Goal: Task Accomplishment & Management: Use online tool/utility

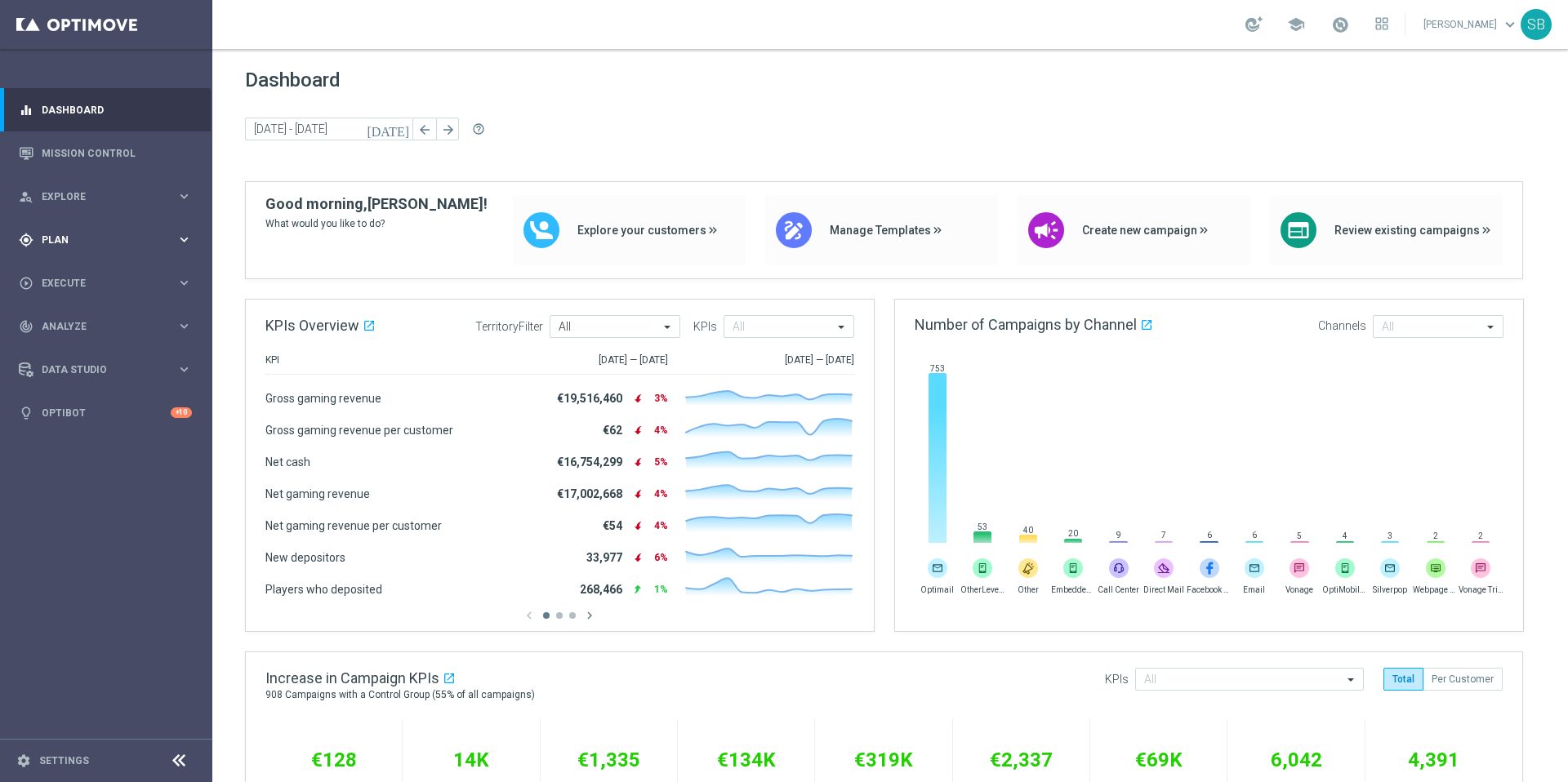
click at [84, 248] on div "gps_fixed Plan keyboard_arrow_right" at bounding box center [105, 240] width 211 height 43
click at [63, 305] on div "Actions" at bounding box center [127, 298] width 168 height 24
click at [61, 300] on link "Actions" at bounding box center [106, 298] width 128 height 13
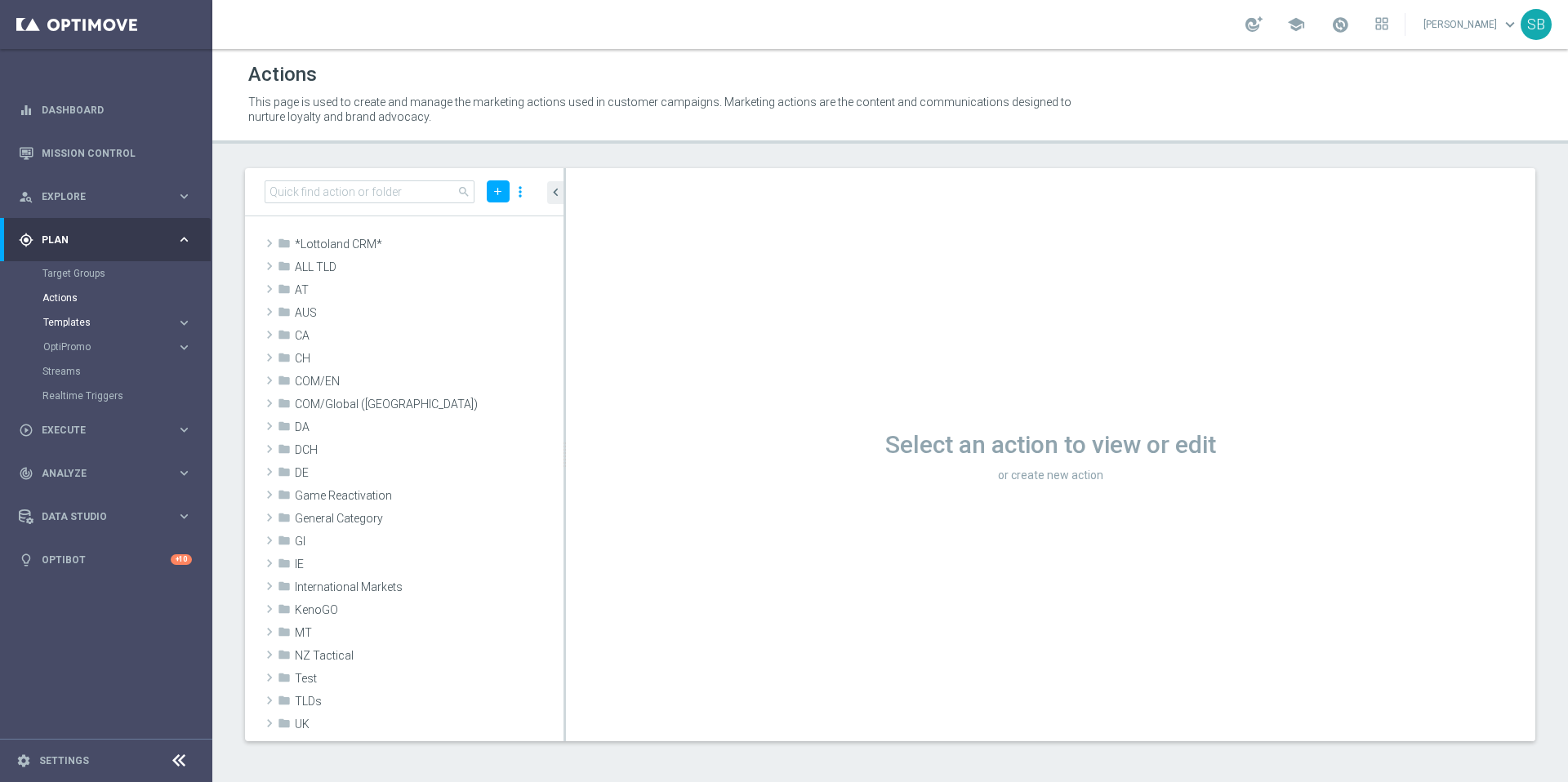
click at [61, 317] on span "Templates" at bounding box center [101, 322] width 117 height 10
click at [72, 352] on link "Optimail" at bounding box center [110, 347] width 119 height 13
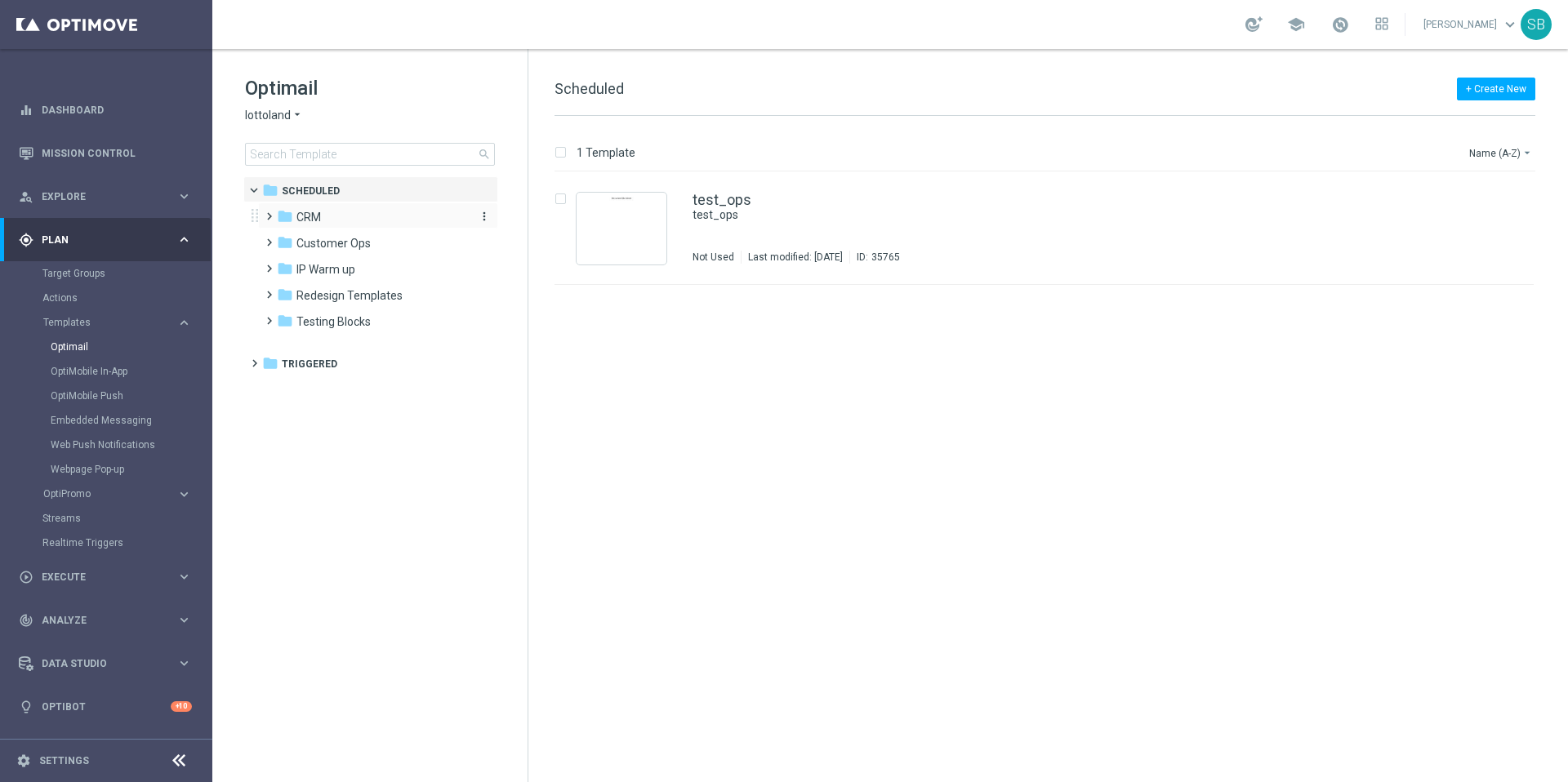
click at [311, 222] on span "CRM" at bounding box center [308, 217] width 24 height 14
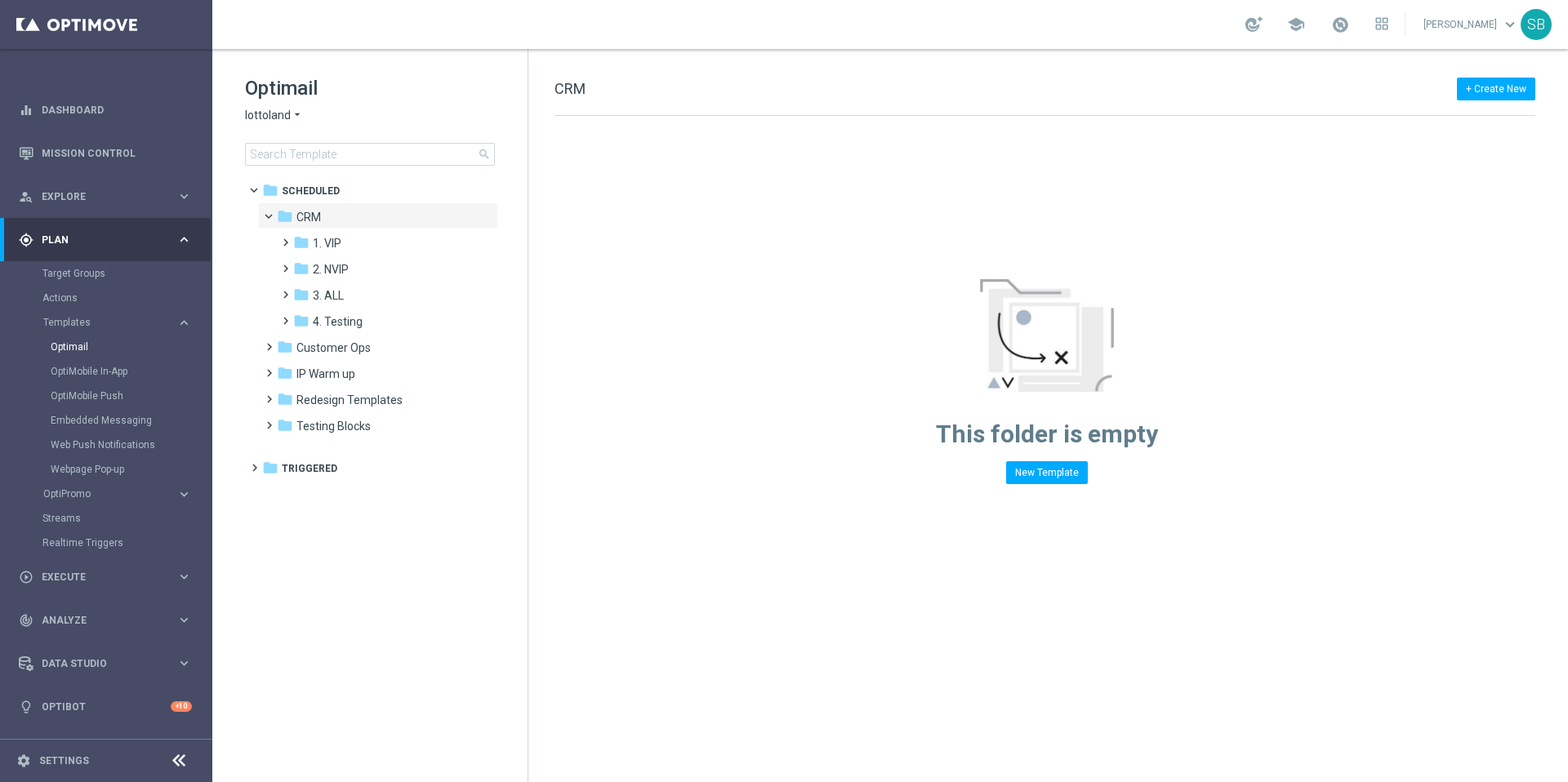
click at [296, 115] on icon "arrow_drop_down" at bounding box center [297, 115] width 13 height 15
click at [0, 0] on span "[DOMAIN_NAME]" at bounding box center [0, 0] width 0 height 0
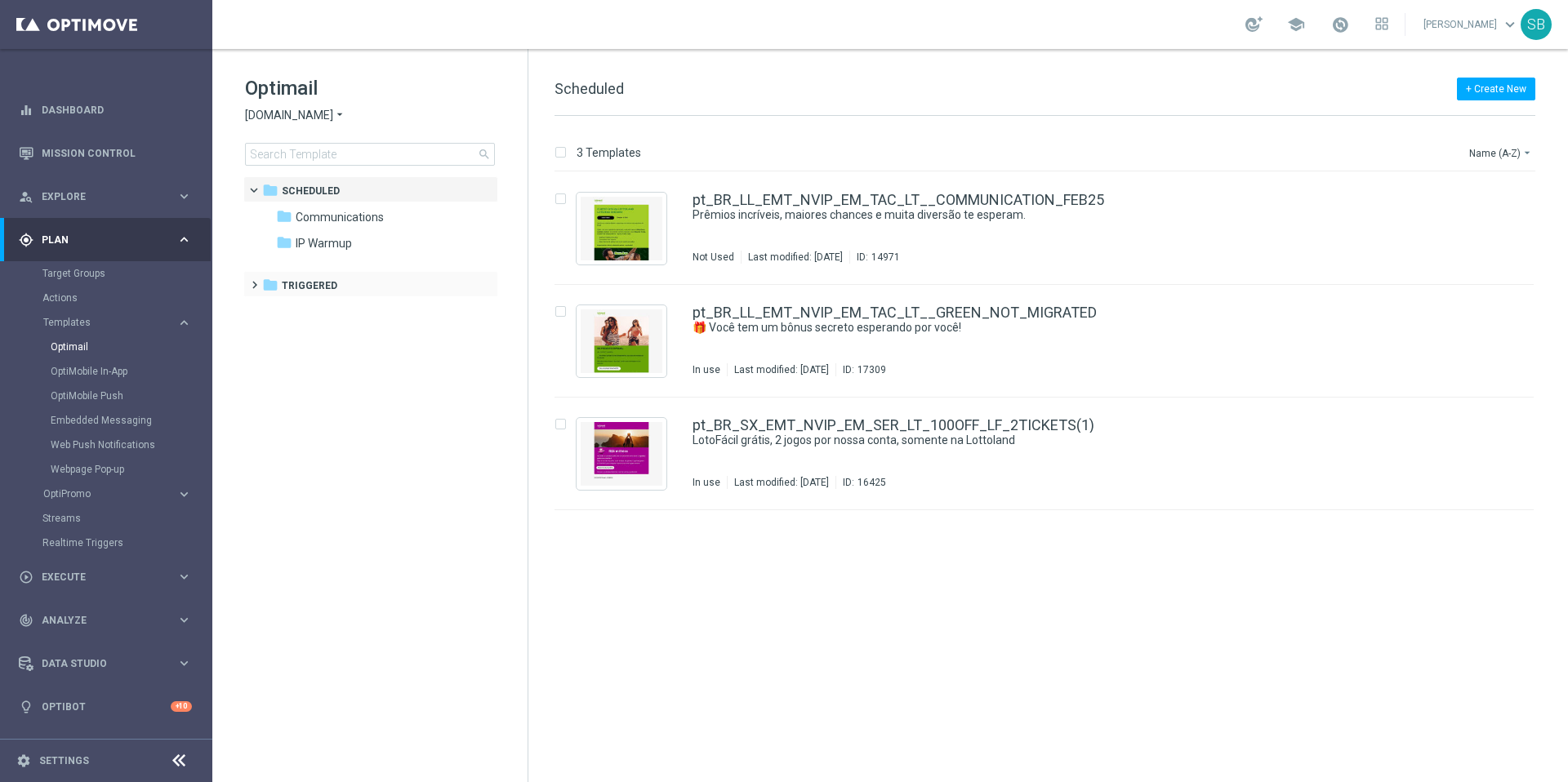
click at [255, 281] on span at bounding box center [251, 277] width 7 height 6
click at [270, 307] on span at bounding box center [266, 303] width 7 height 6
click at [286, 333] on span at bounding box center [282, 330] width 7 height 6
click at [346, 416] on span "ROW nrt_purchased_tickets" at bounding box center [399, 416] width 141 height 14
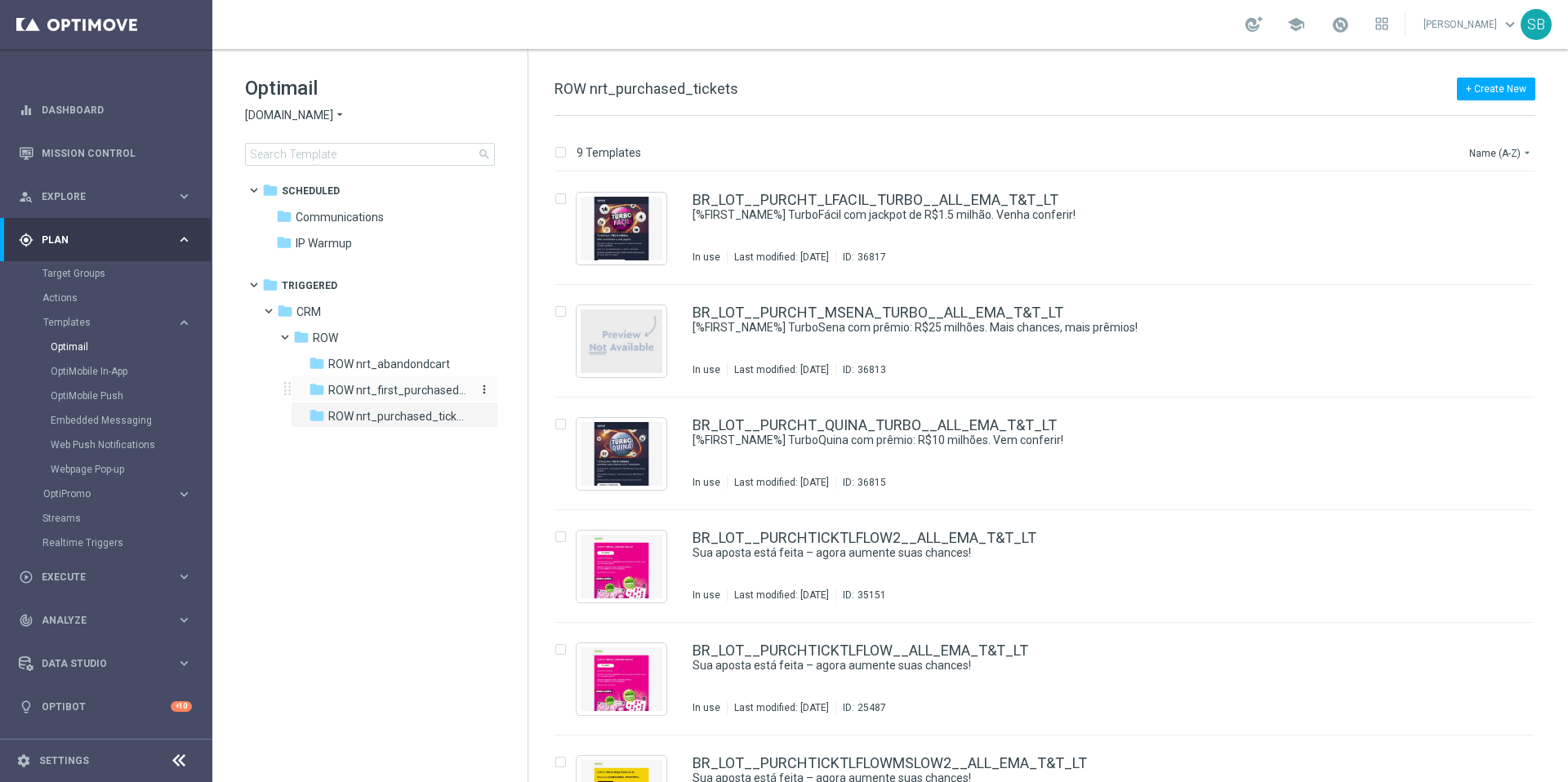
click at [356, 393] on span "ROW nrt_first_purchased_tickets" at bounding box center [399, 391] width 141 height 14
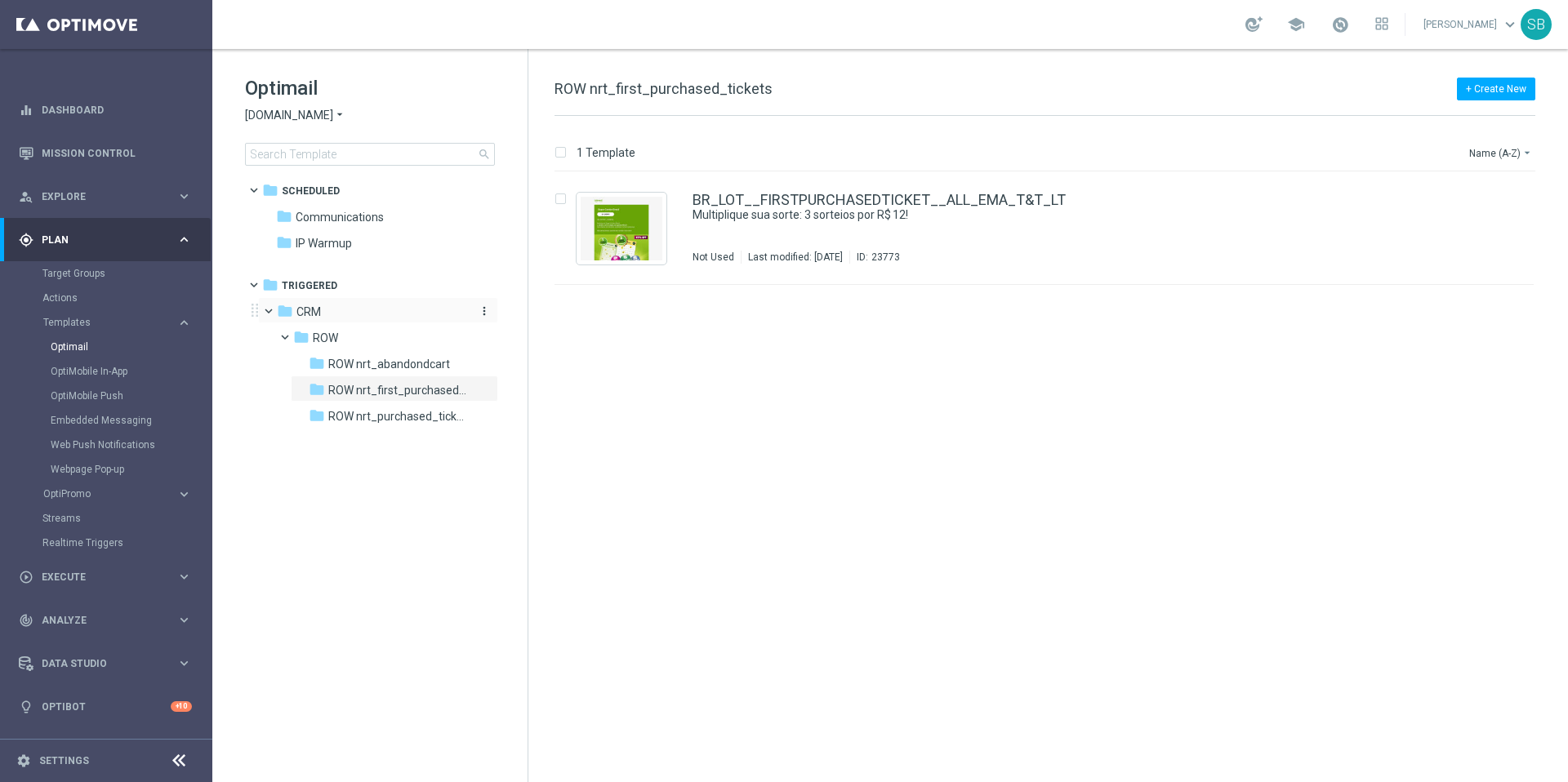
click at [288, 314] on icon "folder" at bounding box center [285, 311] width 16 height 16
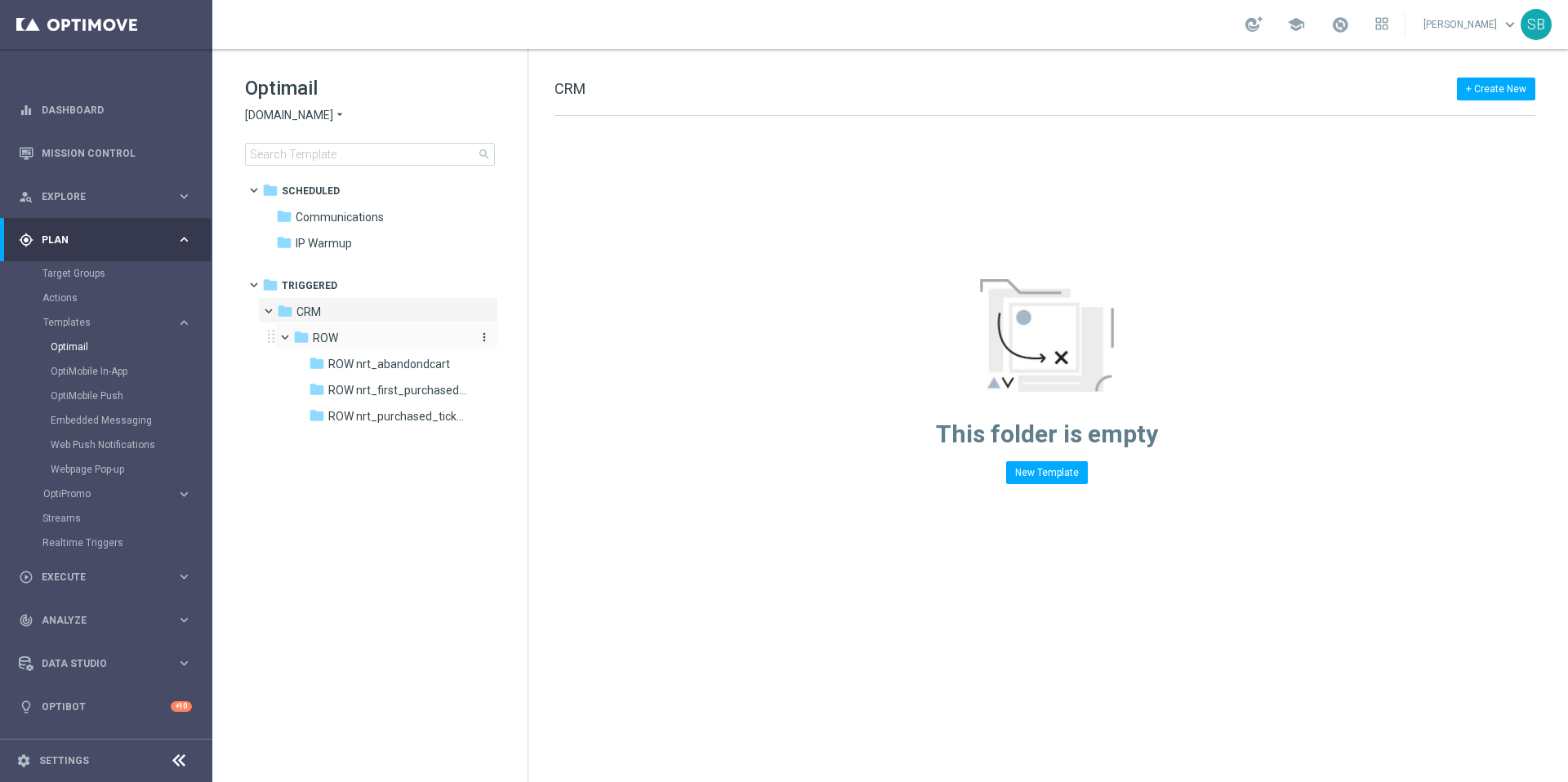
click at [298, 337] on icon "folder" at bounding box center [301, 337] width 16 height 16
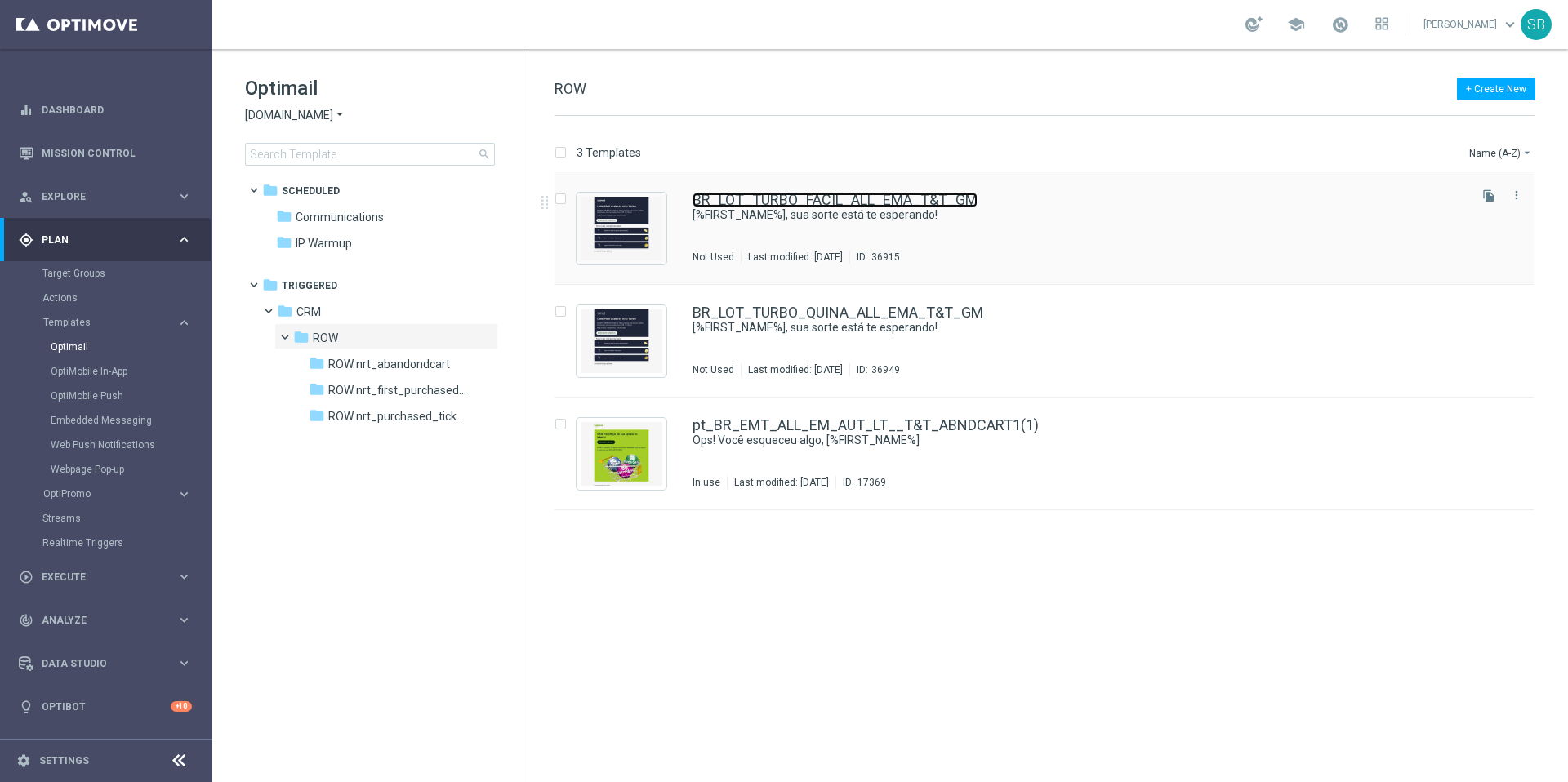
click at [740, 204] on link "BR_LOT_TURBO_FACIL_ALL_EMA_T&T_GM" at bounding box center [835, 200] width 285 height 14
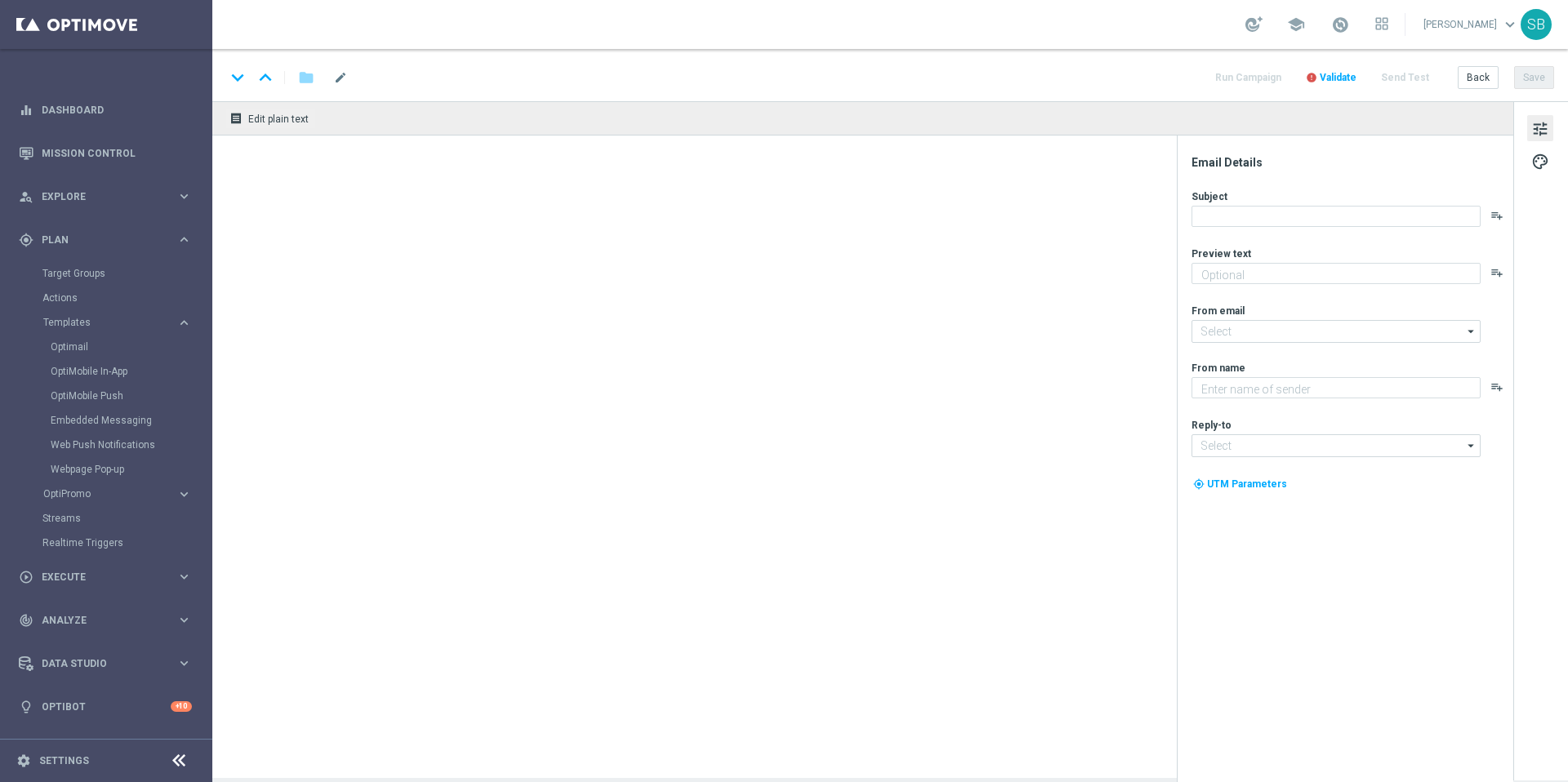
type textarea "Ative sua conta e entre no jogo agora!"
type textarea "[DOMAIN_NAME]"
type input "[EMAIL_ADDRESS][DOMAIN_NAME]"
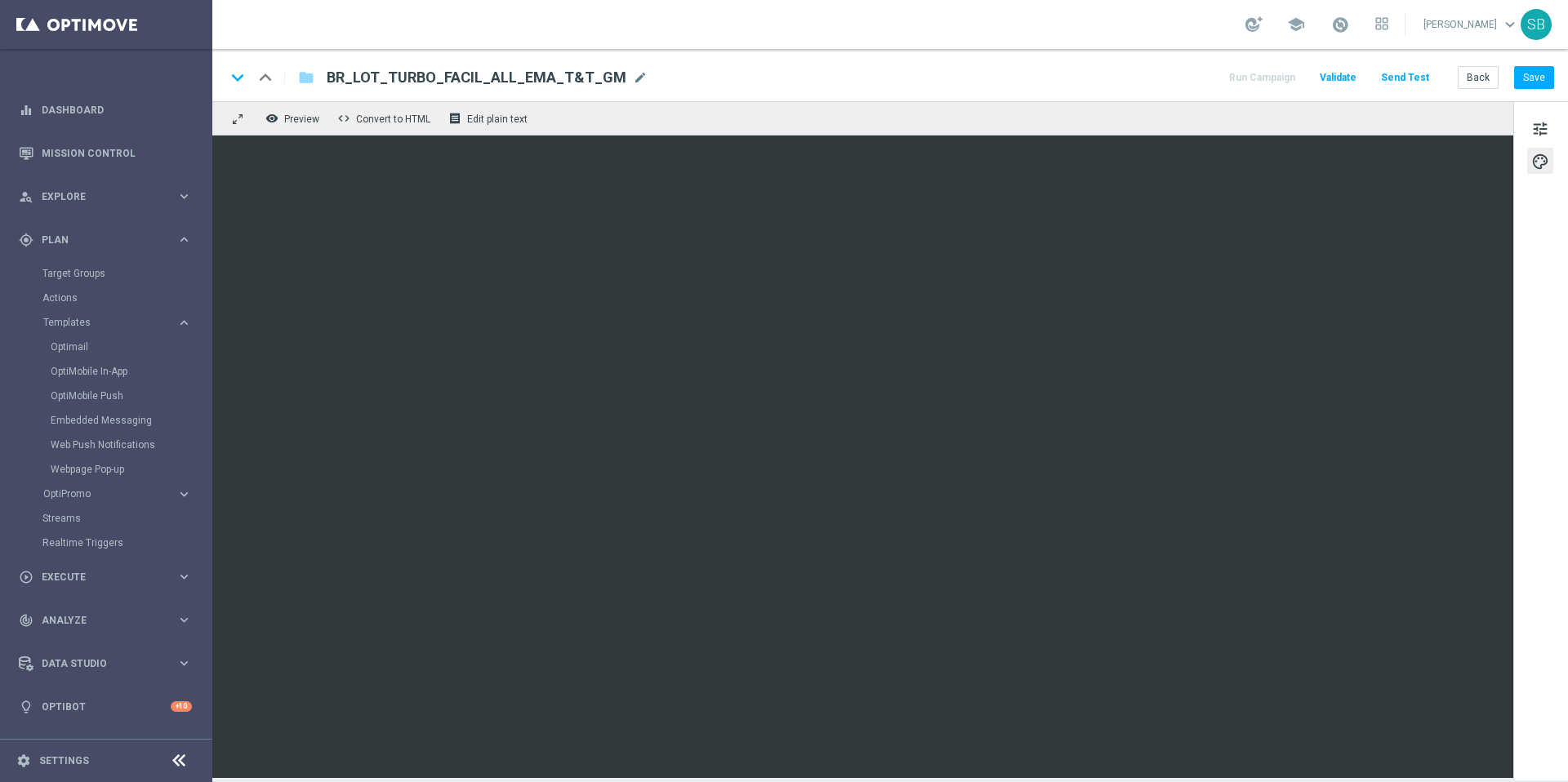
click at [1025, 80] on div "keyboard_arrow_down keyboard_arrow_up folder BR_LOT_TURBO_FACIL_ALL_EMA_T&T_GM …" at bounding box center [889, 78] width 1329 height 21
click at [1524, 74] on button "Save" at bounding box center [1534, 78] width 40 height 23
click at [1527, 85] on button "Save" at bounding box center [1534, 78] width 40 height 23
click at [1545, 131] on span "tune" at bounding box center [1540, 129] width 18 height 21
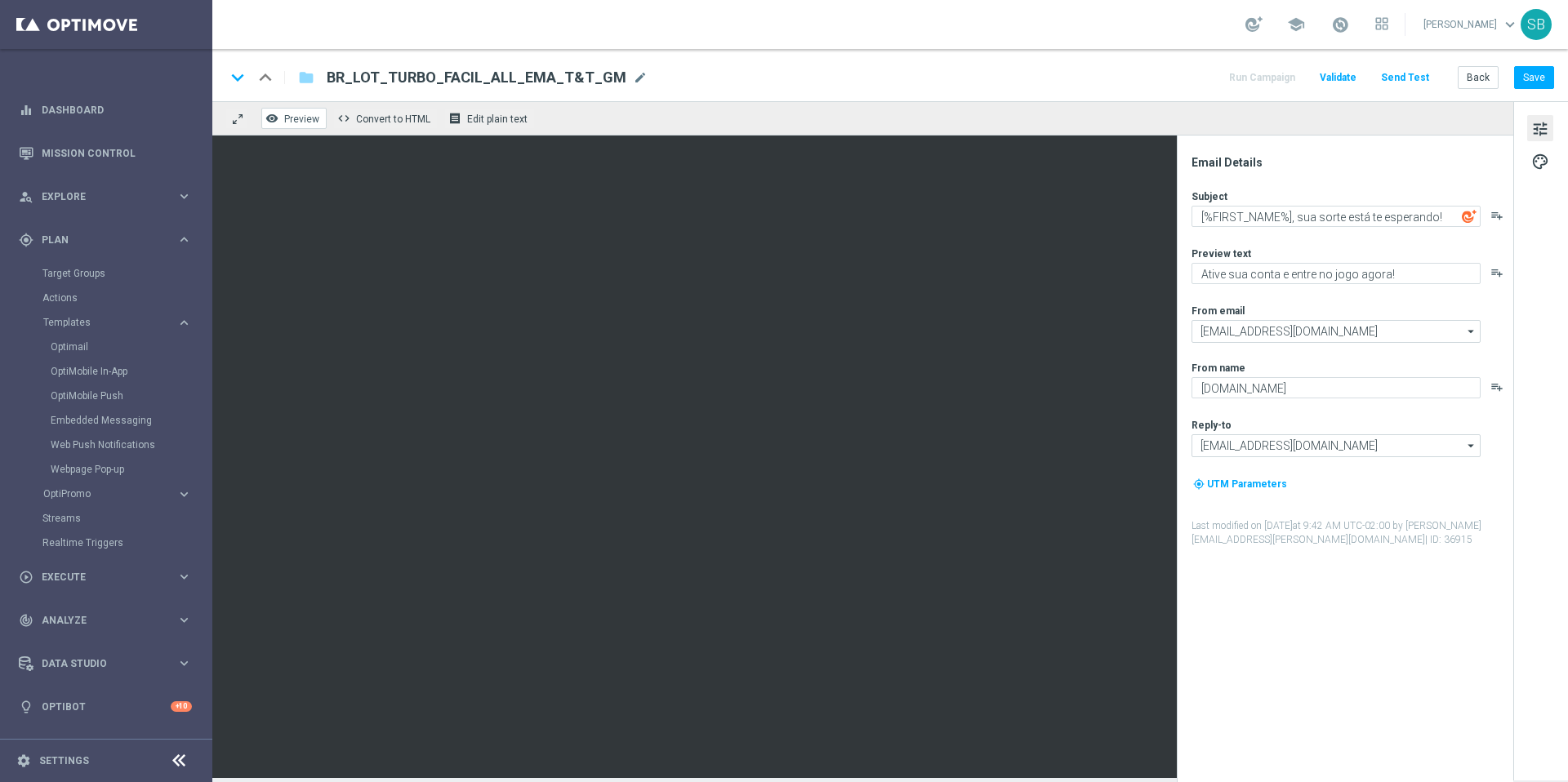
click at [300, 126] on button "remove_red_eye Preview" at bounding box center [293, 119] width 65 height 21
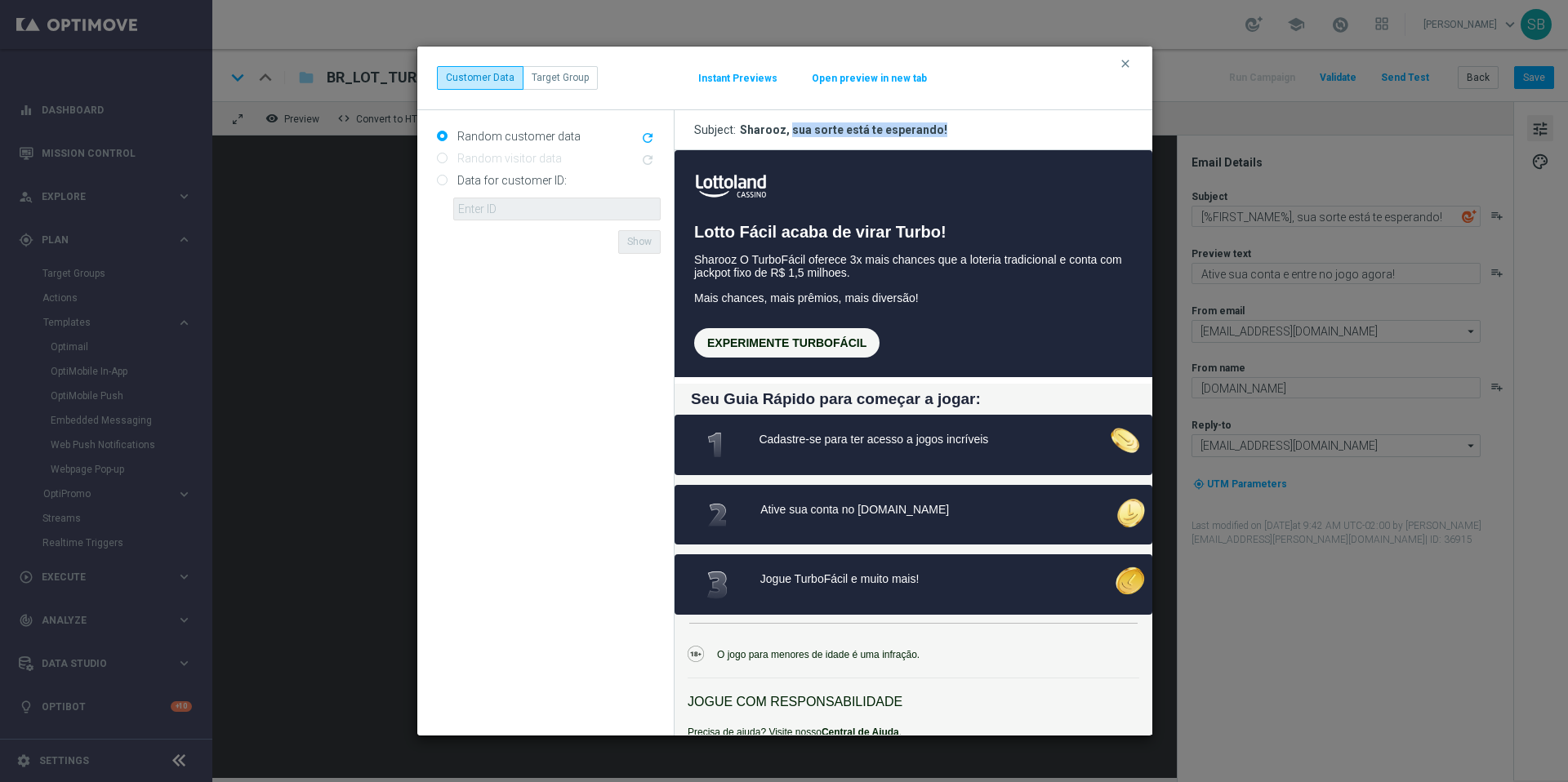
drag, startPoint x: 788, startPoint y: 130, endPoint x: 937, endPoint y: 132, distance: 149.0
click at [937, 132] on h3 "Subject: Sharooz, sua sorte está te esperando!" at bounding box center [914, 130] width 478 height 40
copy div "sua sorte está te esperando!"
click at [1125, 66] on icon "clear" at bounding box center [1125, 63] width 13 height 13
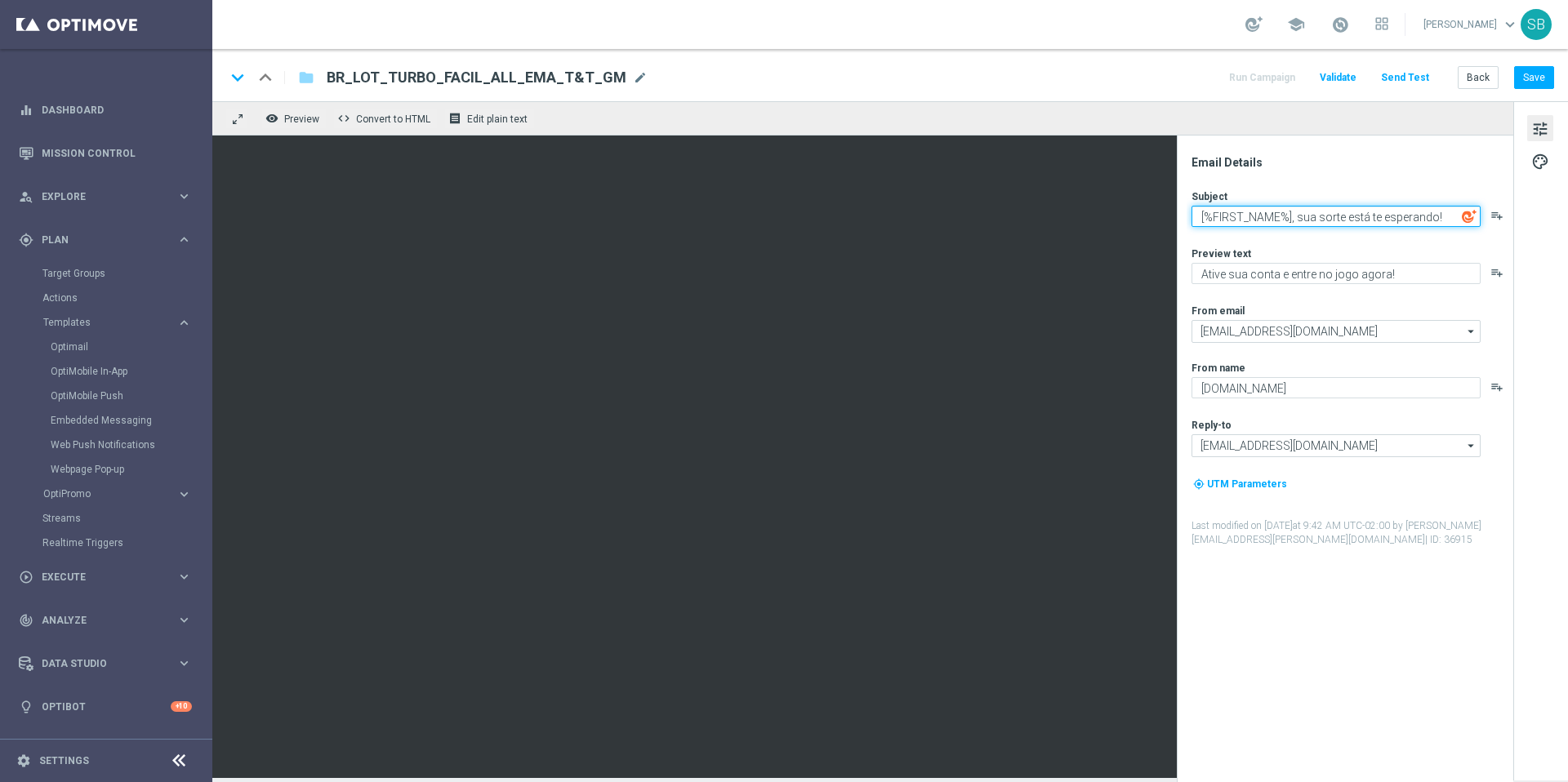
drag, startPoint x: 1298, startPoint y: 217, endPoint x: 1395, endPoint y: 223, distance: 97.2
click at [1395, 223] on textarea "[%FIRST_NAME%], sua sorte está te esperando!" at bounding box center [1336, 216] width 289 height 21
click at [1397, 220] on textarea "[%FIRST_NAME%], sua sorte está te esperando!" at bounding box center [1336, 216] width 289 height 21
drag, startPoint x: 1297, startPoint y: 218, endPoint x: 1444, endPoint y: 219, distance: 147.0
click at [1444, 219] on textarea "[%FIRST_NAME%], sua sorte está te esperando!" at bounding box center [1336, 216] width 289 height 21
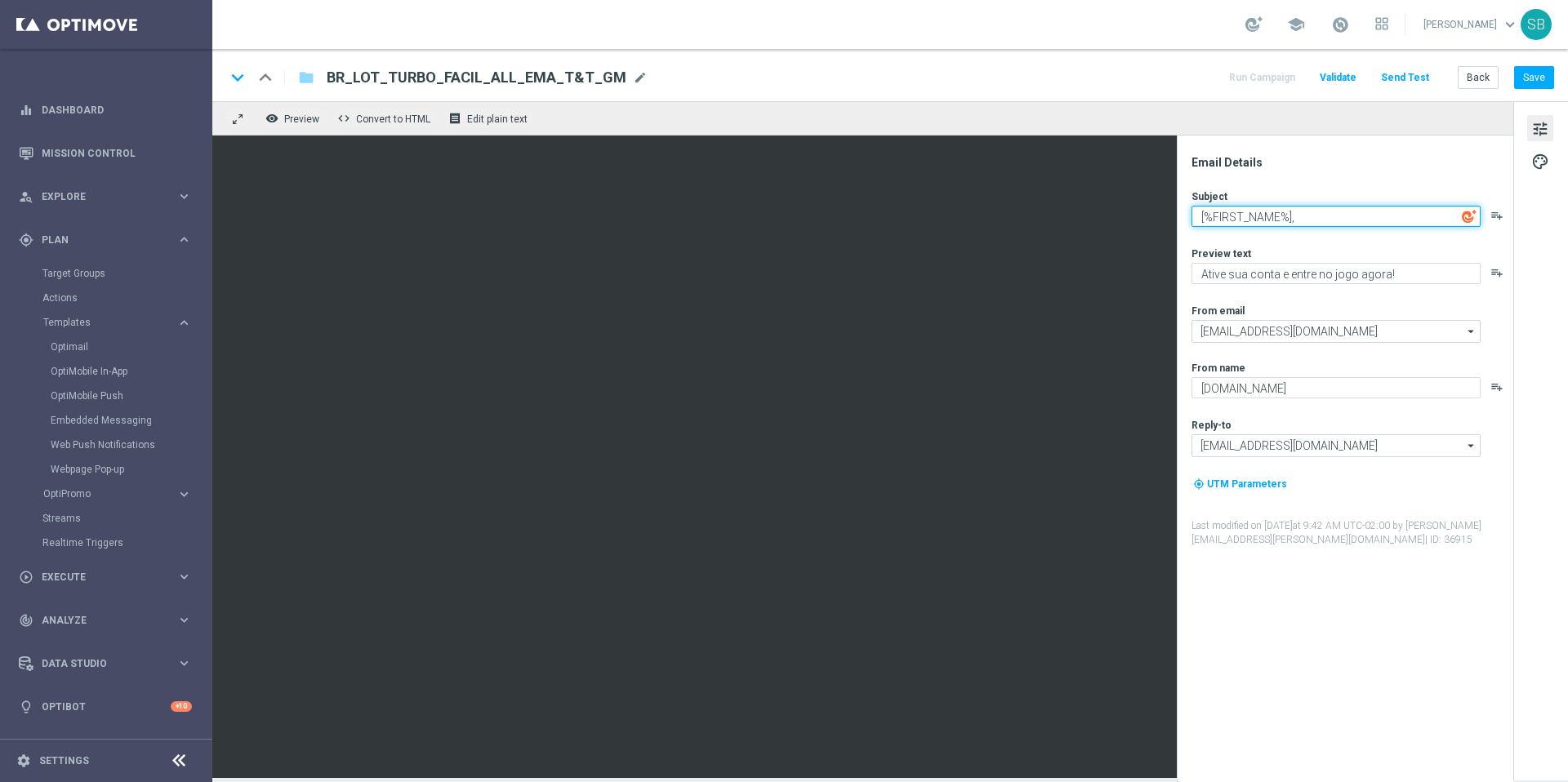
click at [1307, 215] on textarea "[%FIRST_NAME%]," at bounding box center [1336, 216] width 289 height 21
paste textarea "Jogue TurboFácil e muito mais!"
click at [1294, 220] on textarea "[%FIRST_NAME%],Jogue TurboFácil e muito mais!" at bounding box center [1336, 216] width 289 height 21
type textarea "[%FIRST_NAME%], Jogue TurboFácil e muito mais!"
click at [1538, 80] on button "Save" at bounding box center [1534, 78] width 40 height 23
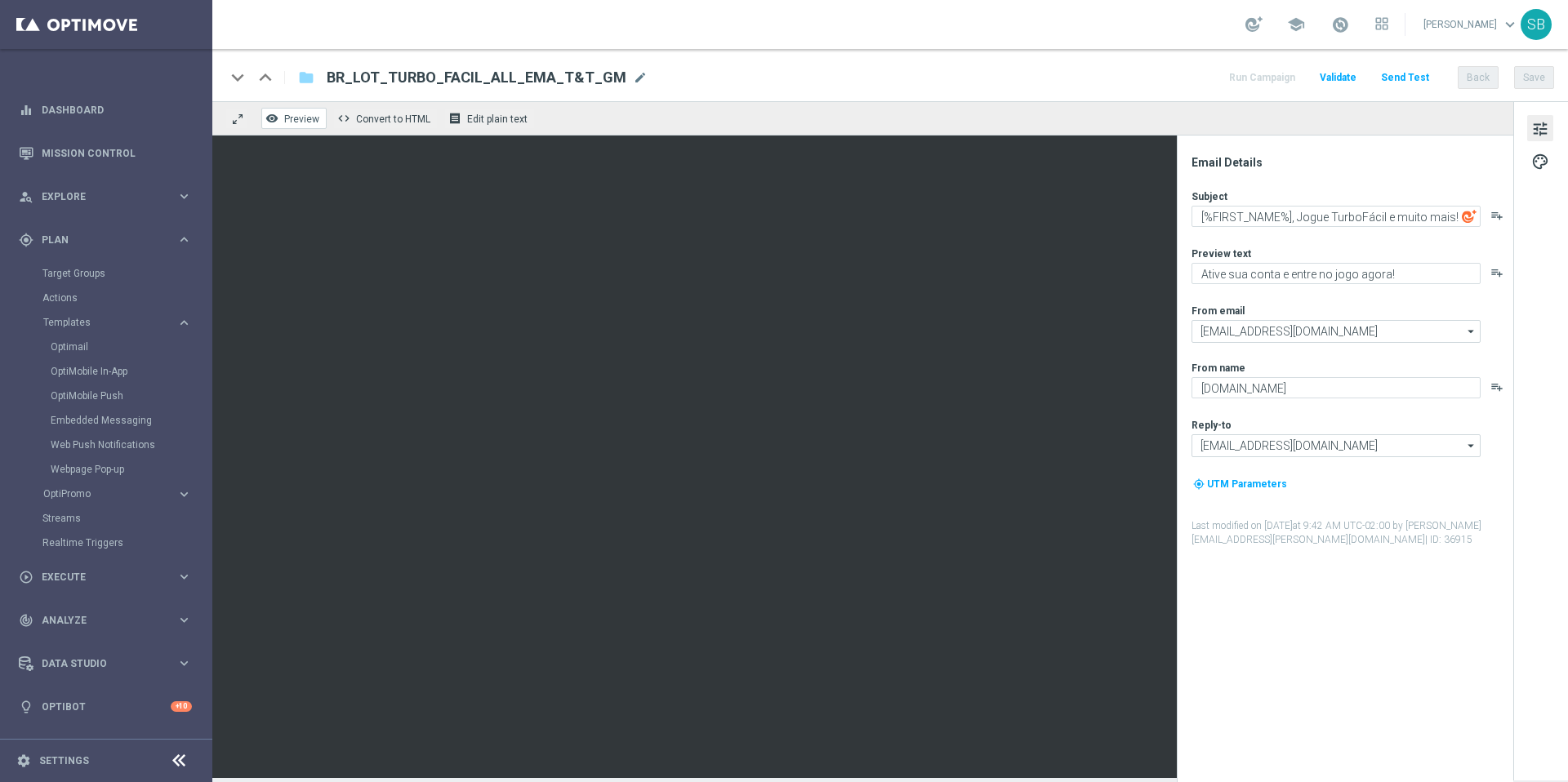
click at [304, 117] on span "Preview" at bounding box center [301, 119] width 35 height 12
click at [304, 118] on span "Preview" at bounding box center [301, 119] width 35 height 12
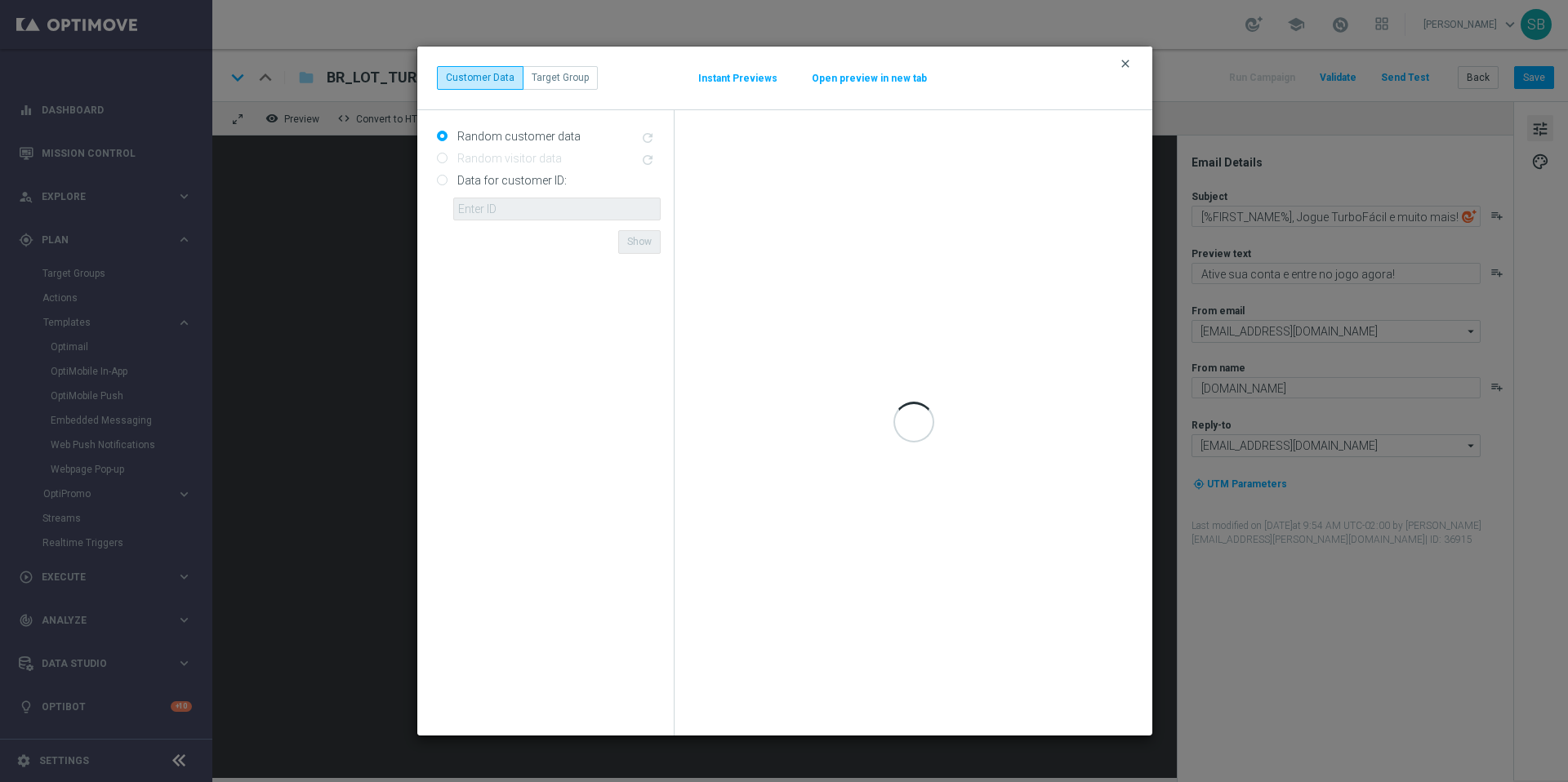
click at [1125, 64] on icon "clear" at bounding box center [1125, 63] width 13 height 13
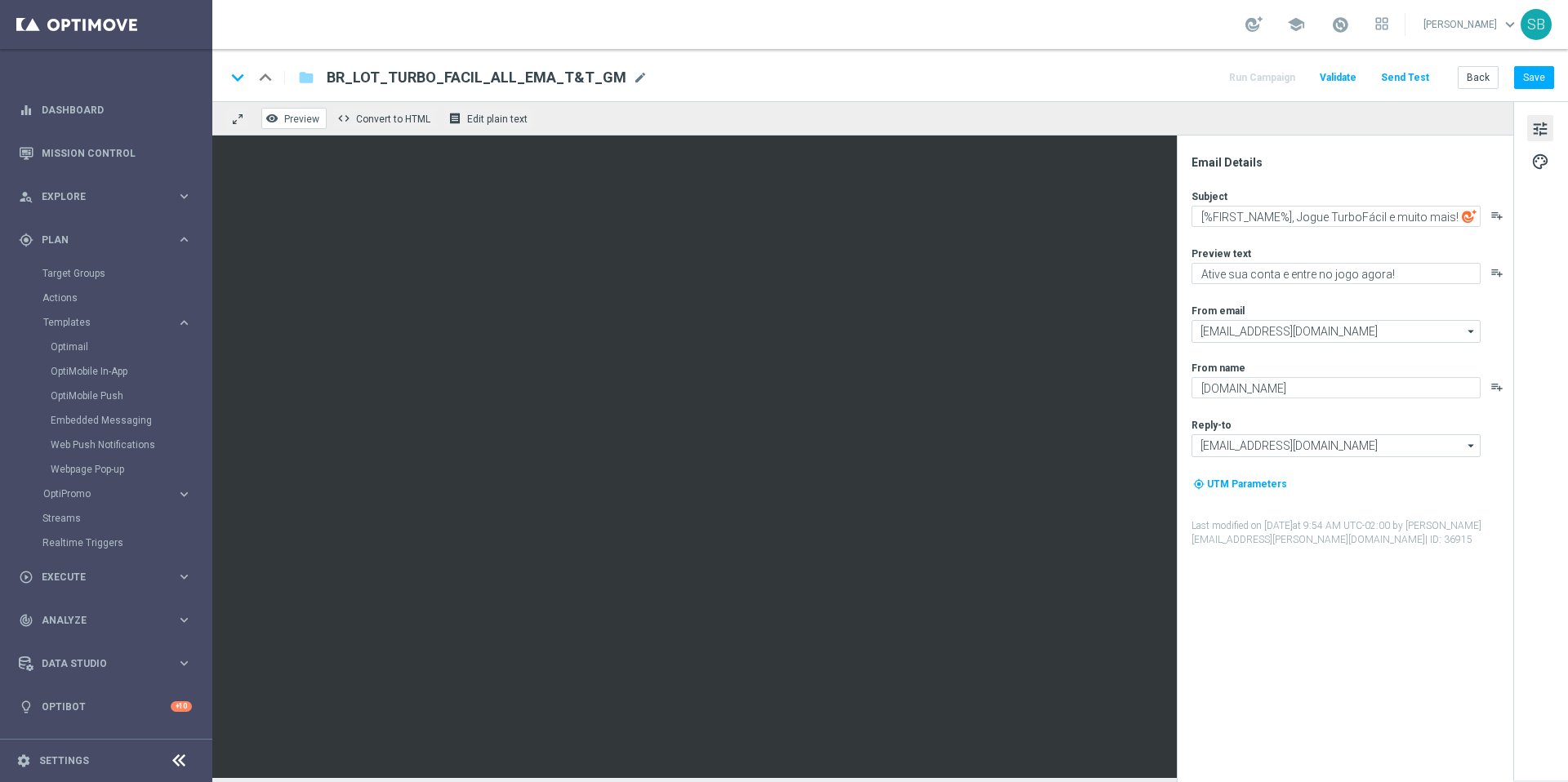
click at [294, 116] on span "Preview" at bounding box center [301, 119] width 35 height 12
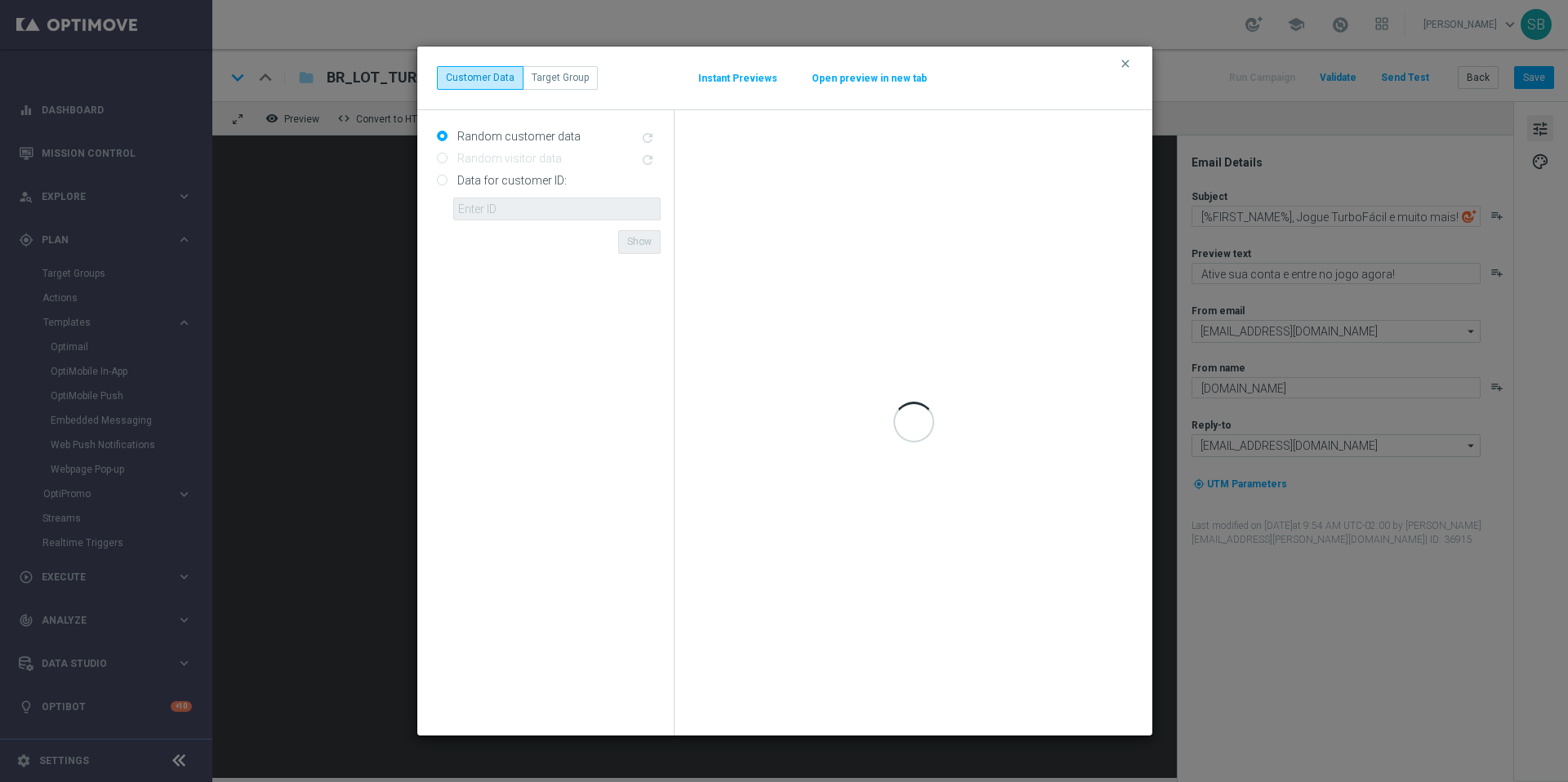
click at [354, 36] on modal-container "clear Customer Data Target Group Instant Previews Open preview in new tab Rando…" at bounding box center [784, 391] width 1568 height 782
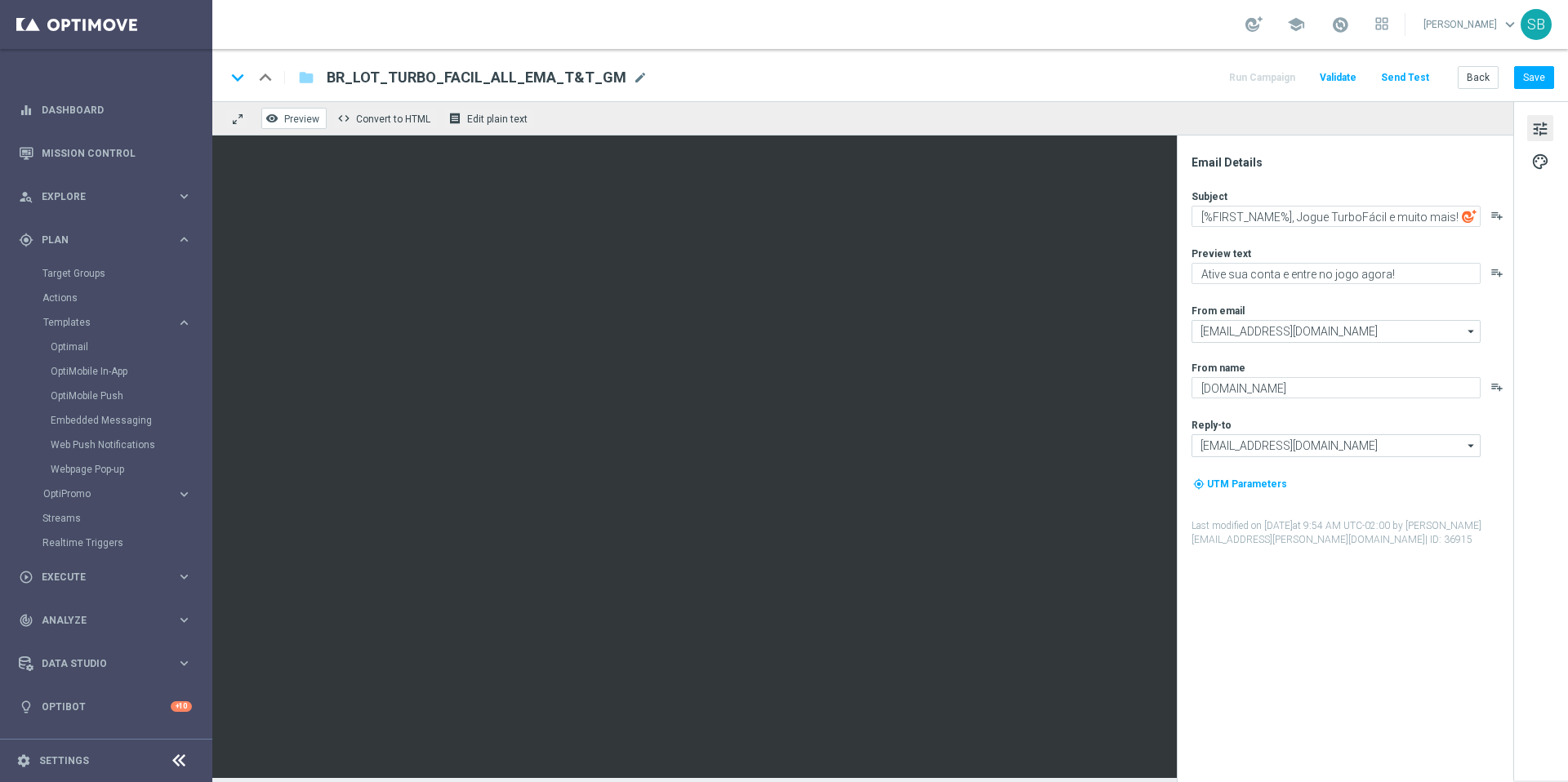
click at [306, 123] on span "Preview" at bounding box center [301, 119] width 35 height 12
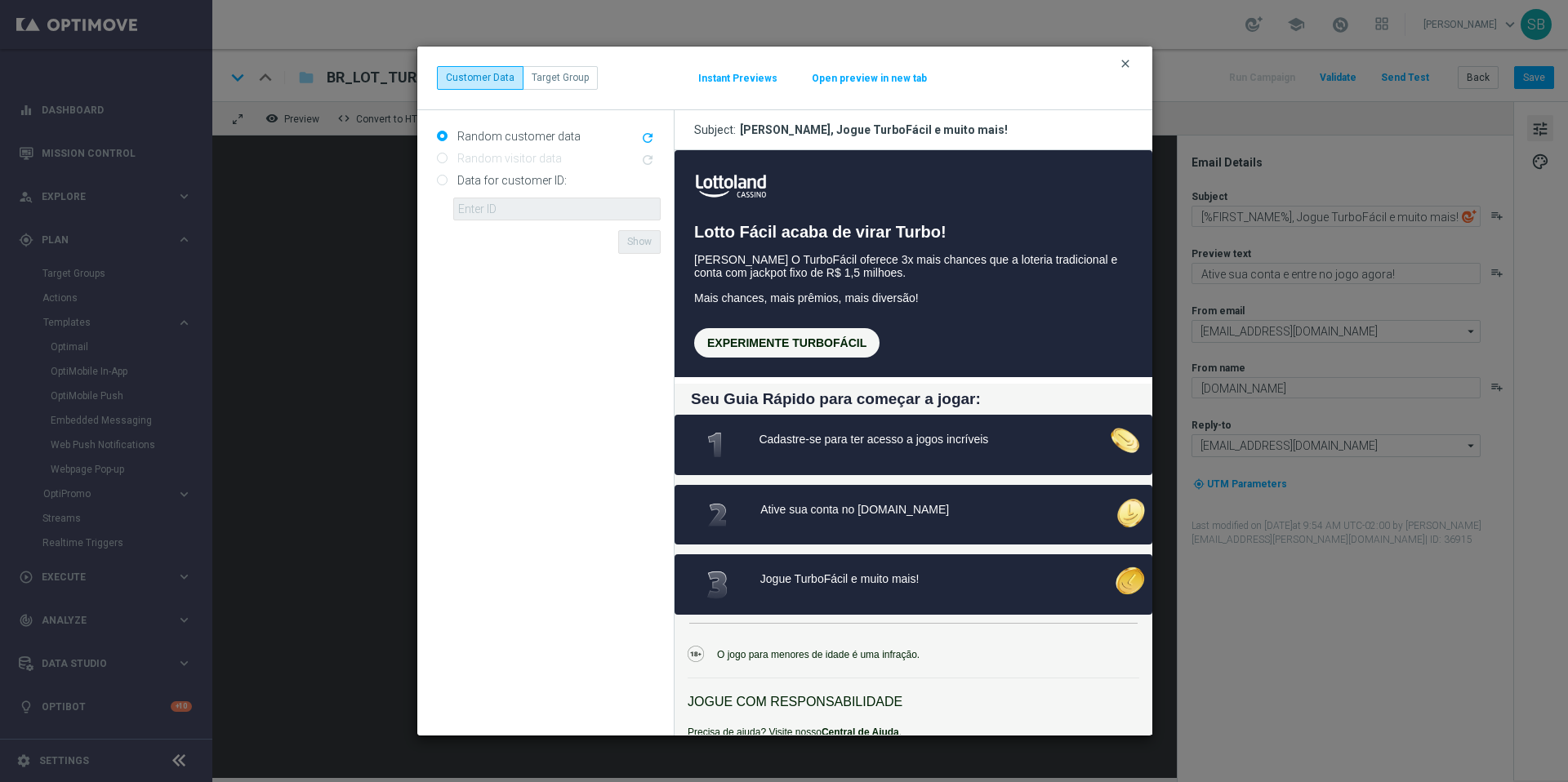
click at [1129, 63] on icon "clear" at bounding box center [1125, 63] width 13 height 13
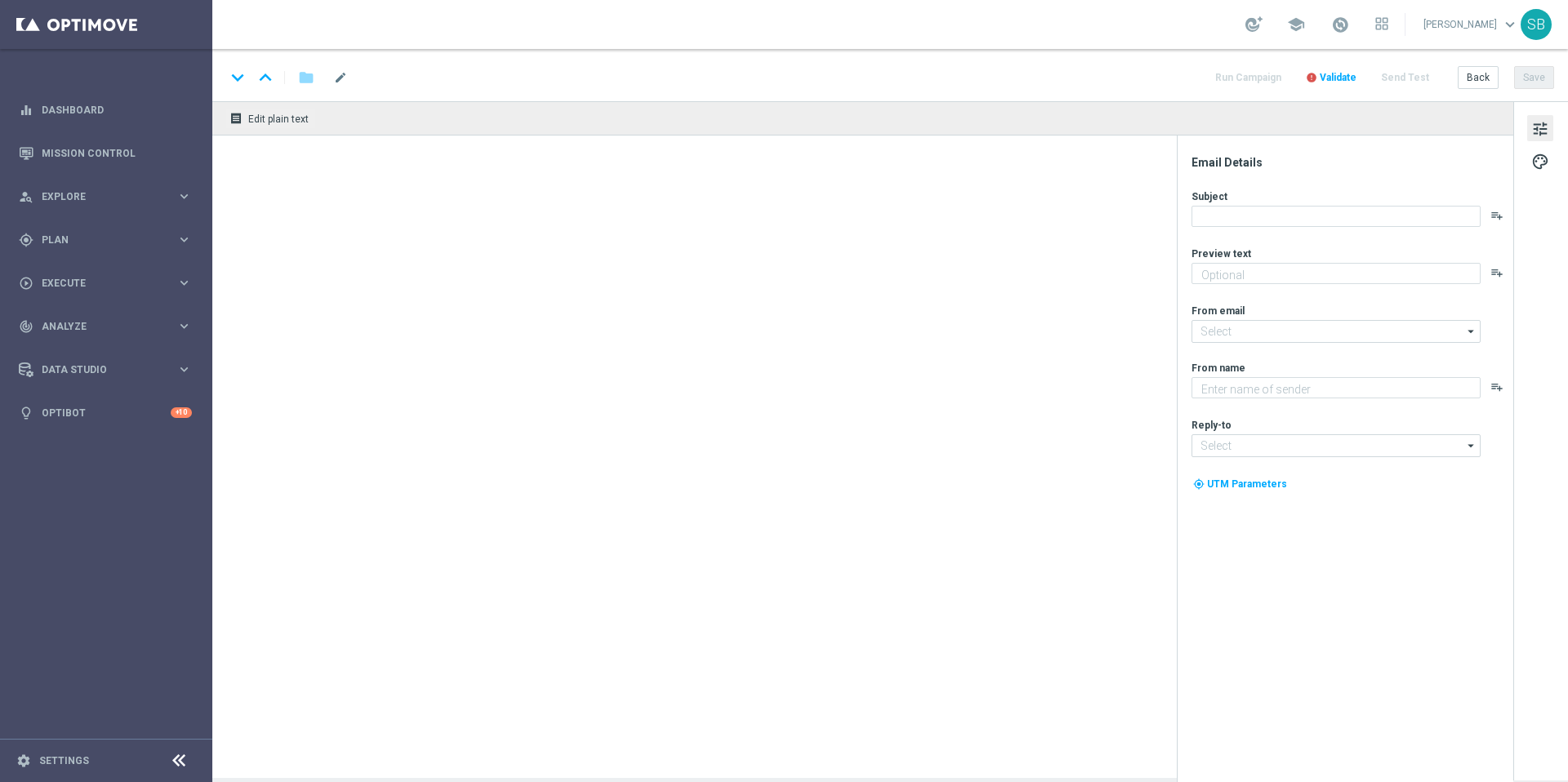
type textarea "Ative sua conta e entre no jogo agora!"
type textarea "[DOMAIN_NAME]"
type input "[EMAIL_ADDRESS][DOMAIN_NAME]"
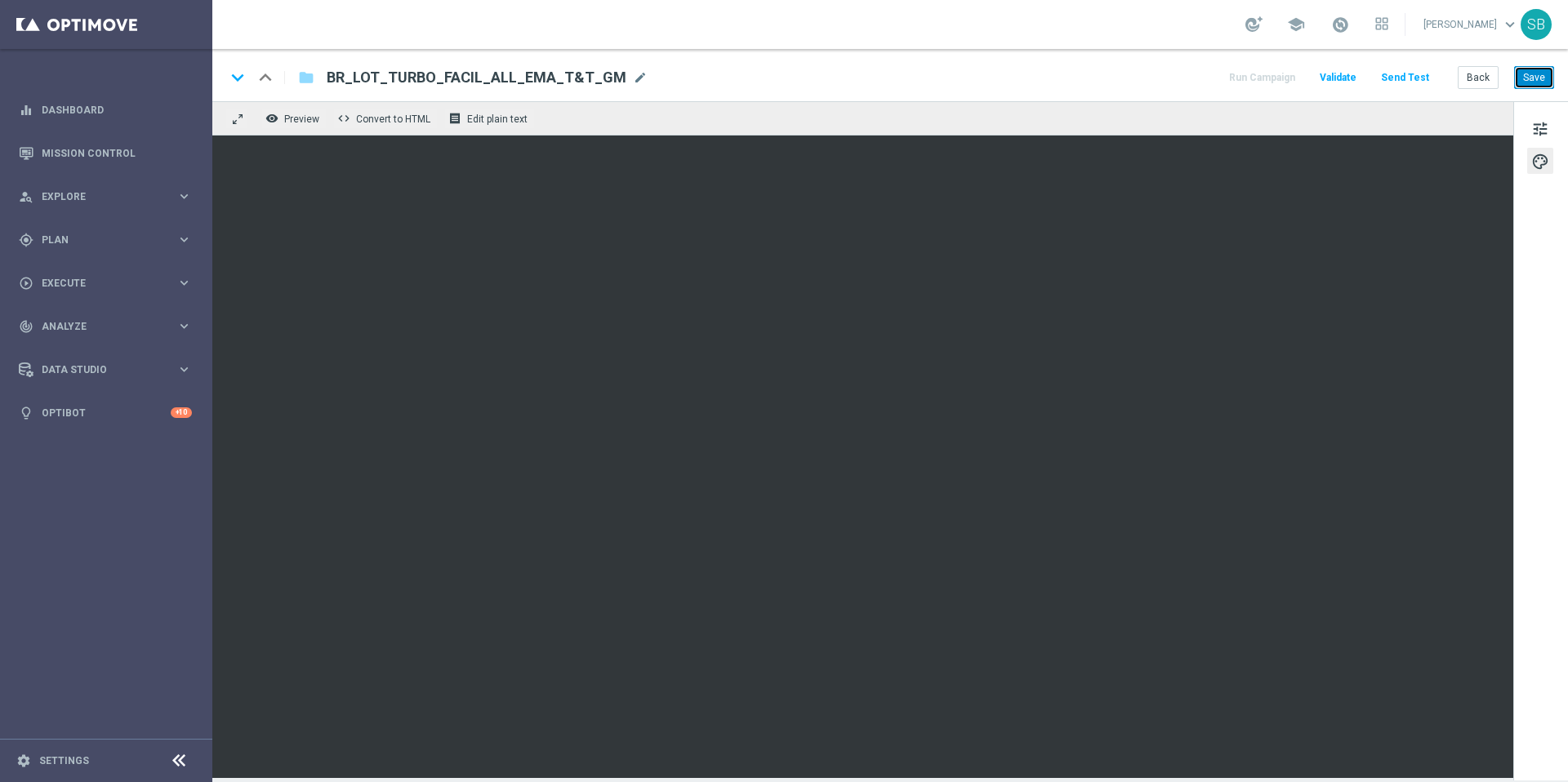
click at [1532, 75] on button "Save" at bounding box center [1534, 78] width 40 height 23
click at [1543, 78] on button "Save" at bounding box center [1534, 78] width 40 height 23
click at [1548, 129] on span "tune" at bounding box center [1540, 129] width 18 height 21
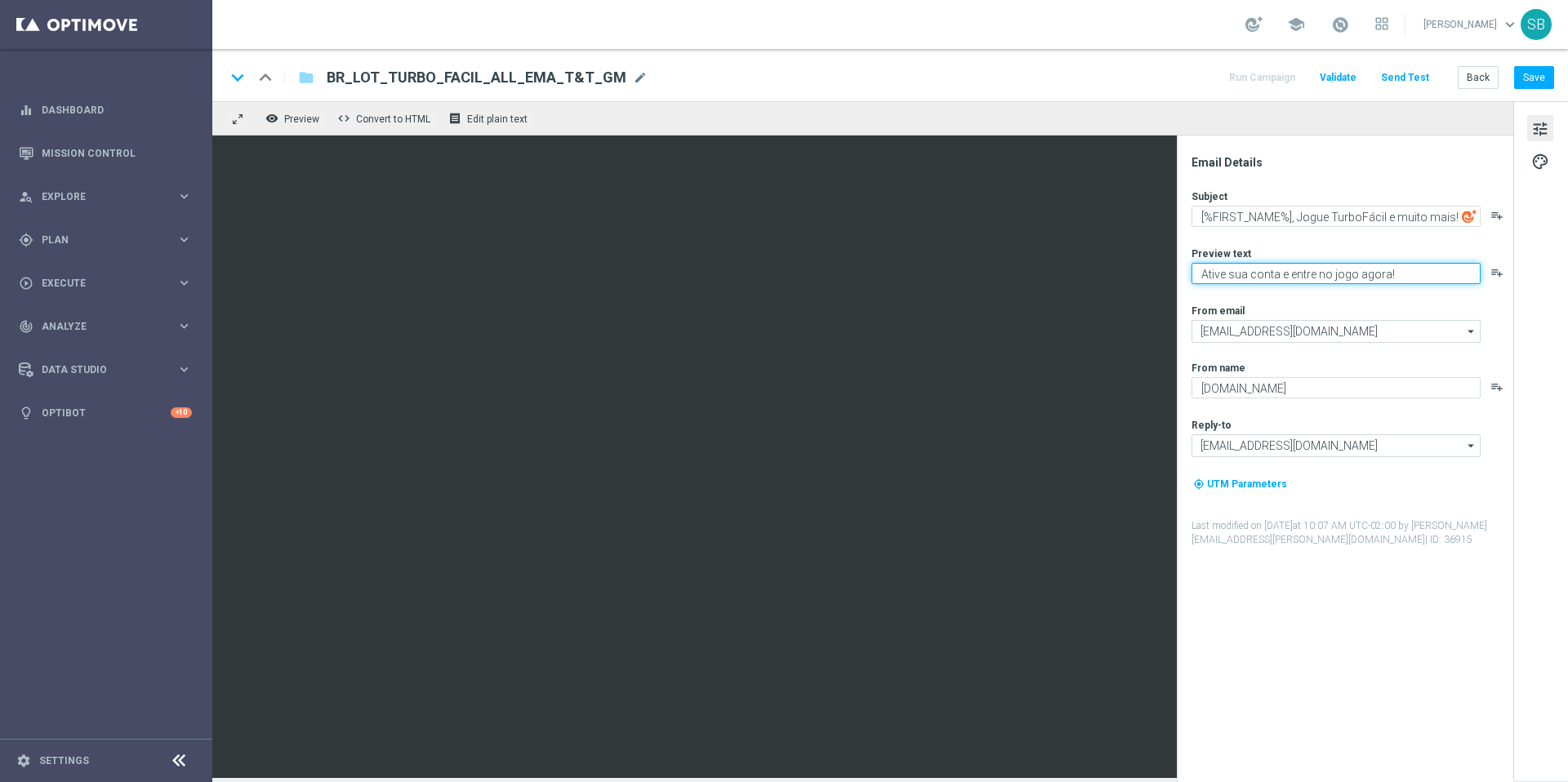
drag, startPoint x: 1395, startPoint y: 274, endPoint x: 1197, endPoint y: 273, distance: 198.0
click at [1197, 273] on textarea "Ative sua conta e entre no jogo agora!" at bounding box center [1336, 273] width 289 height 21
click at [1422, 269] on textarea "Ative sua conta e entre no jogo agora!" at bounding box center [1336, 273] width 289 height 21
drag, startPoint x: 1419, startPoint y: 270, endPoint x: 1192, endPoint y: 280, distance: 227.2
click at [1192, 280] on textarea "Ative sua conta e entre no jogo agora!" at bounding box center [1336, 273] width 289 height 21
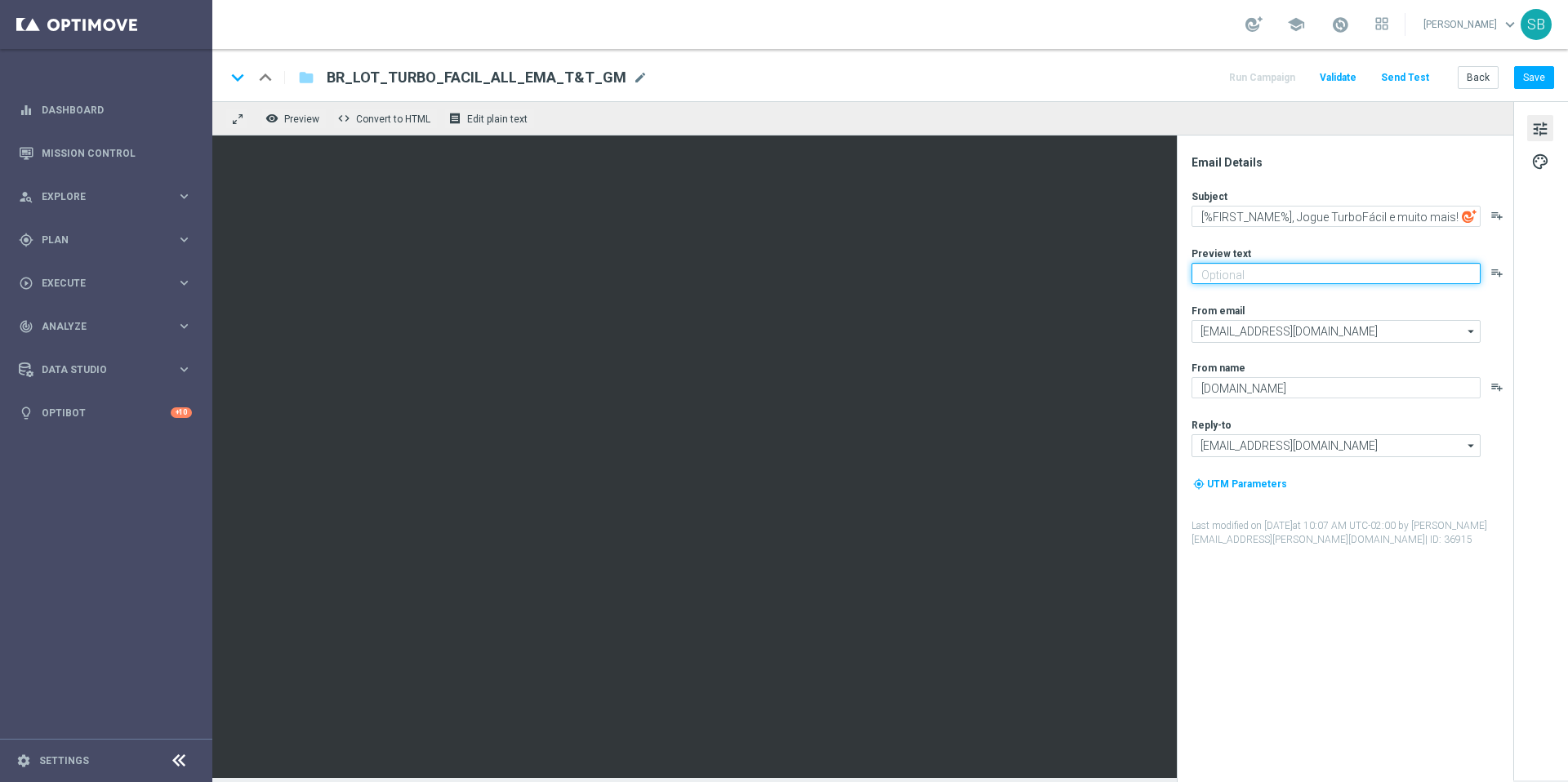
click at [1227, 271] on textarea at bounding box center [1336, 273] width 289 height 21
paste textarea "Cadastre-se e jogue agora!"
type textarea "Cadastre-se e jogue agora!"
click at [1530, 77] on button "Save" at bounding box center [1534, 78] width 40 height 23
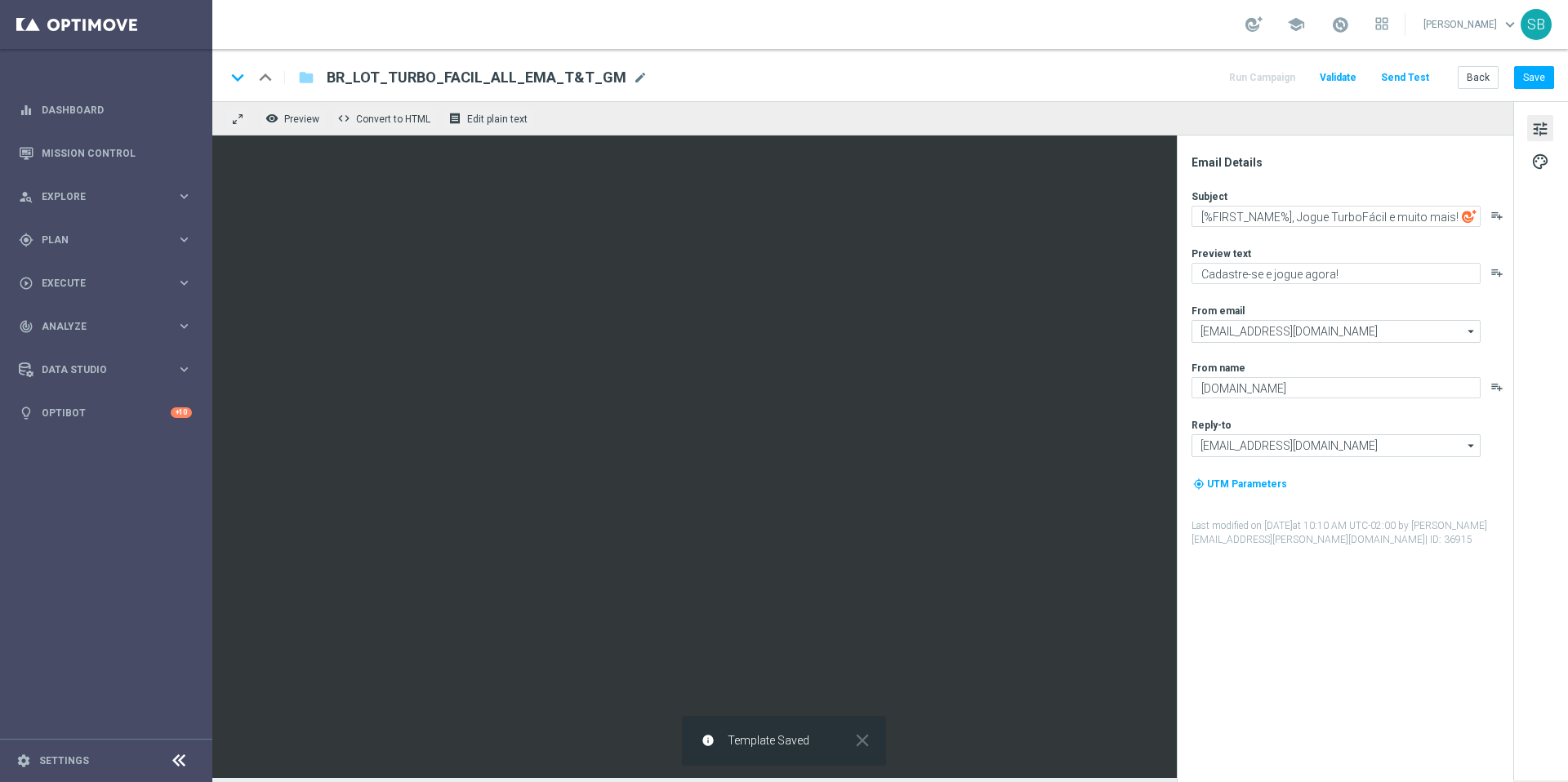
click at [1054, 77] on div "keyboard_arrow_down keyboard_arrow_up folder BR_LOT_TURBO_FACIL_ALL_EMA_T&T_GM …" at bounding box center [889, 78] width 1329 height 21
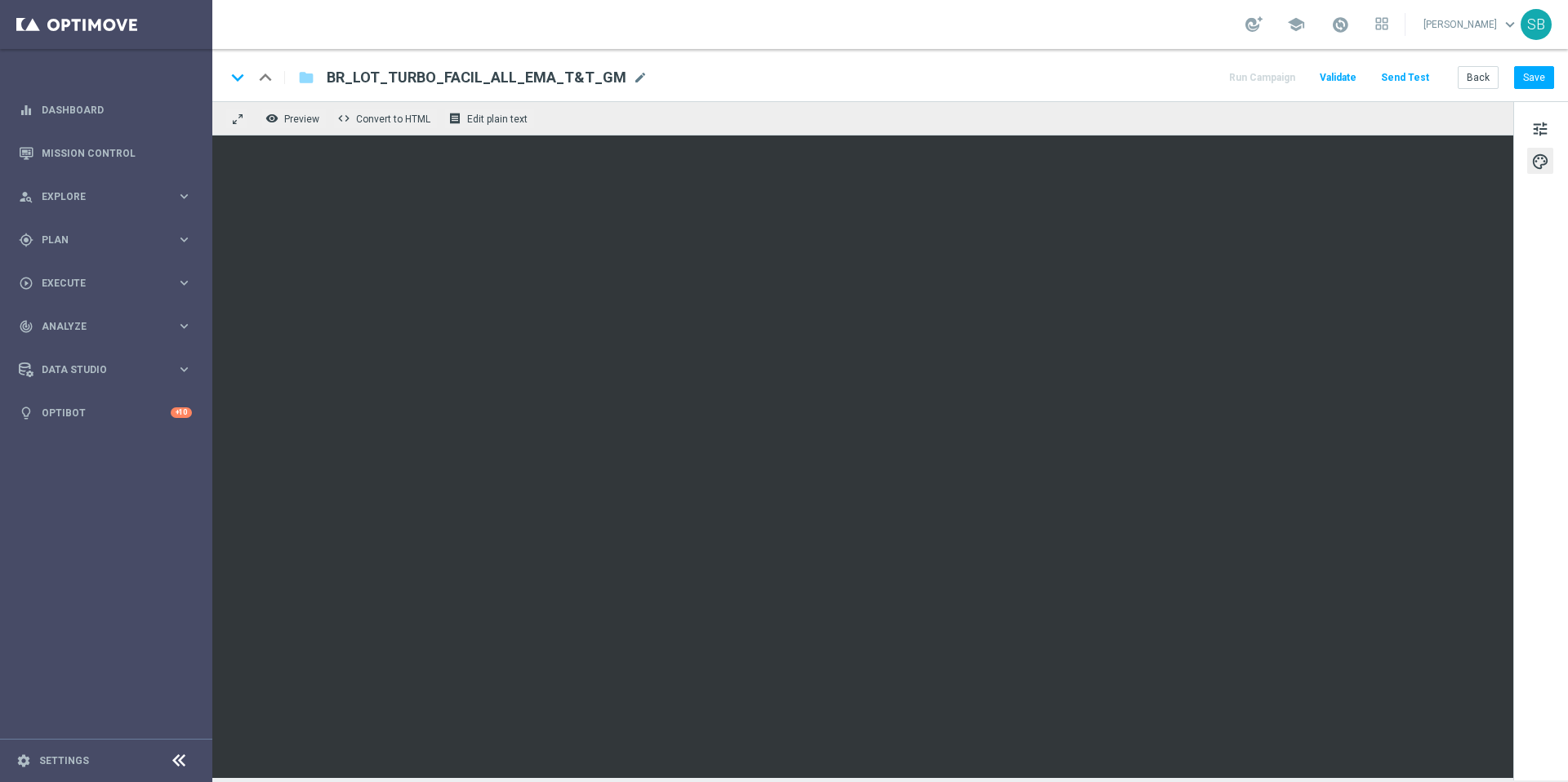
click at [1021, 89] on div "keyboard_arrow_down keyboard_arrow_up folder BR_LOT_TURBO_FACIL_ALL_EMA_T&T_GM …" at bounding box center [890, 75] width 1356 height 52
click at [799, 71] on div "keyboard_arrow_down keyboard_arrow_up folder BR_LOT_TURBO_FACIL_ALL_EMA_T&T_GM …" at bounding box center [889, 78] width 1329 height 21
click at [868, 36] on div "school [PERSON_NAME] keyboard_arrow_down SB" at bounding box center [890, 24] width 1356 height 49
click at [1537, 77] on button "Save" at bounding box center [1534, 78] width 40 height 23
click at [1533, 85] on button "Save" at bounding box center [1534, 78] width 40 height 23
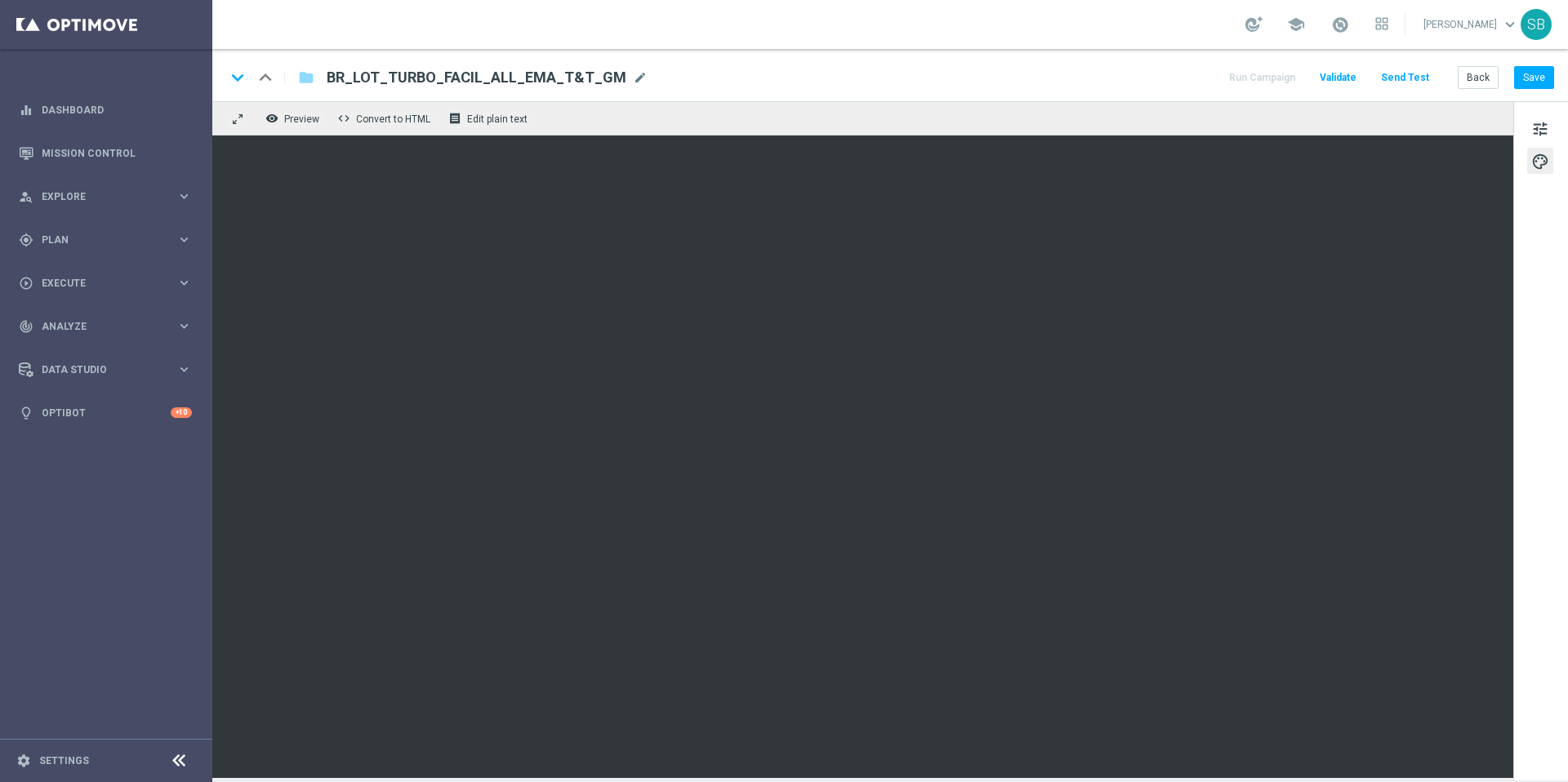
click at [342, 76] on span "BR_LOT_TURBO_FACIL_ALL_EMA_T&T_GM" at bounding box center [476, 78] width 299 height 20
drag, startPoint x: 336, startPoint y: 77, endPoint x: 554, endPoint y: 79, distance: 218.0
click at [554, 79] on input "BR_LOT_TURBO_FACIL_ALL_EMA_T&T_GM" at bounding box center [529, 78] width 405 height 21
click at [1534, 80] on button "Save" at bounding box center [1534, 78] width 40 height 23
click at [1467, 82] on button "Back" at bounding box center [1479, 78] width 41 height 23
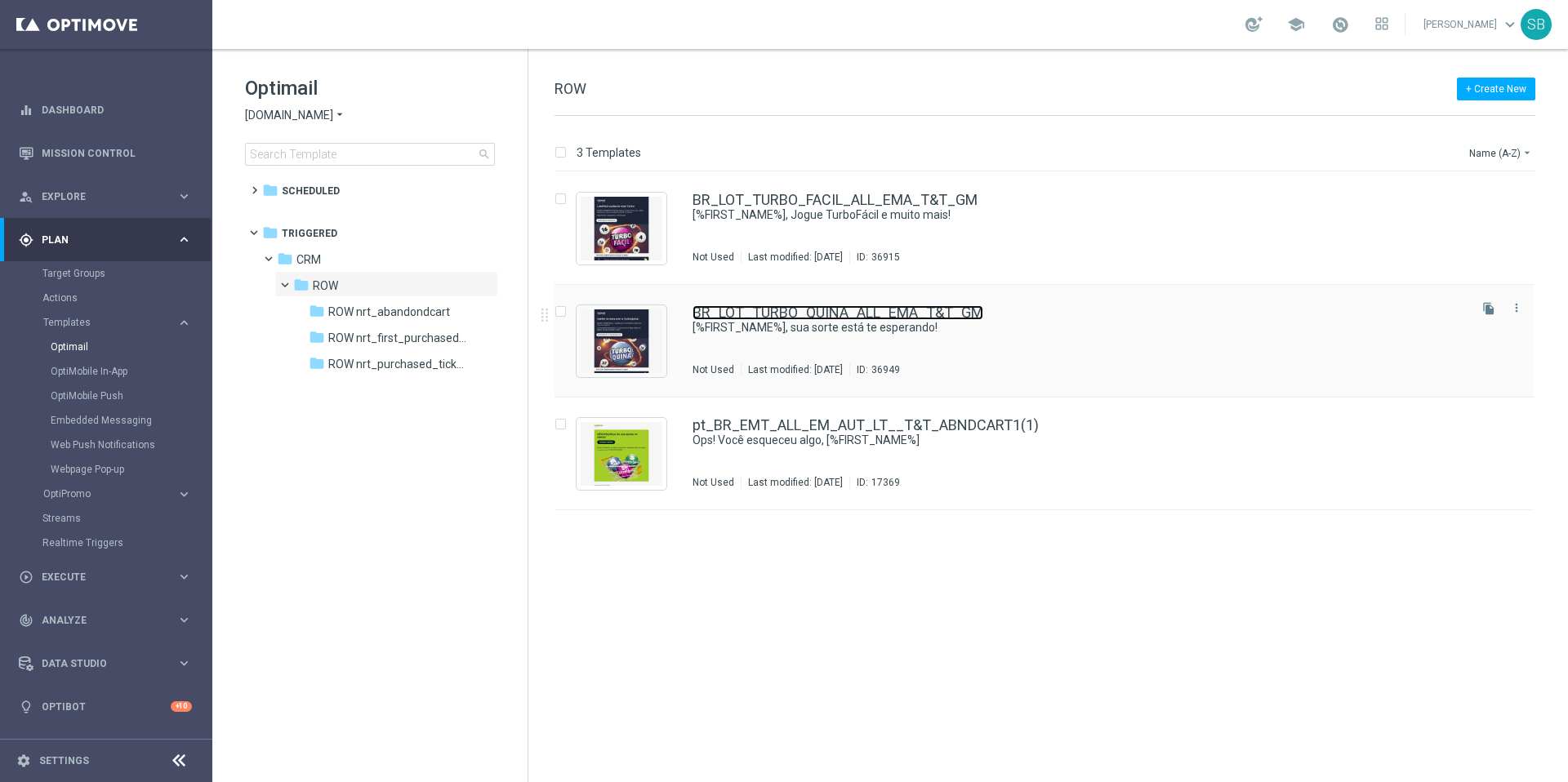
click at [806, 315] on link "BR_LOT_TURBO_QUINA_ALL_EMA_T&T_GM" at bounding box center [838, 313] width 291 height 14
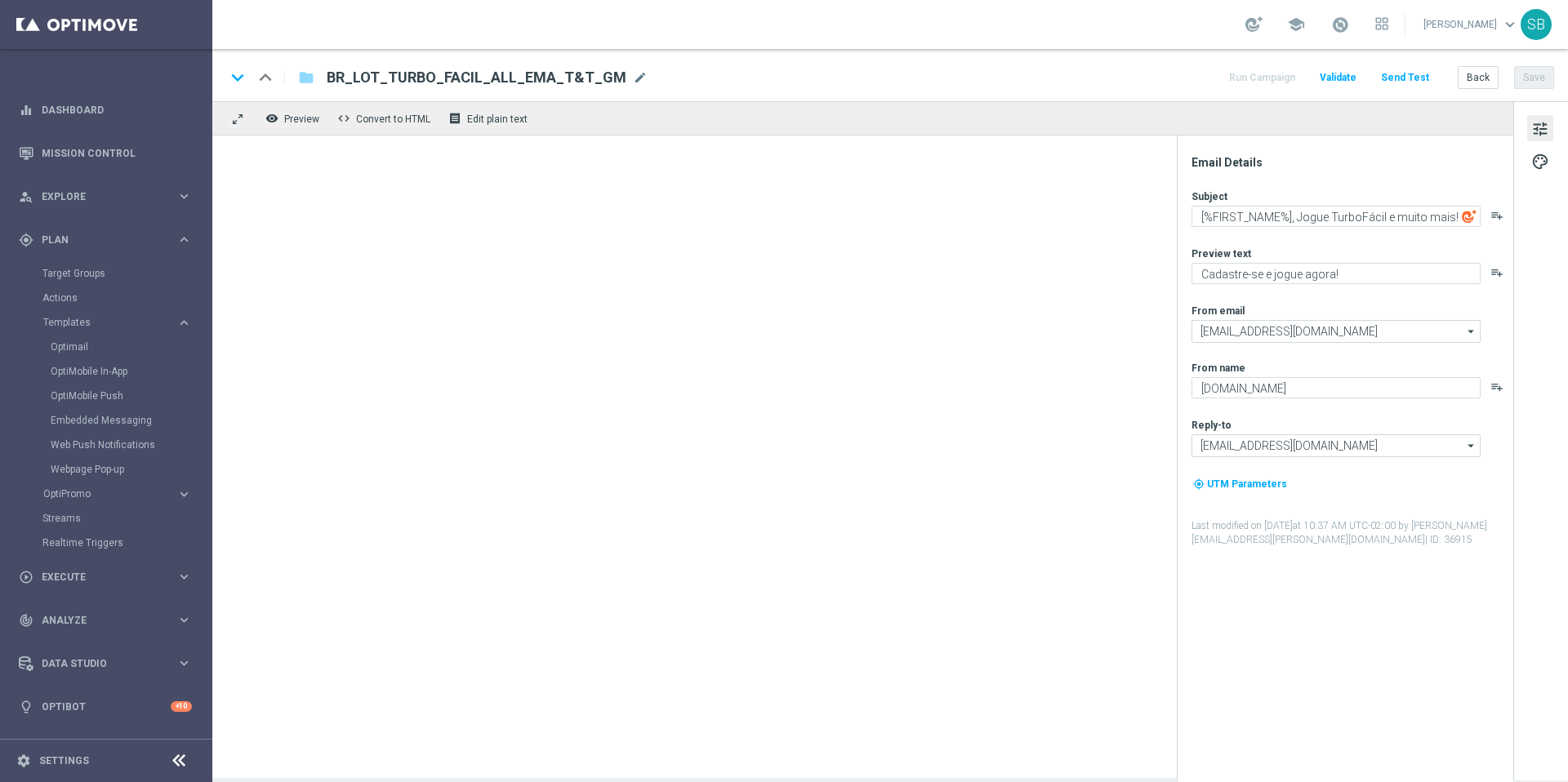
type textarea "[%FIRST_NAME%], sua sorte está te esperando!"
type textarea "Ative sua conta e entre no jogo agora!"
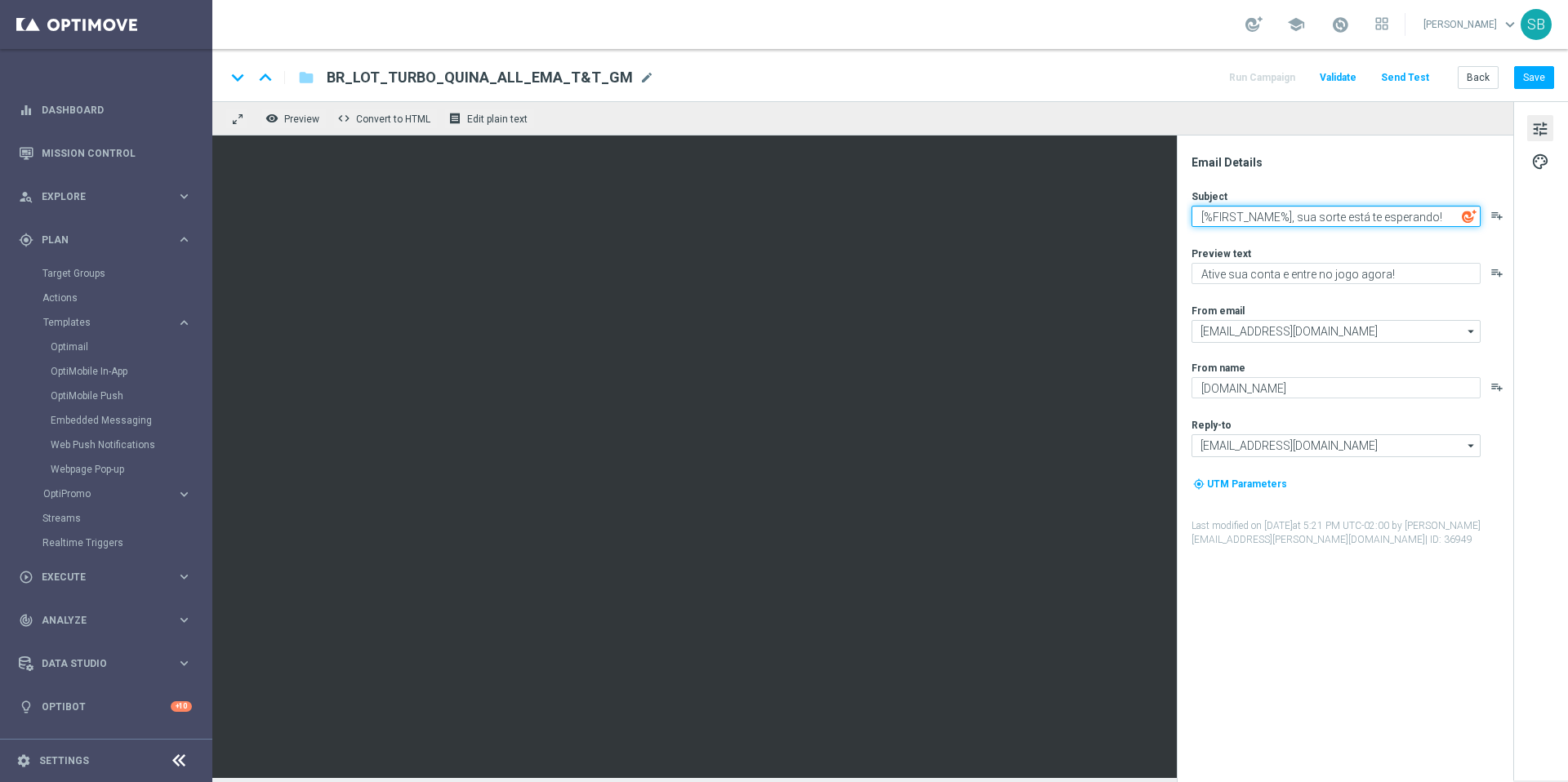
drag, startPoint x: 1446, startPoint y: 216, endPoint x: 1291, endPoint y: 223, distance: 155.2
click at [1291, 223] on textarea "[%FIRST_NAME%], sua sorte está te esperando!" at bounding box center [1336, 216] width 289 height 21
type textarea "[%FIRST_NAME%]"
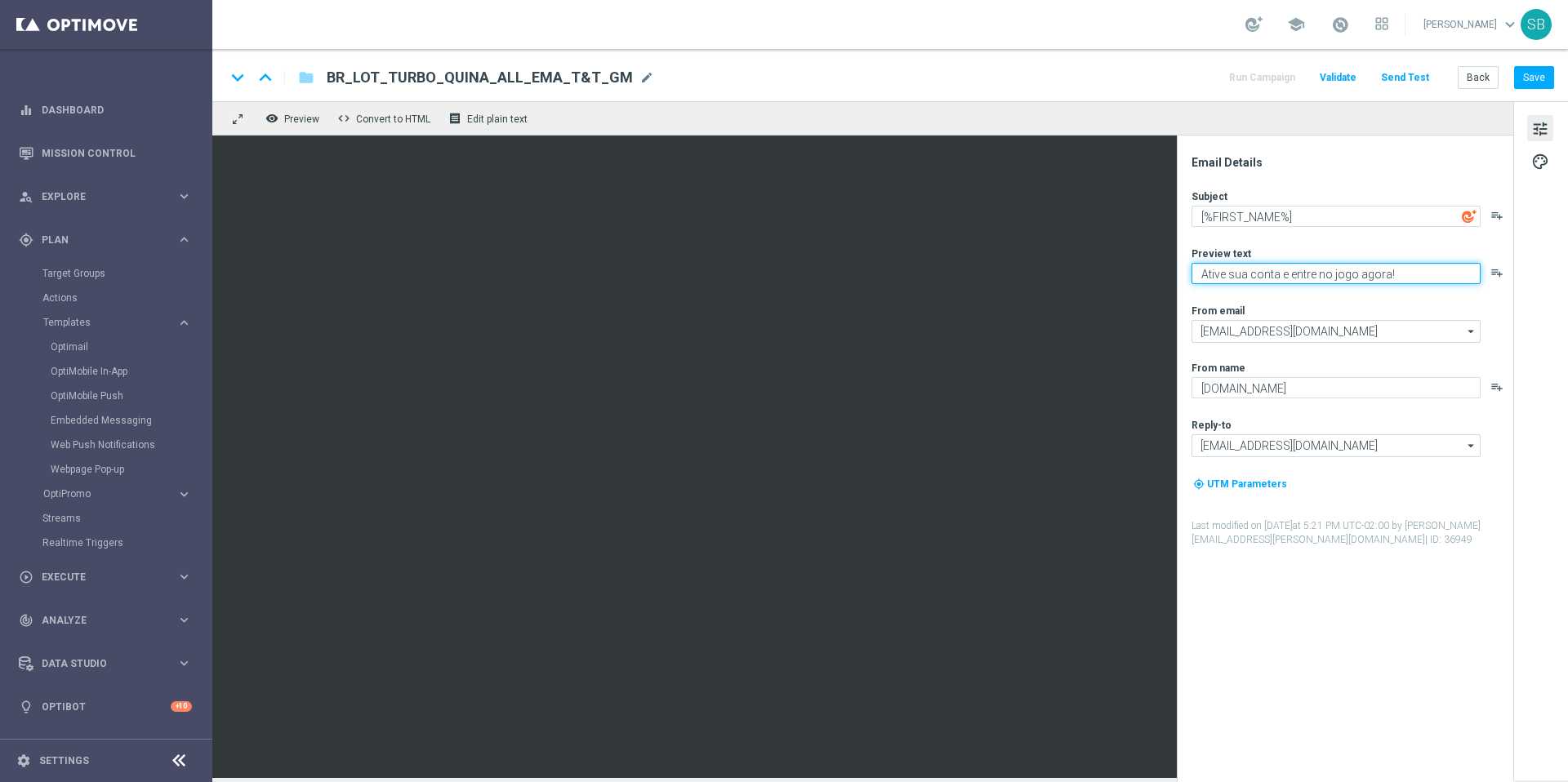
drag, startPoint x: 1404, startPoint y: 271, endPoint x: 1197, endPoint y: 280, distance: 207.2
click at [1197, 280] on textarea "Ative sua conta e entre no jogo agora!" at bounding box center [1336, 273] width 289 height 21
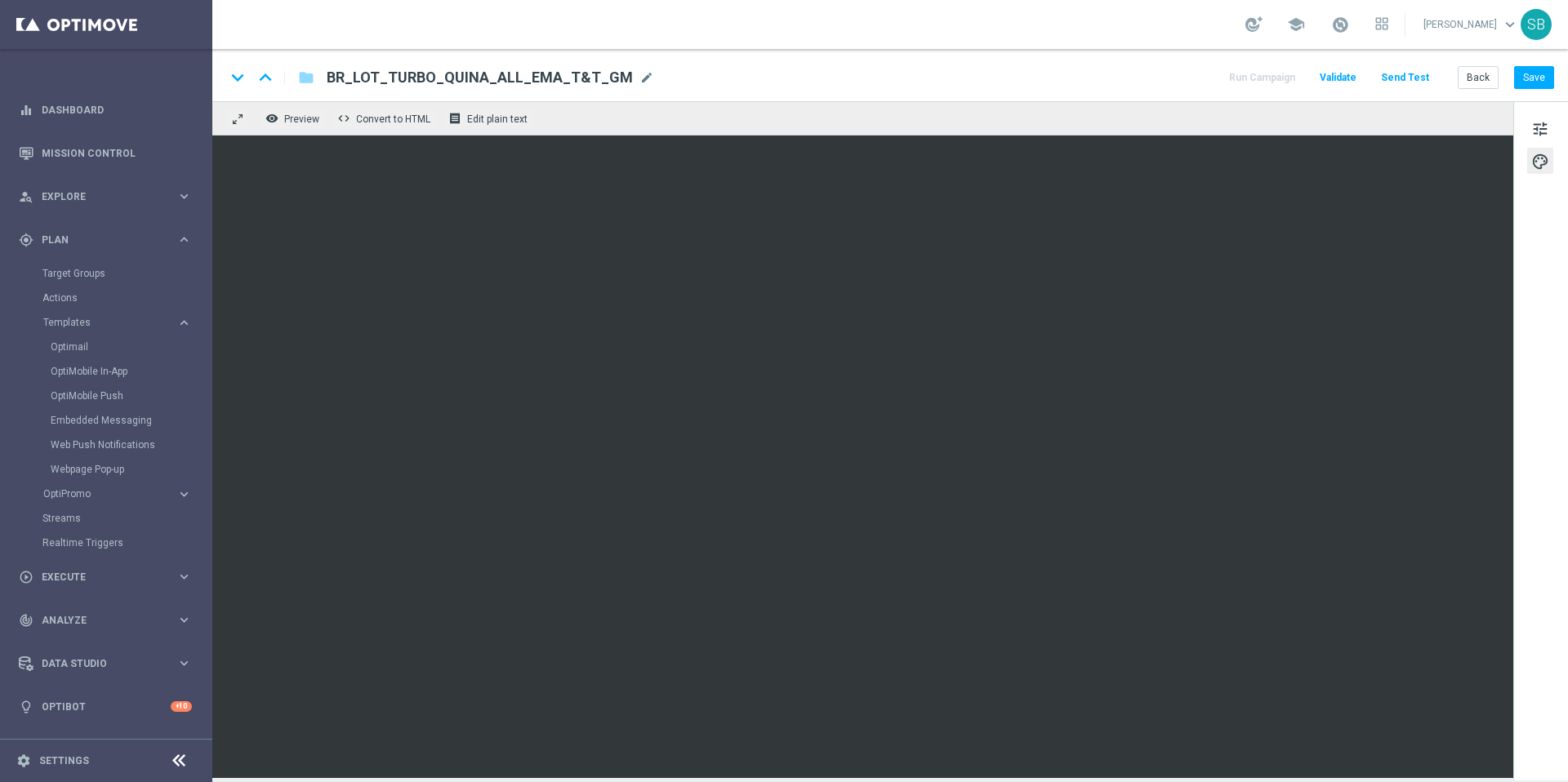
click at [1084, 73] on div "keyboard_arrow_down keyboard_arrow_up folder BR_LOT_TURBO_QUINA_ALL_EMA_T&T_GM …" at bounding box center [889, 78] width 1329 height 21
click at [302, 121] on span "Preview" at bounding box center [301, 119] width 35 height 12
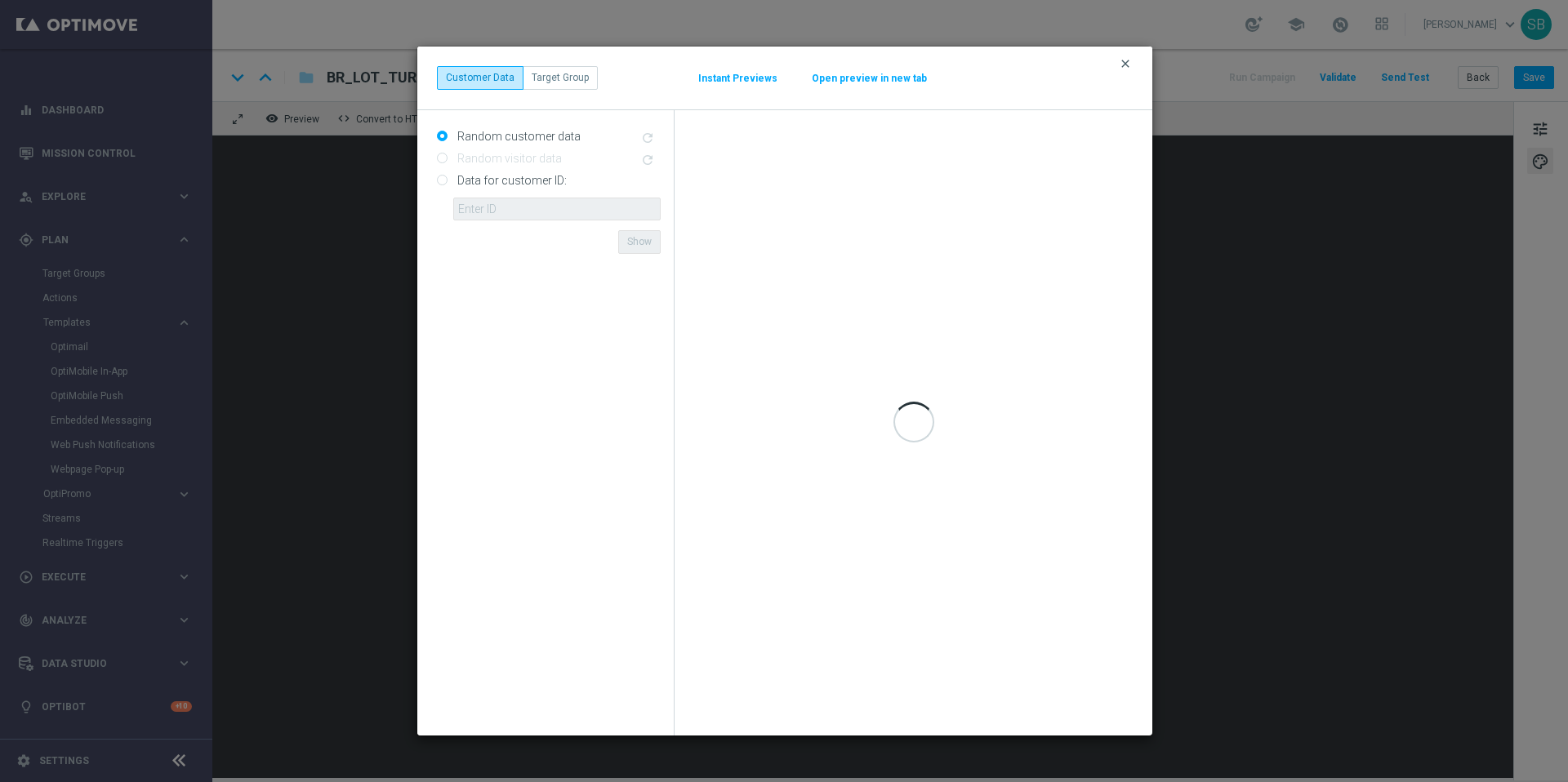
click at [1127, 62] on icon "clear" at bounding box center [1125, 63] width 13 height 13
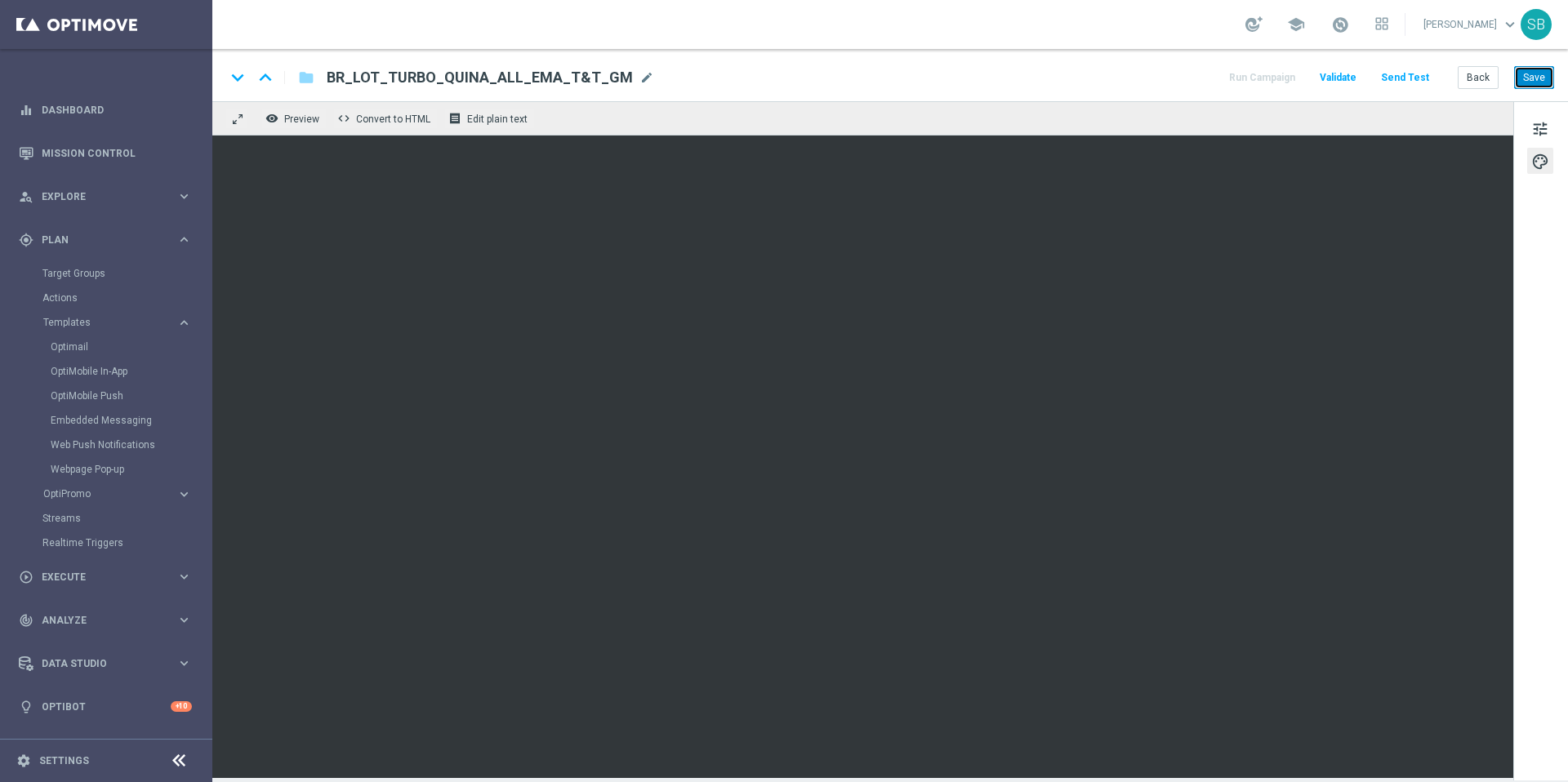
click at [1530, 80] on button "Save" at bounding box center [1534, 78] width 40 height 23
click at [1031, 87] on div "keyboard_arrow_down keyboard_arrow_up folder BR_LOT_TURBO_QUINA_ALL_EMA_T&T_GM …" at bounding box center [889, 78] width 1329 height 21
click at [1534, 83] on button "Save" at bounding box center [1534, 78] width 40 height 23
click at [1065, 76] on div "keyboard_arrow_down keyboard_arrow_up folder BR_LOT_TURBO_QUINA_ALL_EMA_T&T_GM …" at bounding box center [889, 78] width 1329 height 21
click at [1539, 79] on button "Save" at bounding box center [1534, 78] width 40 height 23
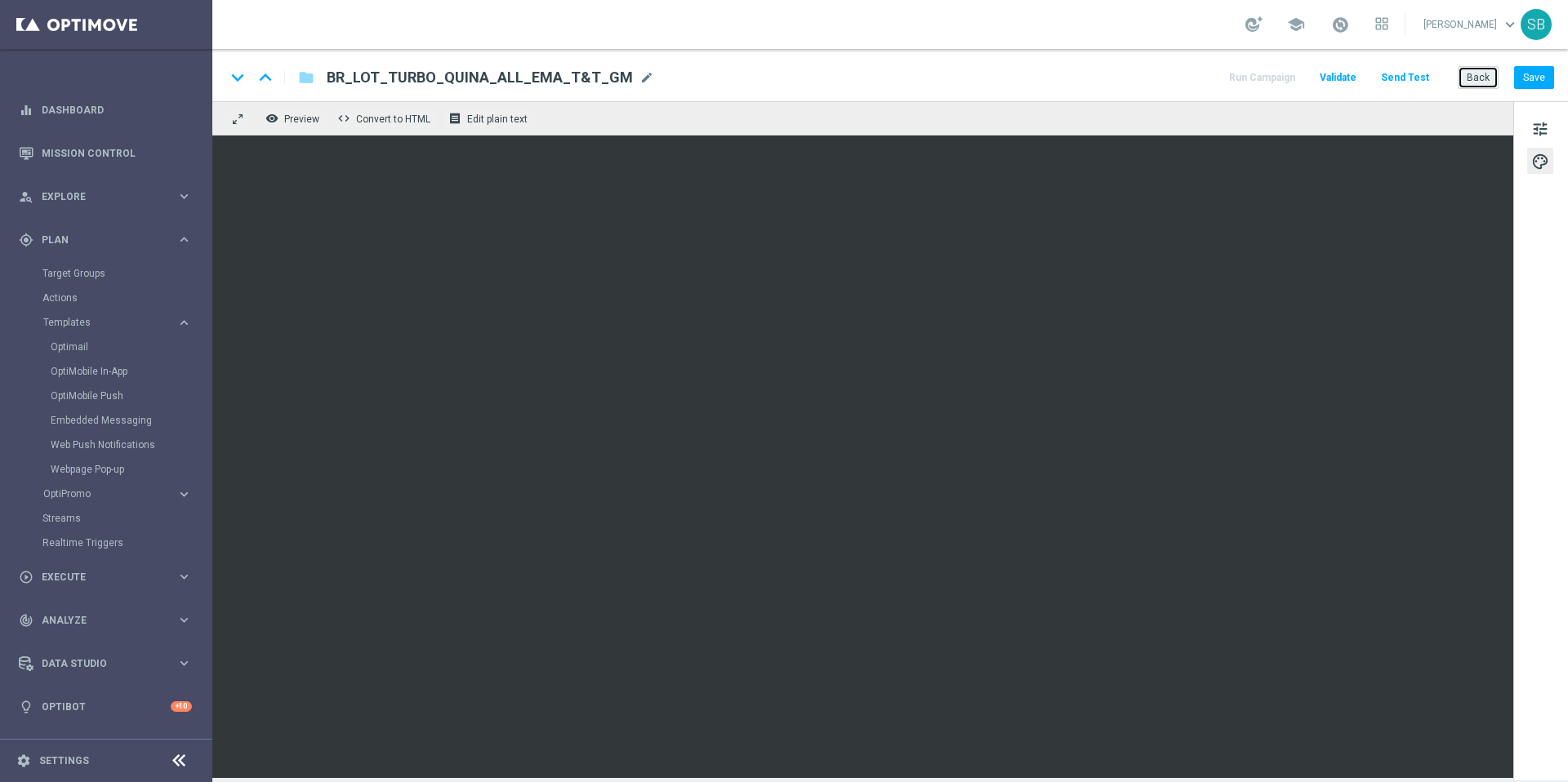
click at [1481, 80] on button "Back" at bounding box center [1479, 78] width 41 height 23
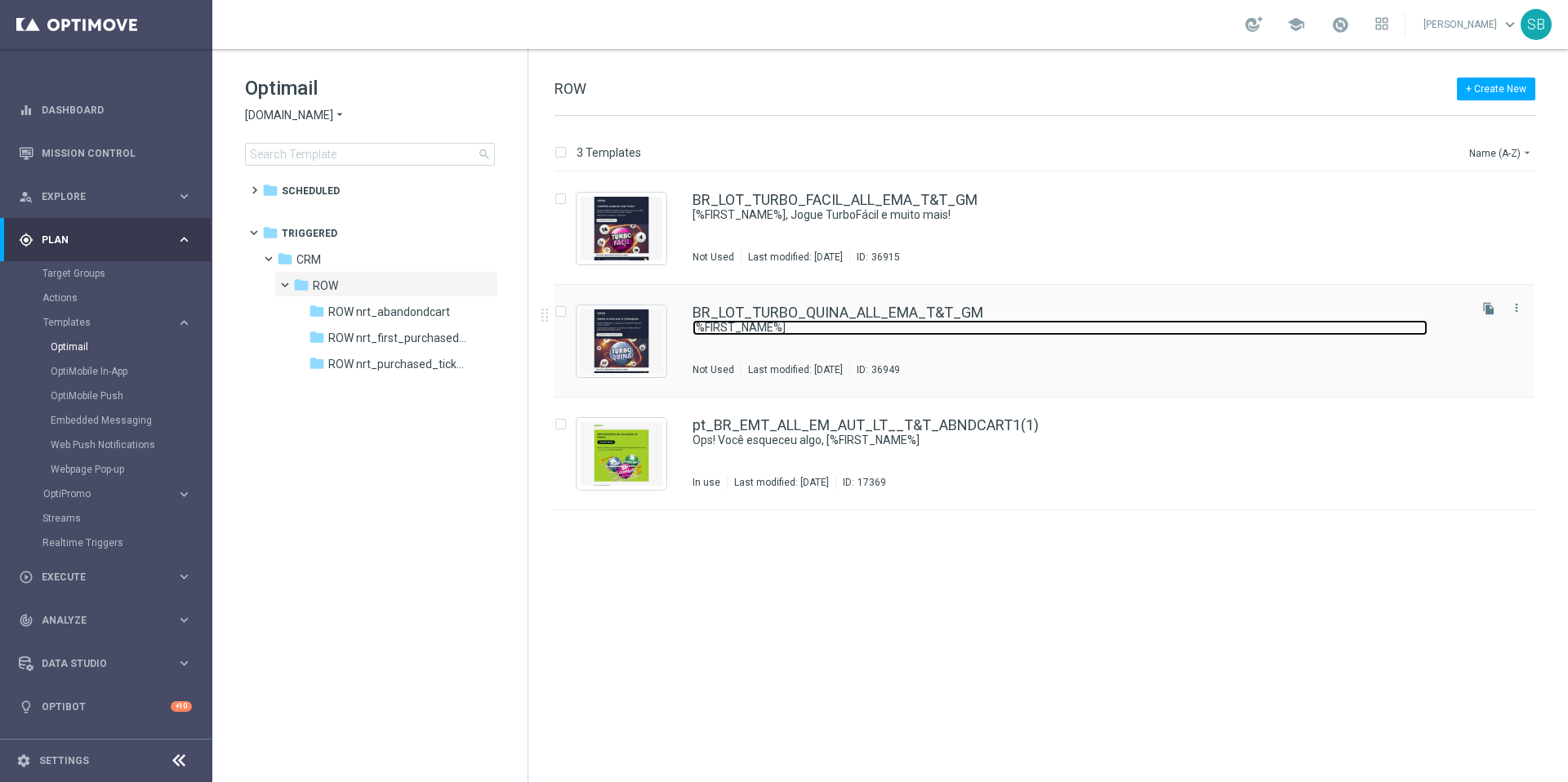
click at [782, 320] on link "[%FIRST_NAME%]" at bounding box center [1060, 327] width 735 height 15
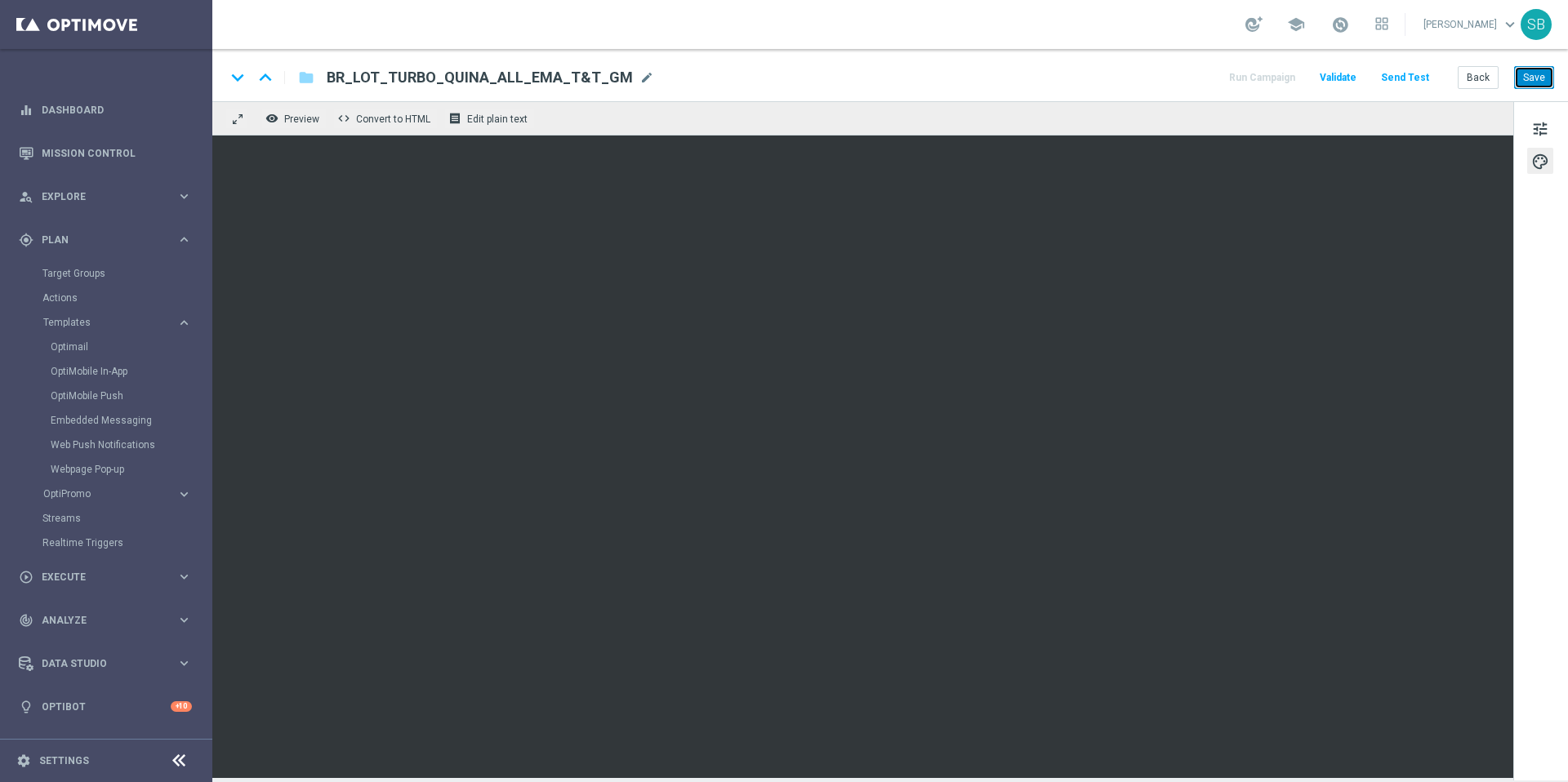
click at [1539, 79] on button "Save" at bounding box center [1534, 78] width 40 height 23
click at [1531, 79] on button "Save" at bounding box center [1534, 78] width 40 height 23
click at [1479, 80] on button "Back" at bounding box center [1479, 78] width 41 height 23
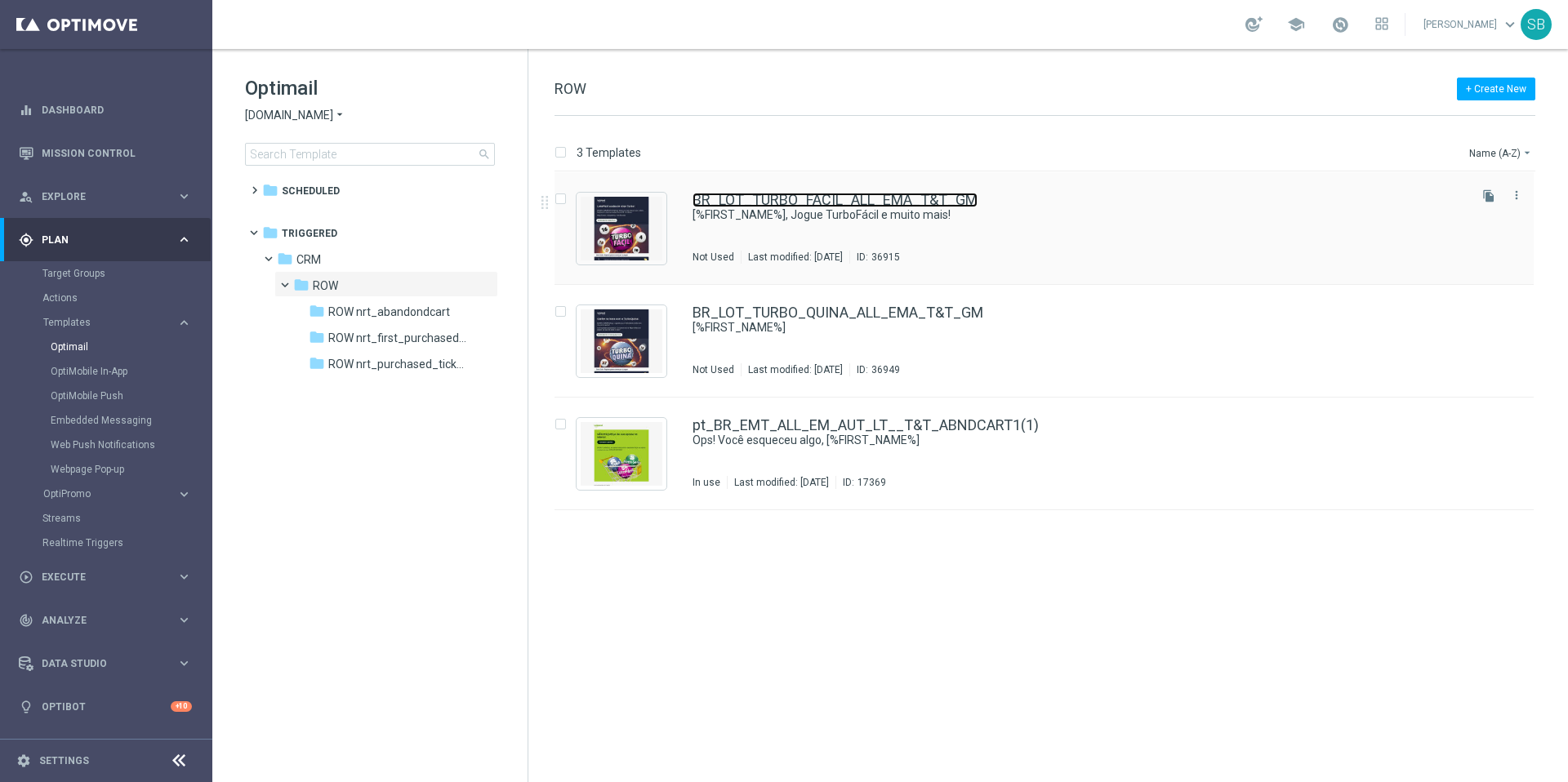
click at [734, 204] on link "BR_LOT_TURBO_FACIL_ALL_EMA_T&T_GM" at bounding box center [835, 200] width 285 height 14
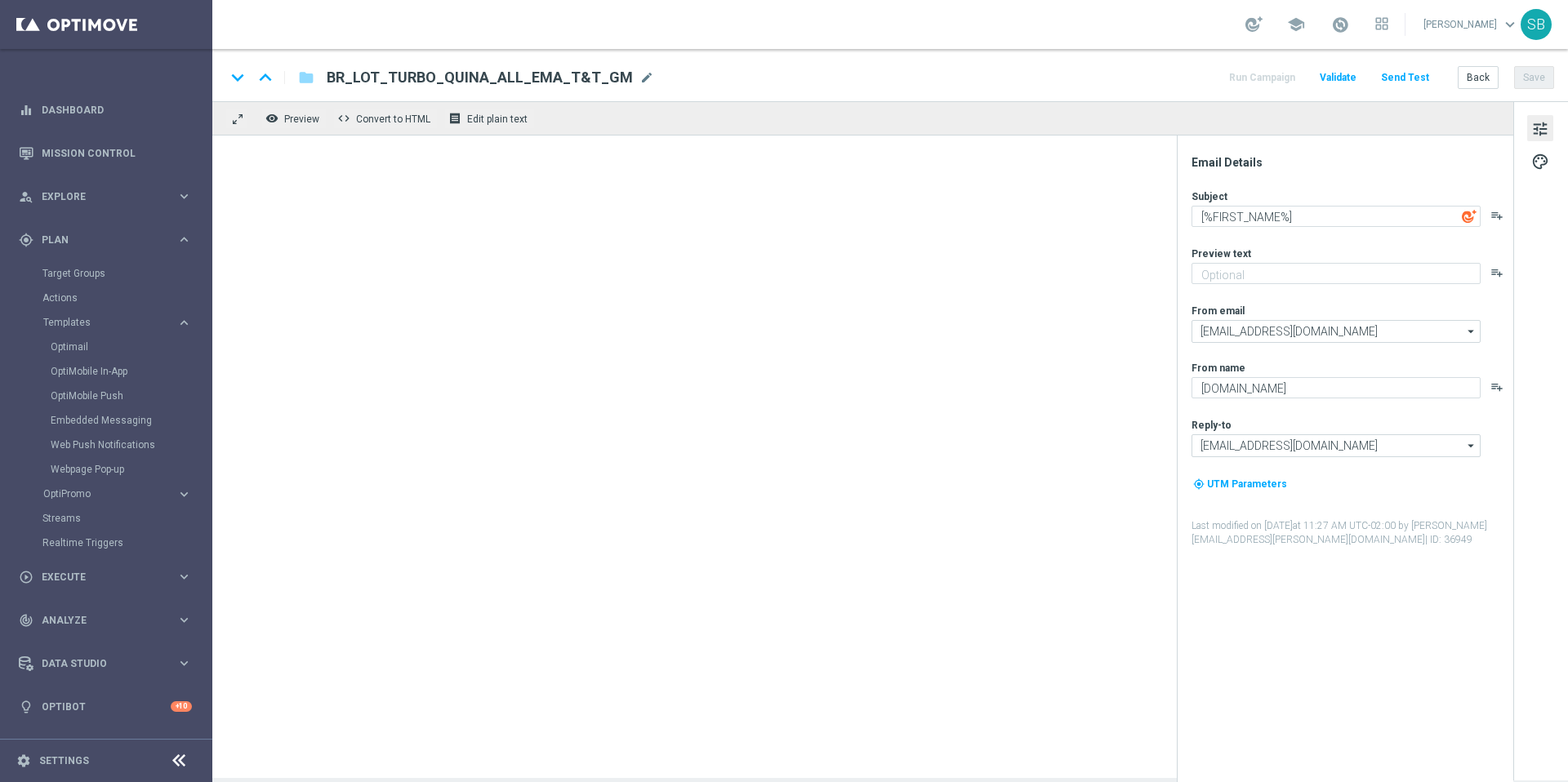
type textarea "[%FIRST_NAME%], Jogue TurboFácil e muito mais!"
type textarea "Cadastre-se e jogue agora!"
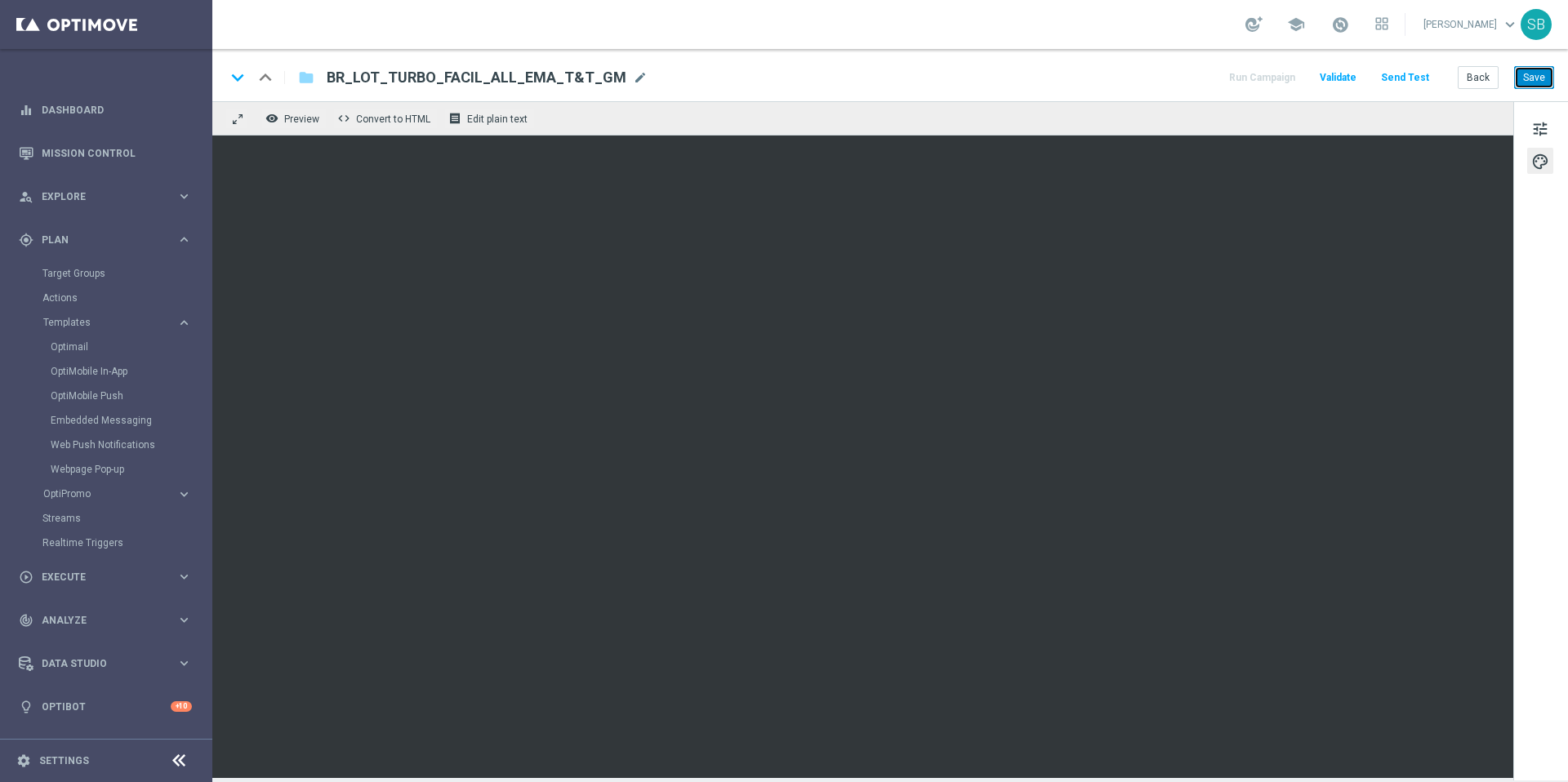
click at [1530, 79] on button "Save" at bounding box center [1534, 78] width 40 height 23
click at [1523, 78] on button "Save" at bounding box center [1534, 78] width 40 height 23
click at [1532, 82] on button "Save" at bounding box center [1534, 78] width 40 height 23
click at [1545, 84] on button "Save" at bounding box center [1534, 78] width 40 height 23
click at [1471, 80] on button "Back" at bounding box center [1479, 78] width 41 height 23
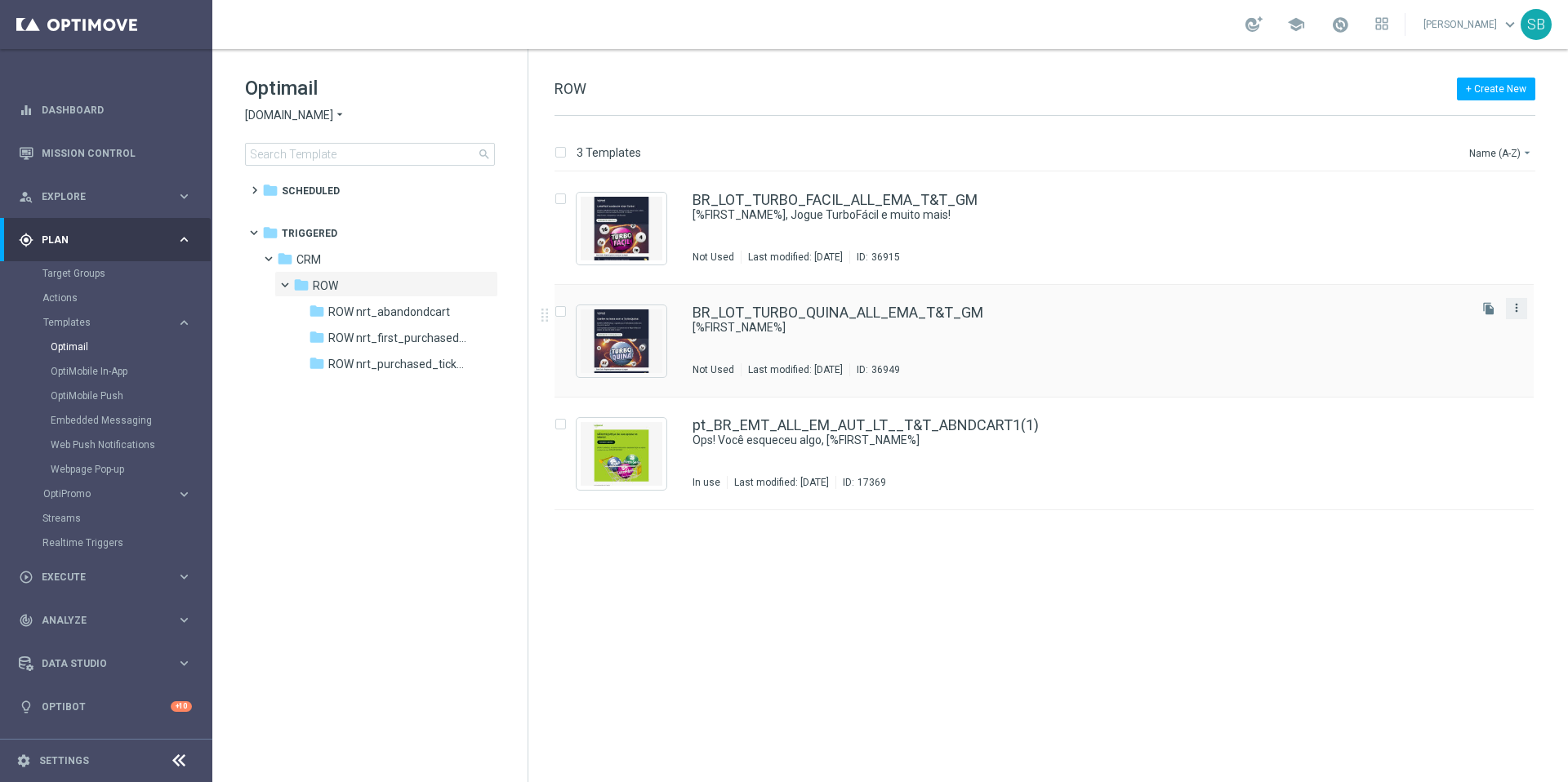
click at [1515, 307] on icon "more_vert" at bounding box center [1517, 307] width 13 height 13
click at [1444, 346] on div "Copy To" at bounding box center [1452, 349] width 99 height 12
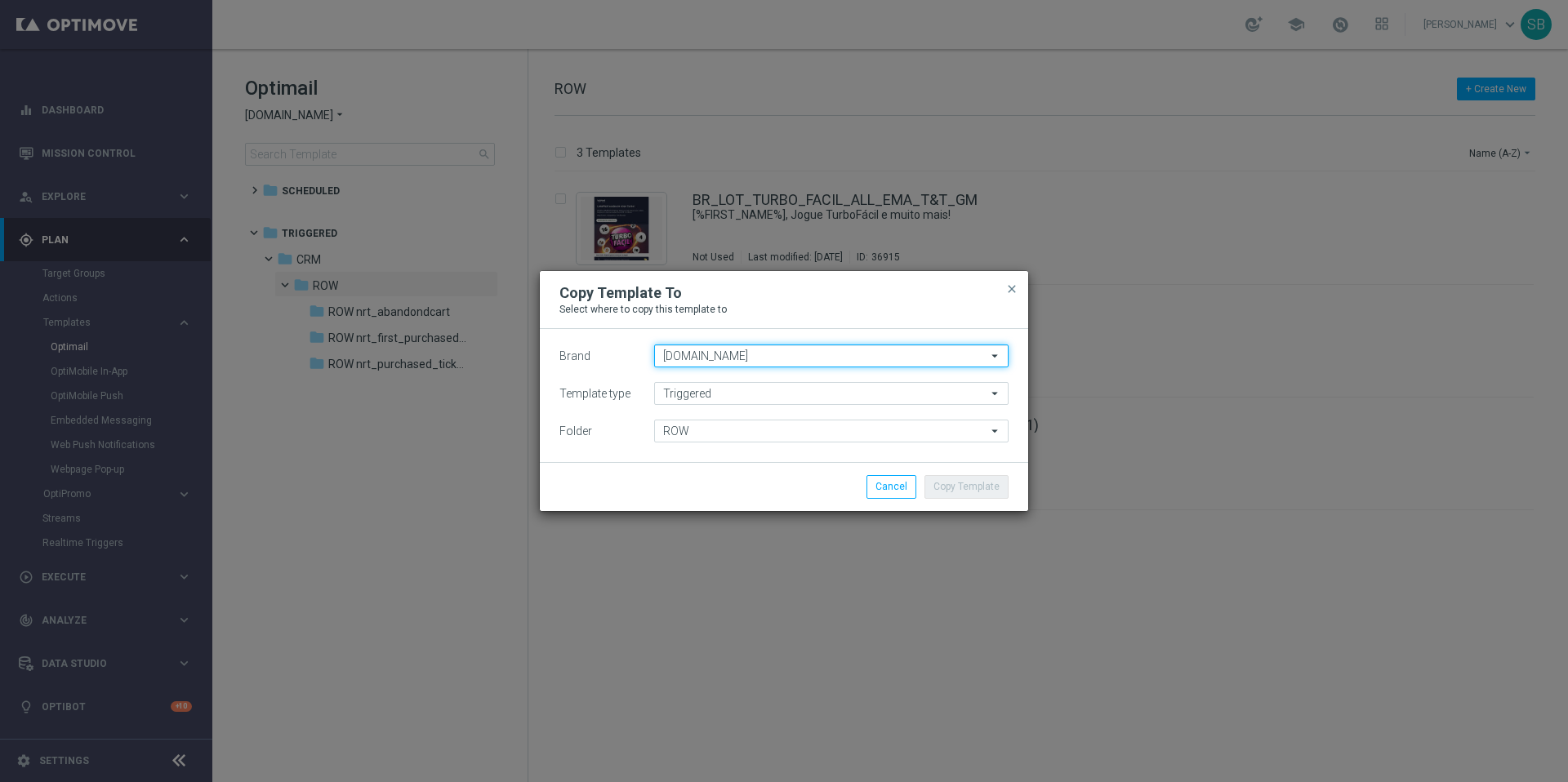
click at [784, 355] on input "[DOMAIN_NAME]" at bounding box center [831, 357] width 355 height 23
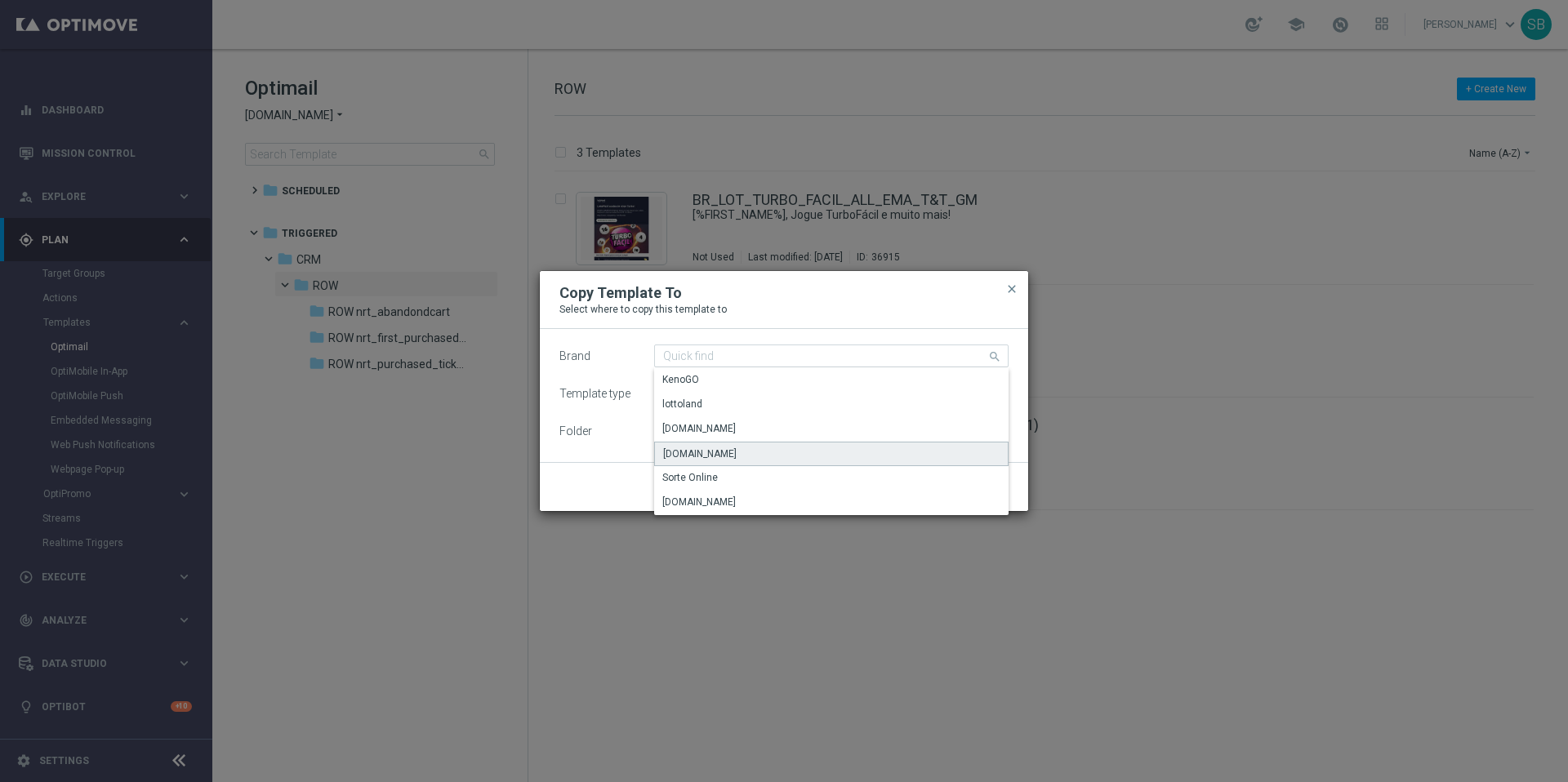
click at [737, 452] on div "[DOMAIN_NAME]" at bounding box center [831, 453] width 355 height 24
type input "[DOMAIN_NAME]"
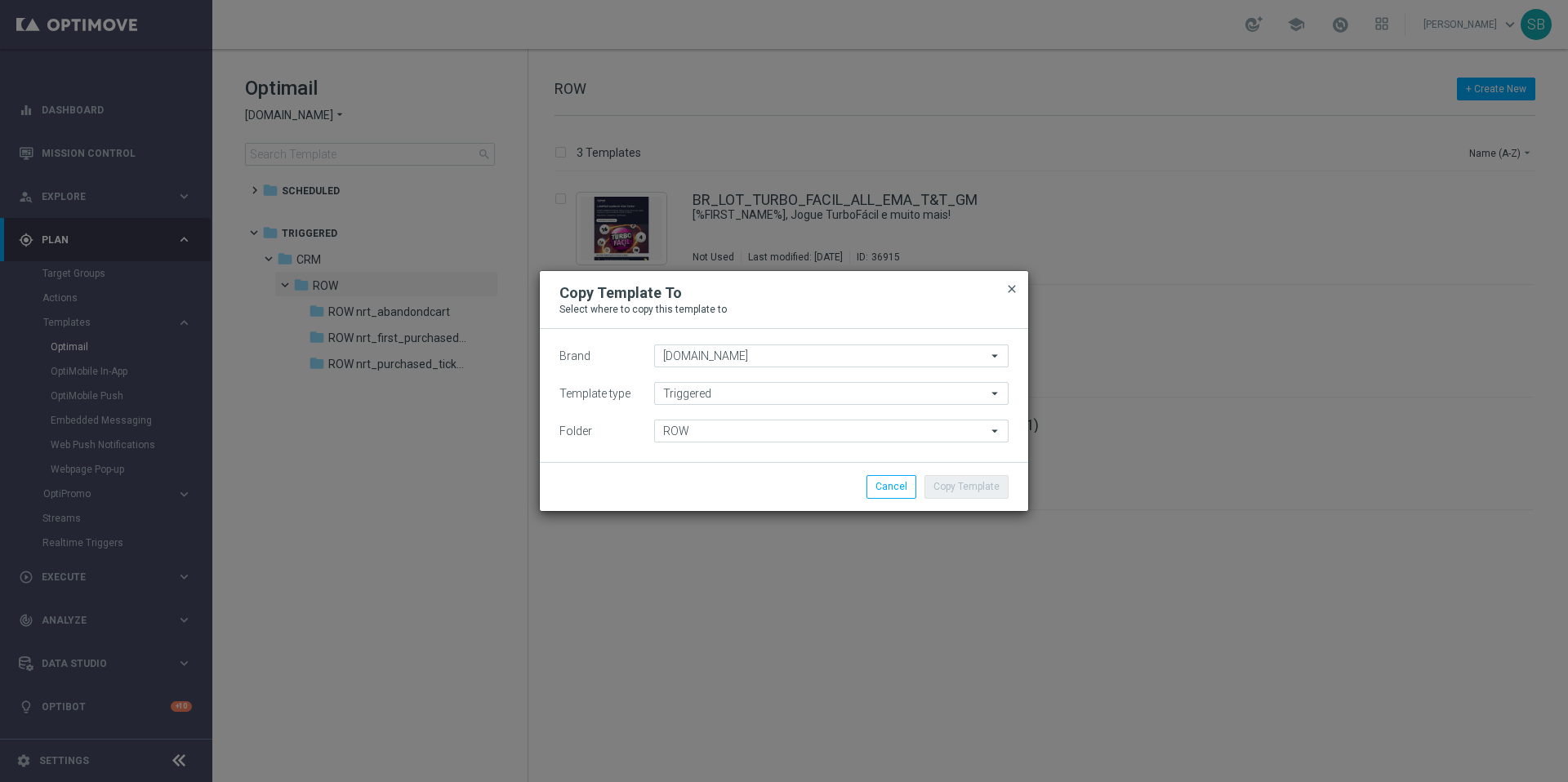
click at [1009, 292] on span "close" at bounding box center [1012, 289] width 13 height 13
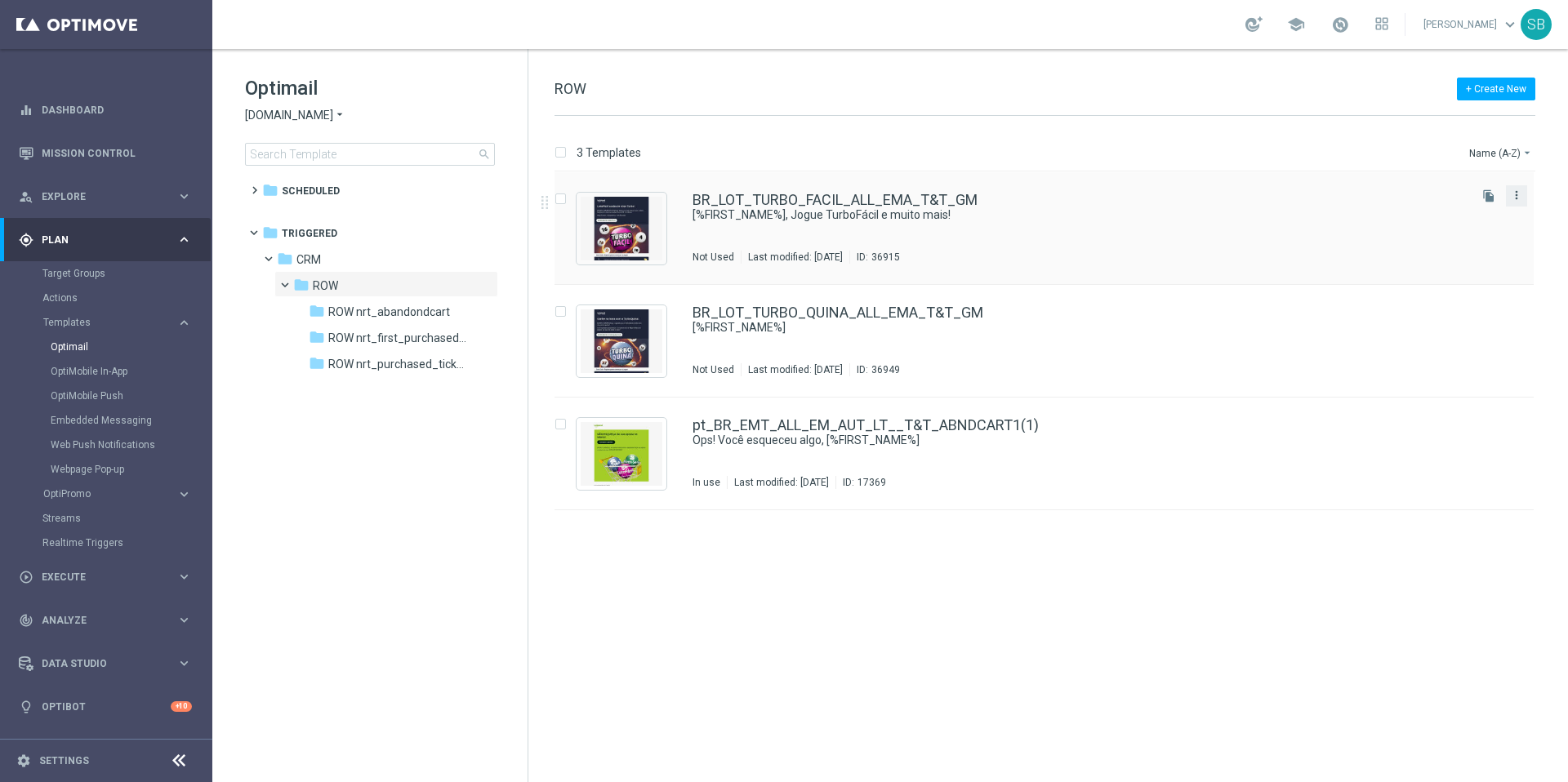
click at [1520, 195] on icon "more_vert" at bounding box center [1517, 195] width 13 height 13
click at [1471, 242] on div "drive_file_move Copy To" at bounding box center [1444, 236] width 131 height 23
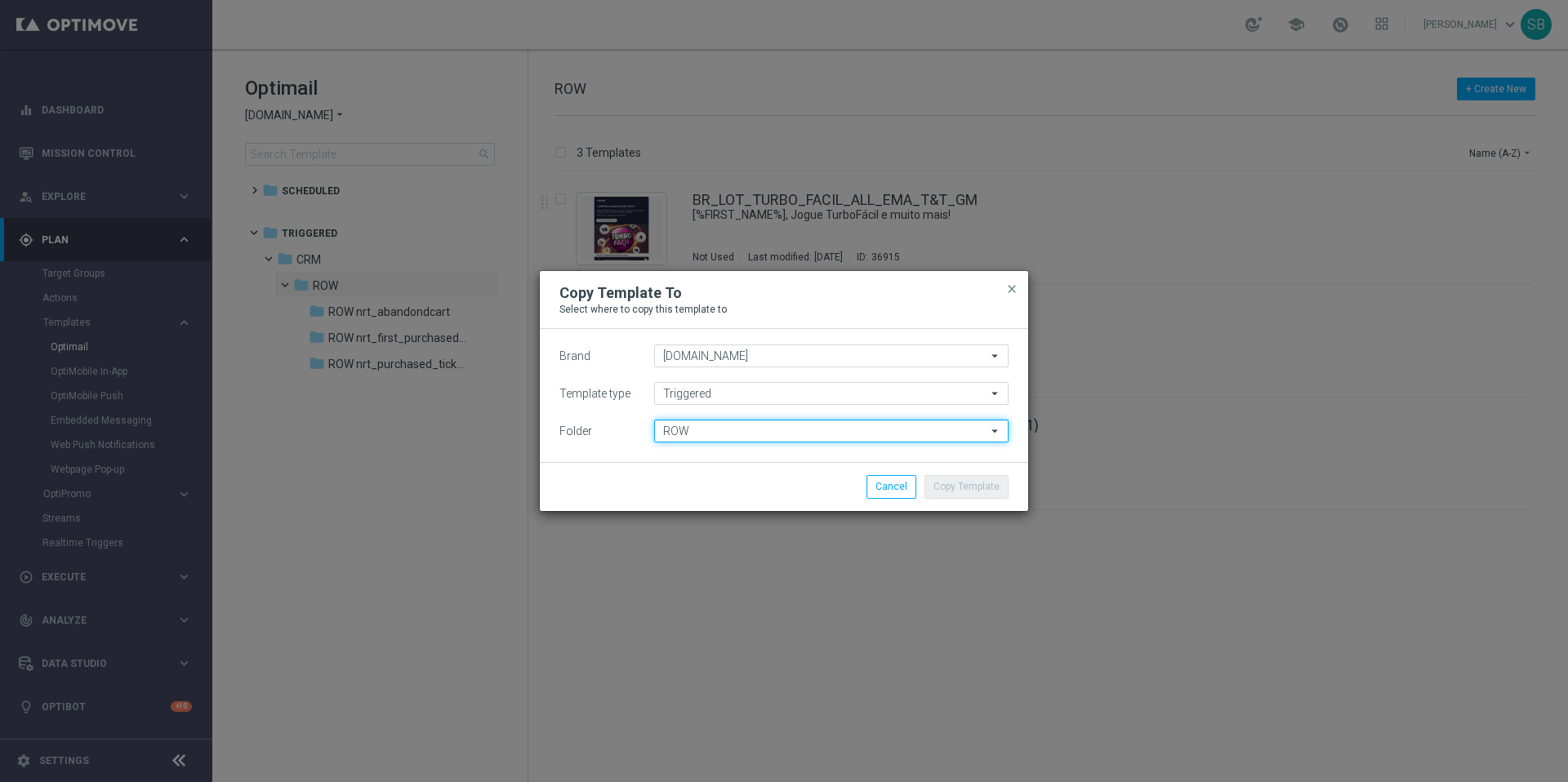
click at [797, 437] on input "ROW" at bounding box center [831, 432] width 355 height 23
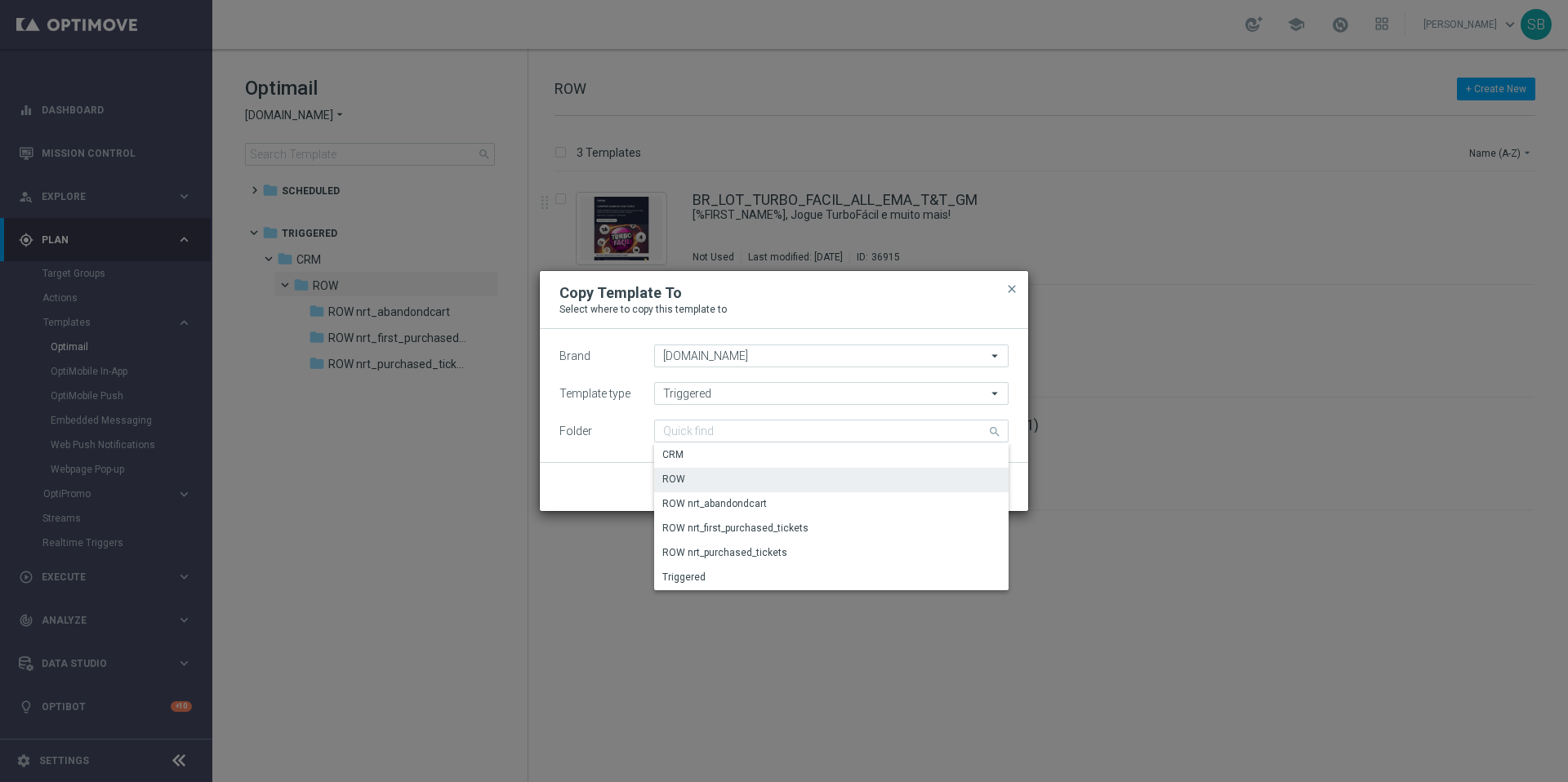
click at [689, 473] on div "ROW" at bounding box center [831, 480] width 355 height 23
type input "ROW"
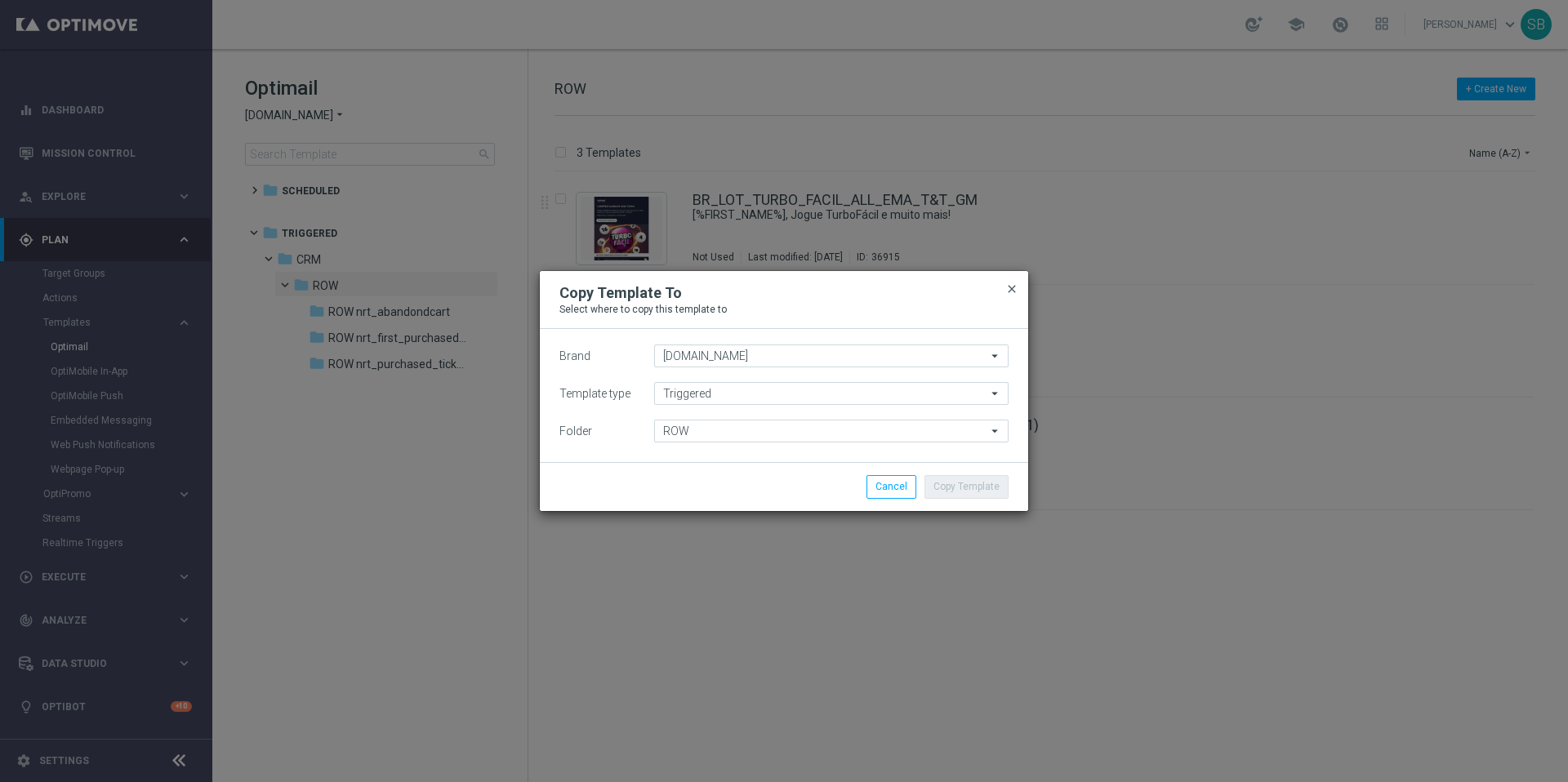
click at [1008, 289] on span "close" at bounding box center [1012, 289] width 13 height 13
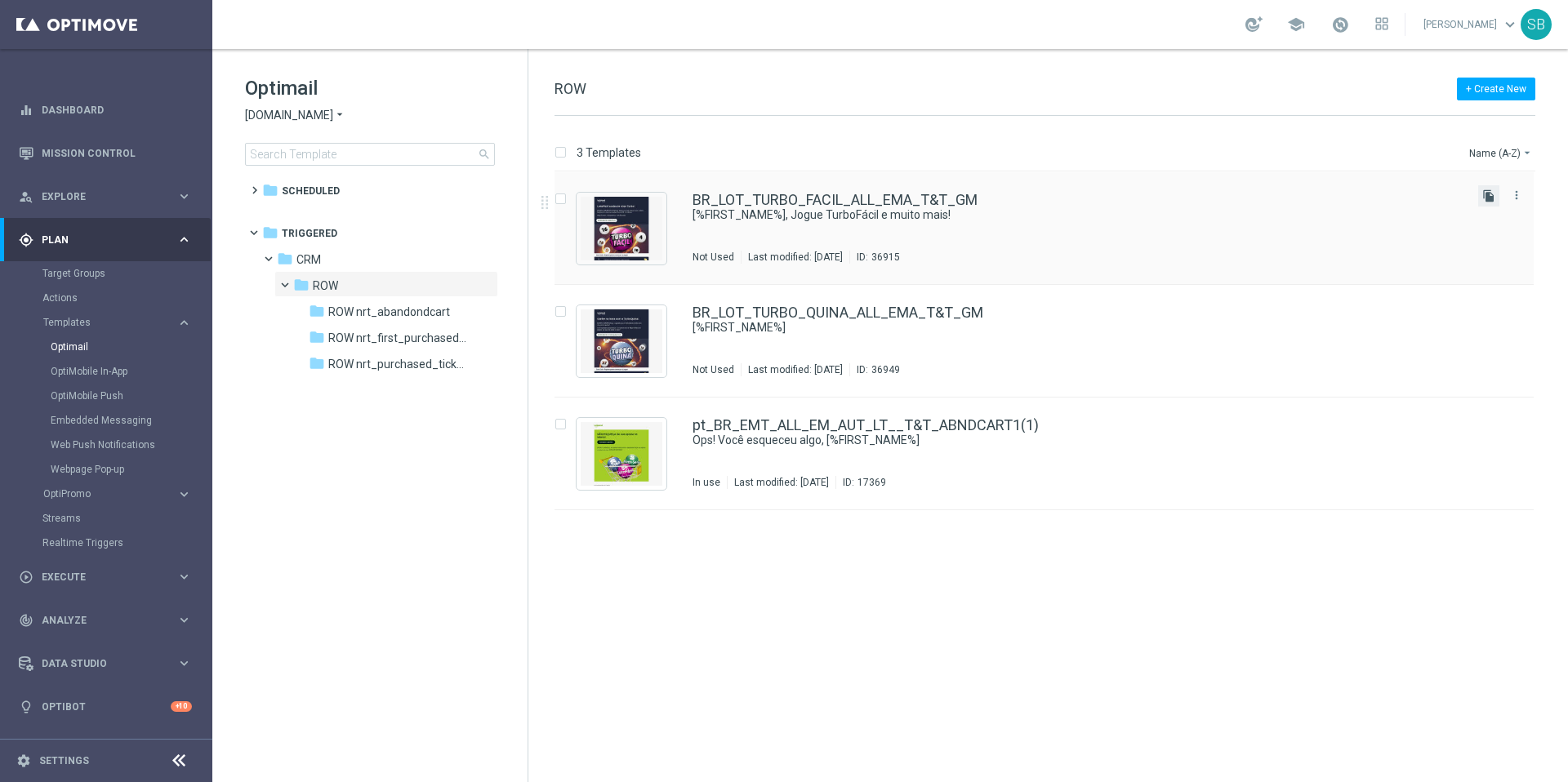
click at [1492, 198] on icon "file_copy" at bounding box center [1488, 196] width 13 height 13
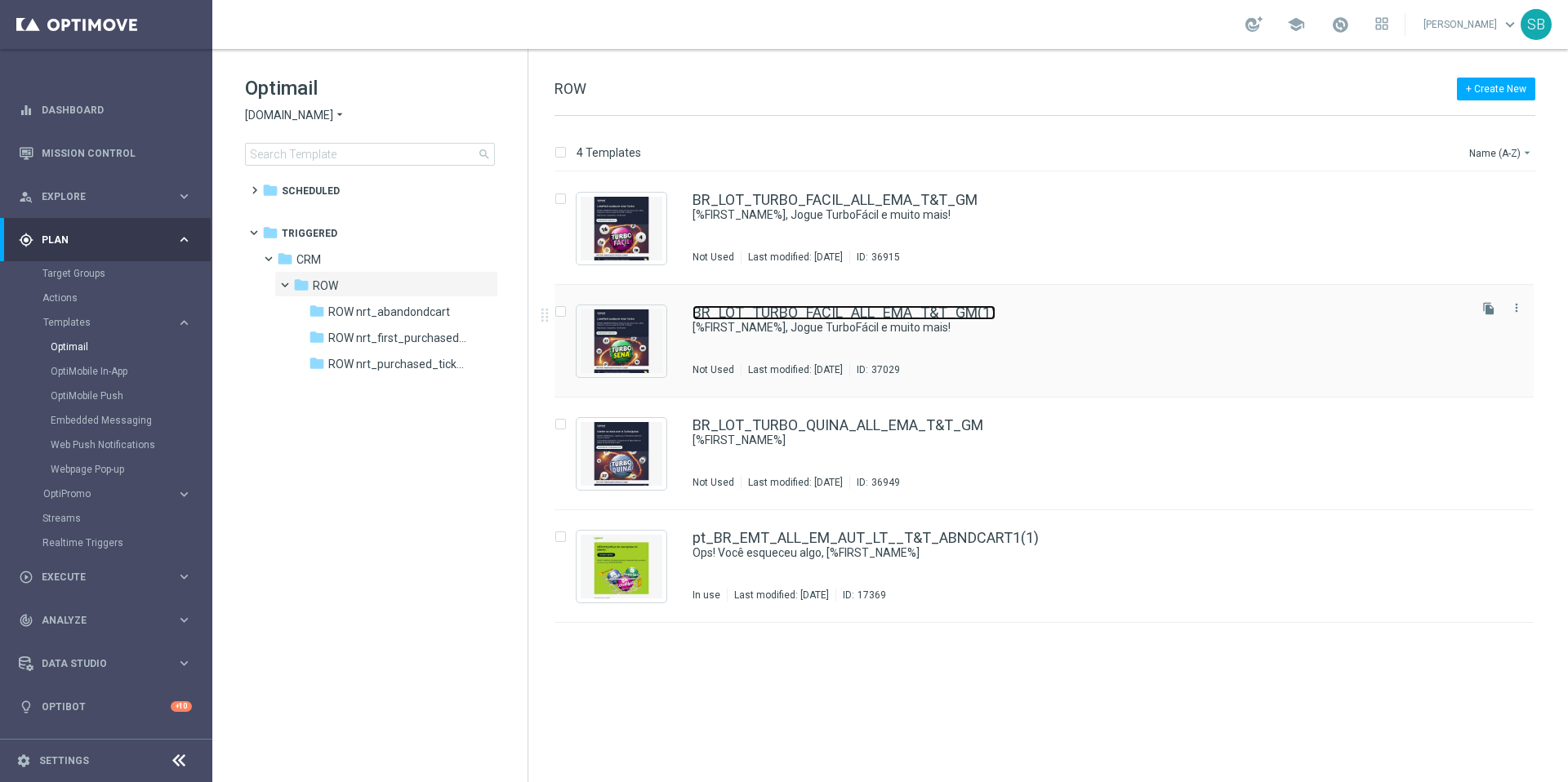
click at [965, 313] on link "BR_LOT_TURBO_FACIL_ALL_EMA_T&T_GM(1)" at bounding box center [844, 313] width 303 height 14
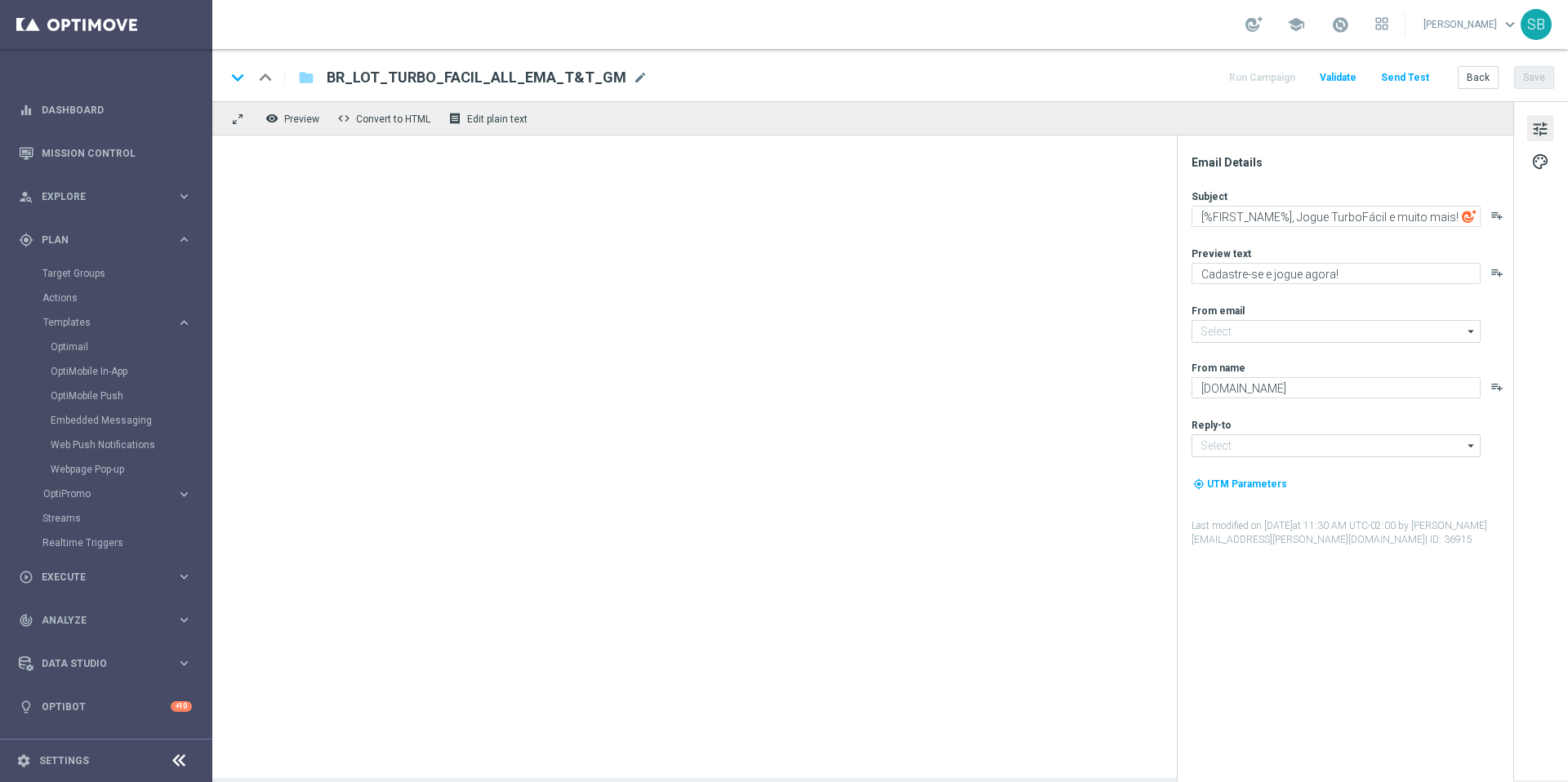
type input "[EMAIL_ADDRESS][DOMAIN_NAME]"
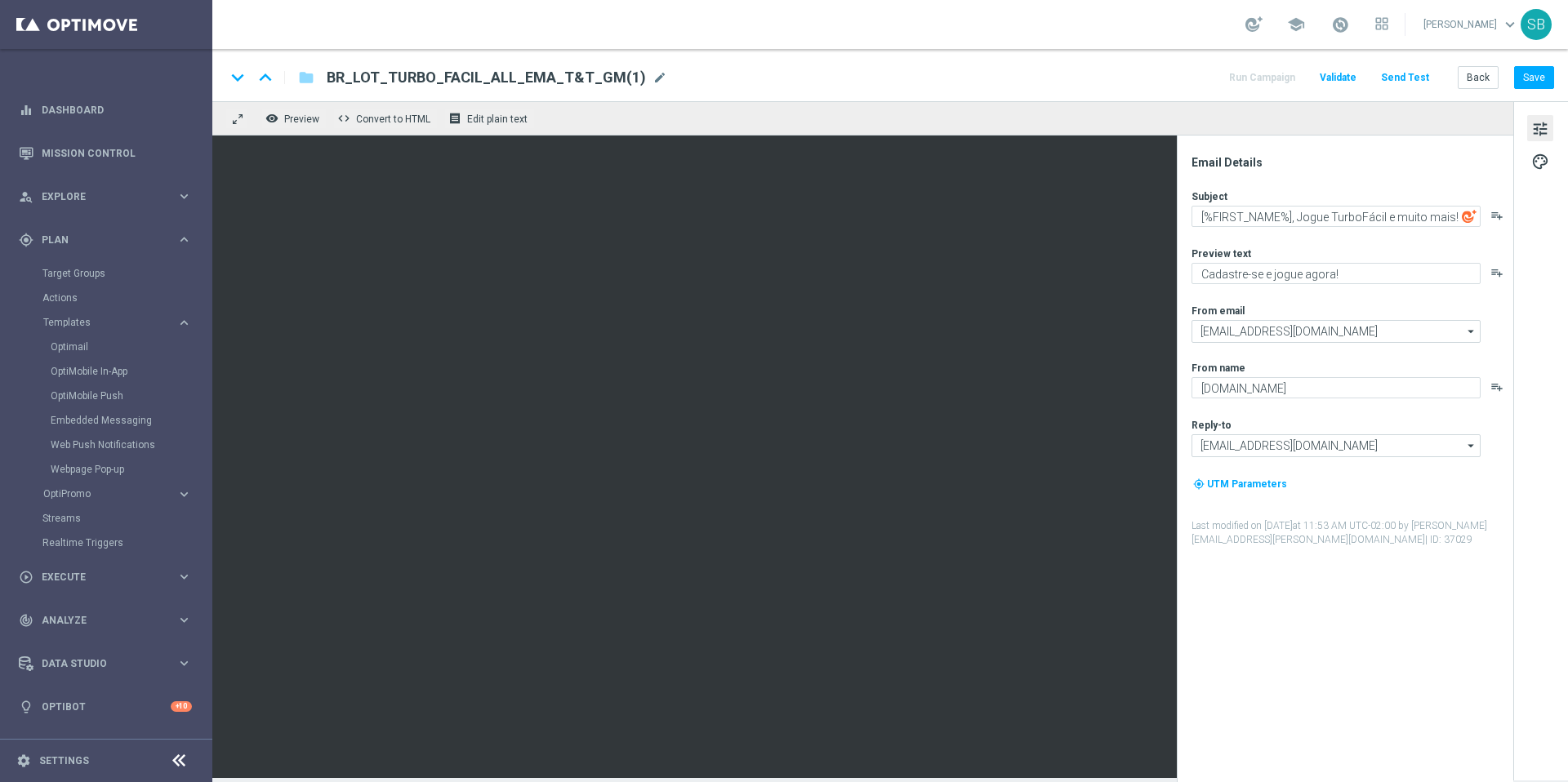
click at [631, 77] on div "BR_LOT_TURBO_FACIL_ALL_EMA_T&T_GM(1) mode_edit" at bounding box center [497, 78] width 341 height 21
drag, startPoint x: 586, startPoint y: 81, endPoint x: 553, endPoint y: 80, distance: 33.0
click at [553, 80] on input "BR_LOT_TURBO_FACIL_ALL_EMA_T&T_GM(1)" at bounding box center [529, 78] width 405 height 21
drag, startPoint x: 422, startPoint y: 76, endPoint x: 448, endPoint y: 80, distance: 26.3
click at [448, 80] on input "BR_LOT_TURBO_FACIL_ALL_EMA_T&T_GM" at bounding box center [529, 78] width 405 height 21
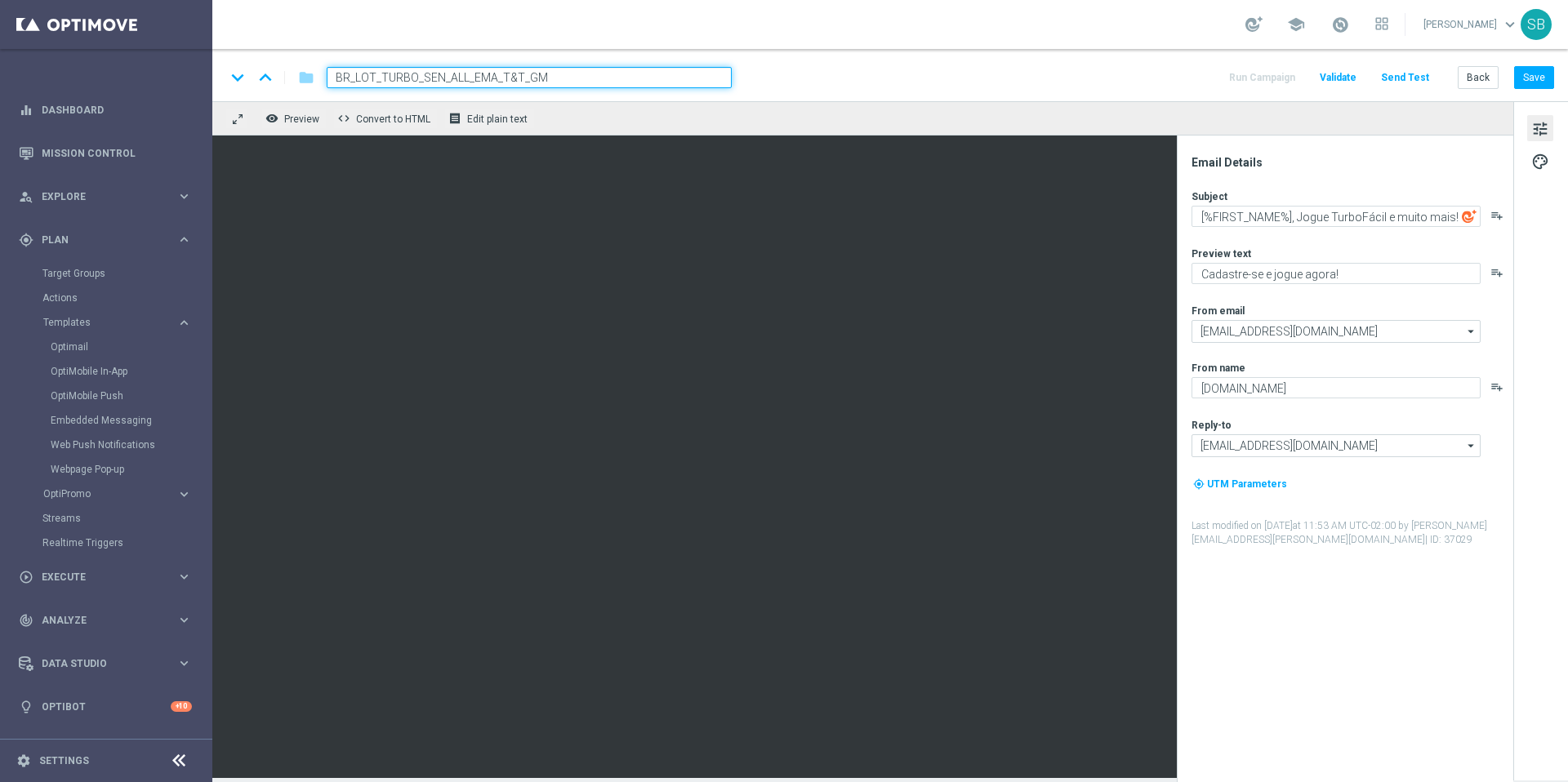
type input "BR_LOT_TURBO_SENA_ALL_EMA_T&T_GM"
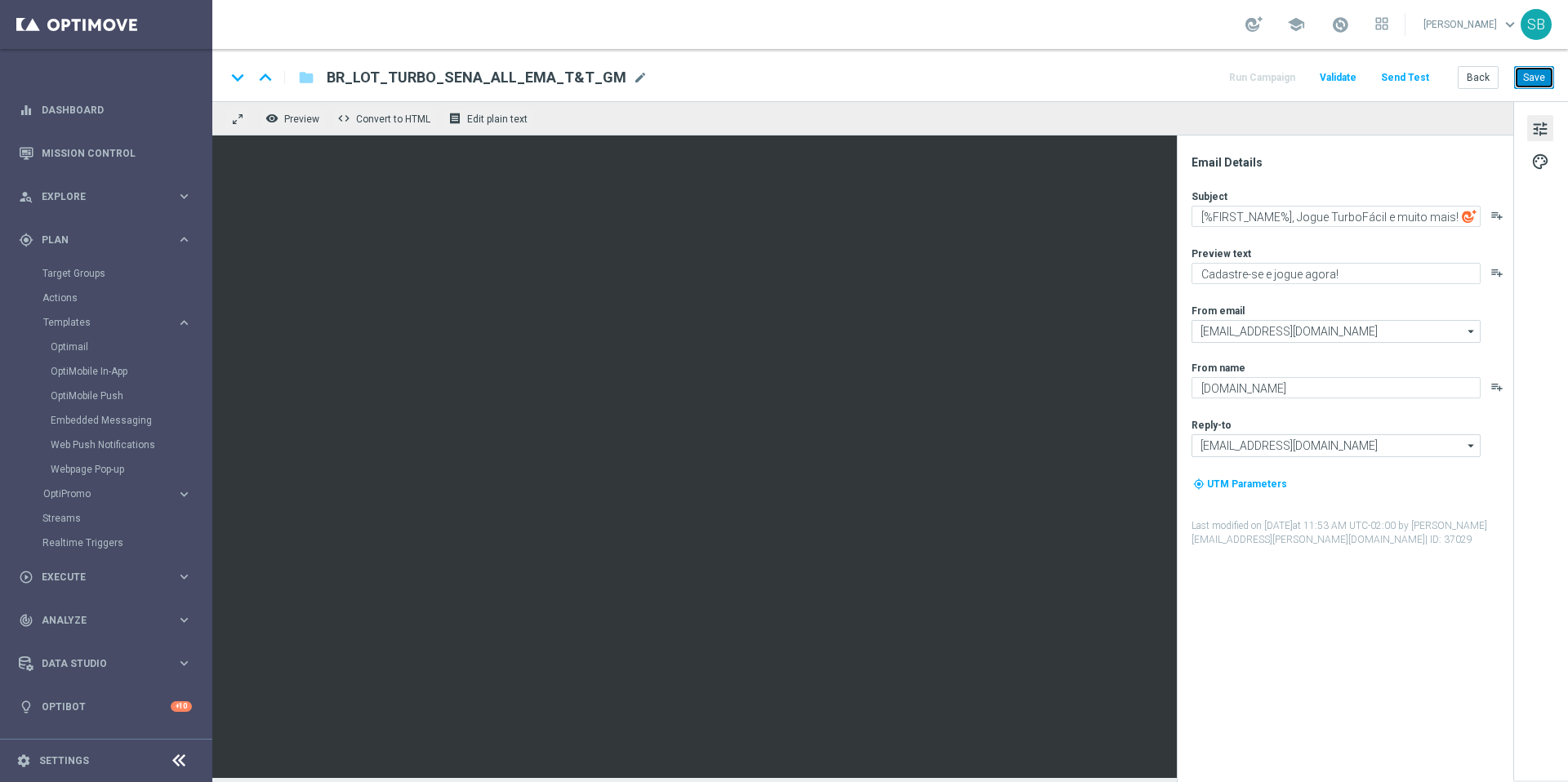
click at [1531, 80] on button "Save" at bounding box center [1534, 78] width 40 height 23
click at [1485, 80] on button "Back" at bounding box center [1479, 78] width 41 height 23
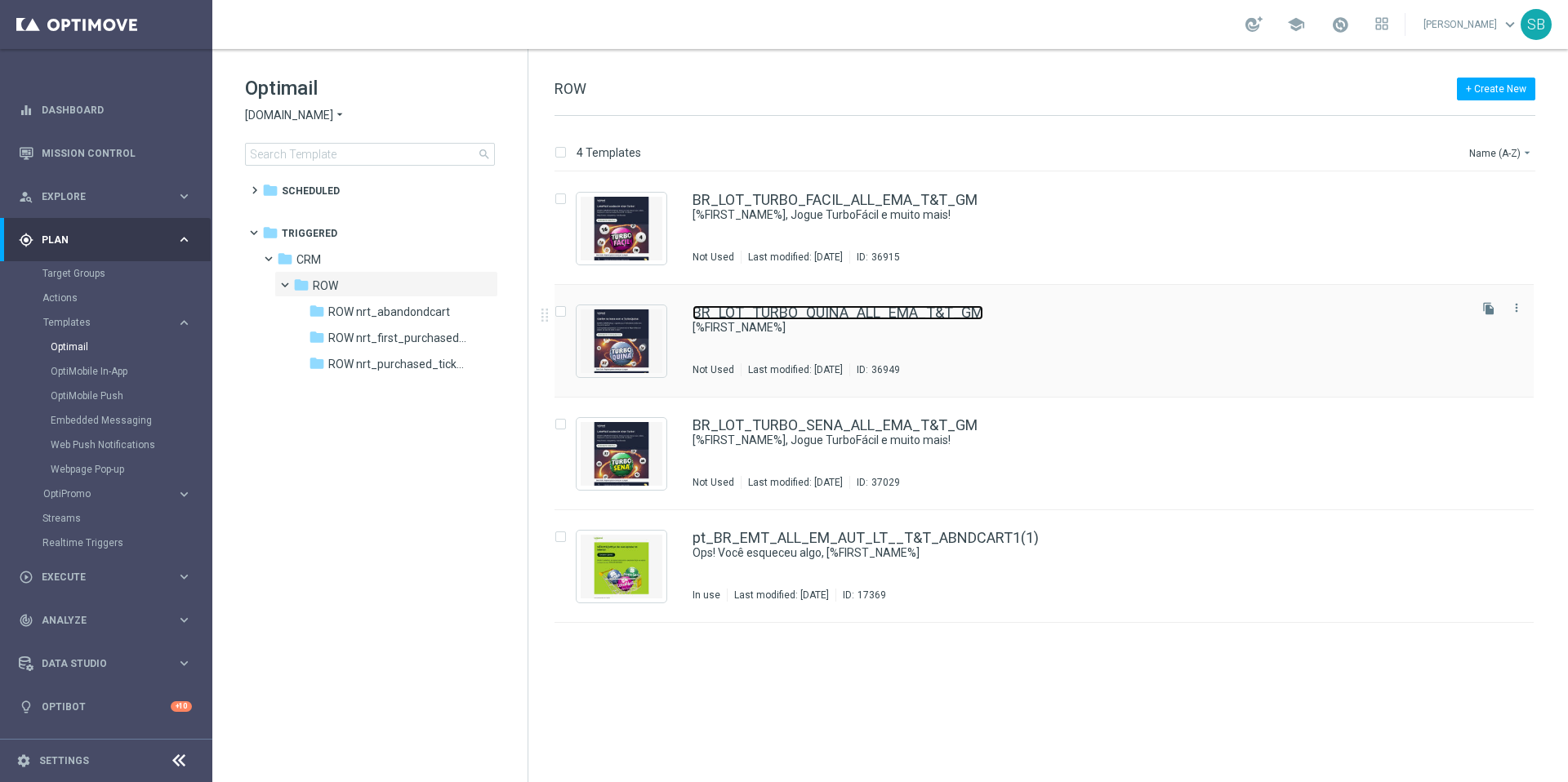
click at [763, 314] on link "BR_LOT_TURBO_QUINA_ALL_EMA_T&T_GM" at bounding box center [838, 313] width 291 height 14
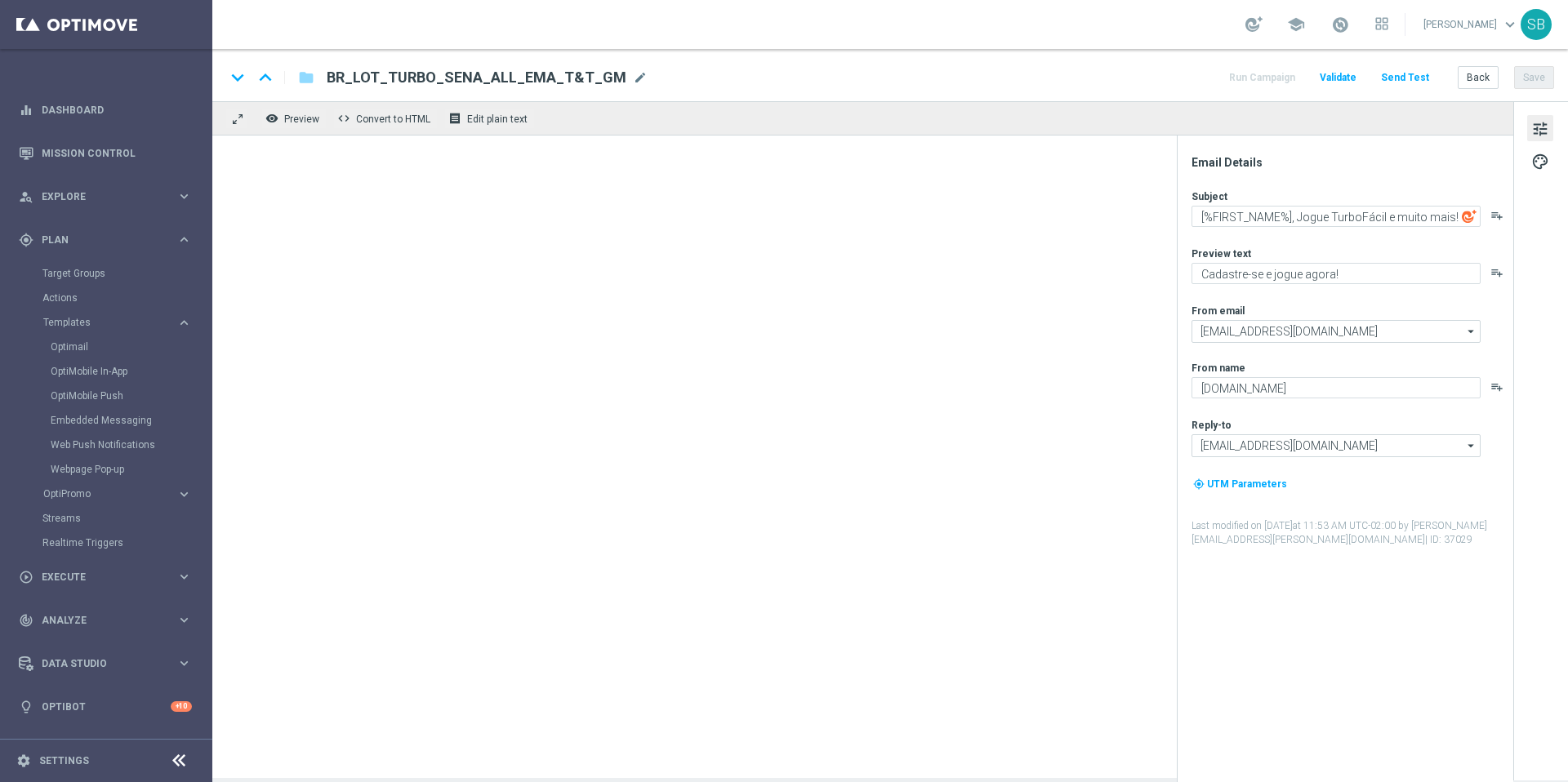
type textarea "[%FIRST_NAME%]"
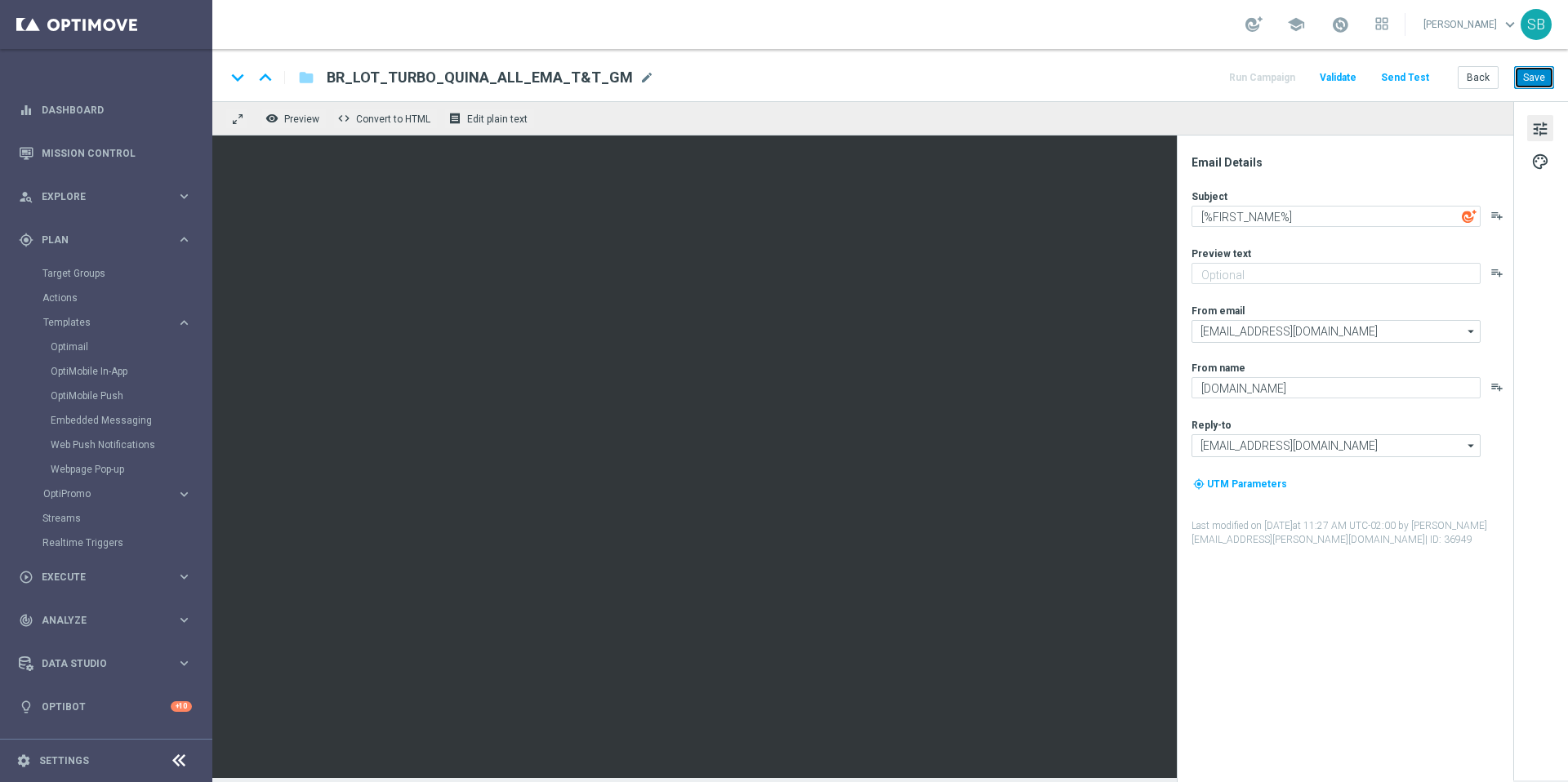
click at [1537, 87] on button "Save" at bounding box center [1534, 78] width 40 height 23
click at [1488, 80] on button "Back" at bounding box center [1479, 78] width 41 height 23
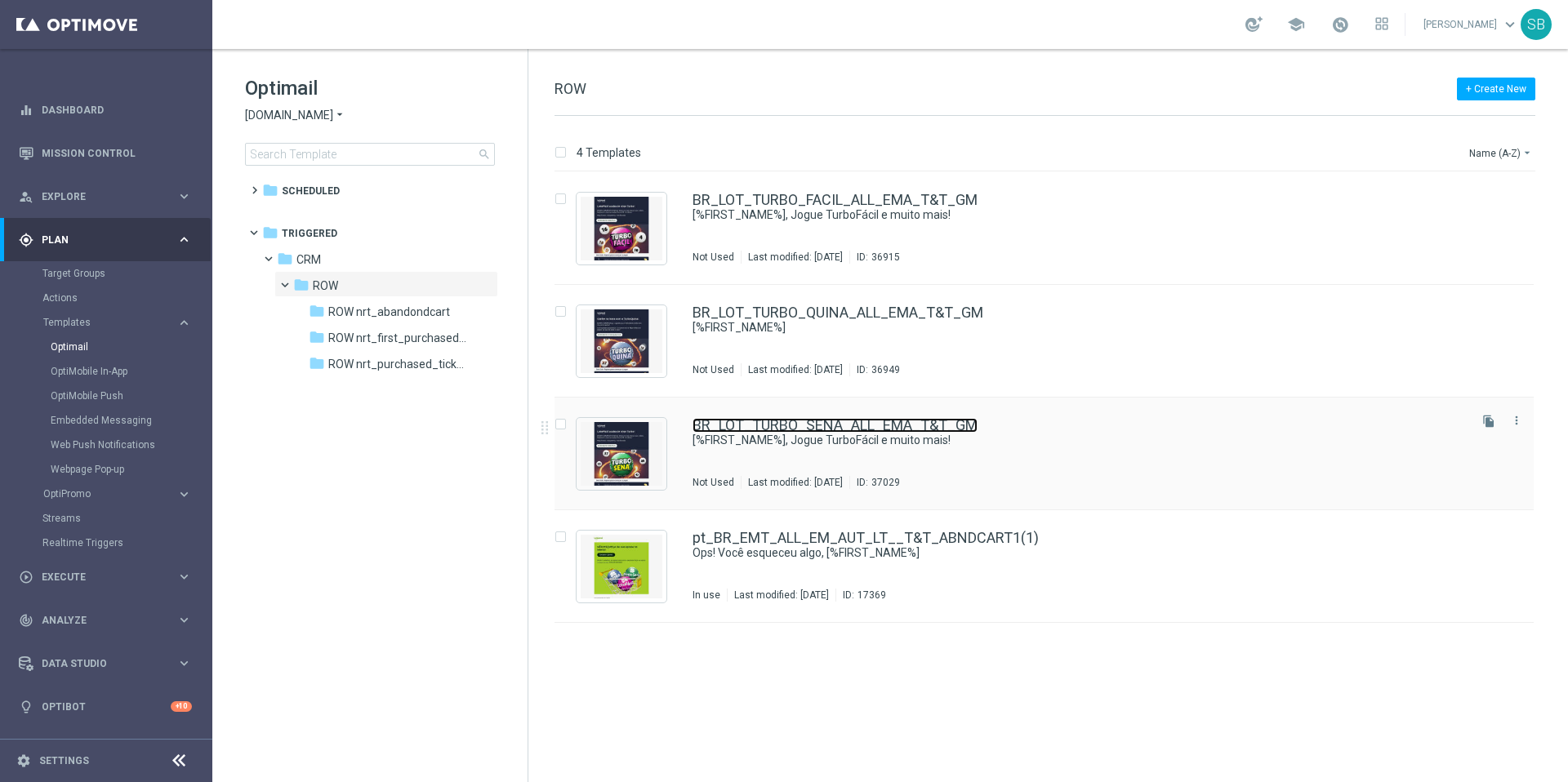
click at [843, 431] on link "BR_LOT_TURBO_SENA_ALL_EMA_T&T_GM" at bounding box center [835, 425] width 285 height 14
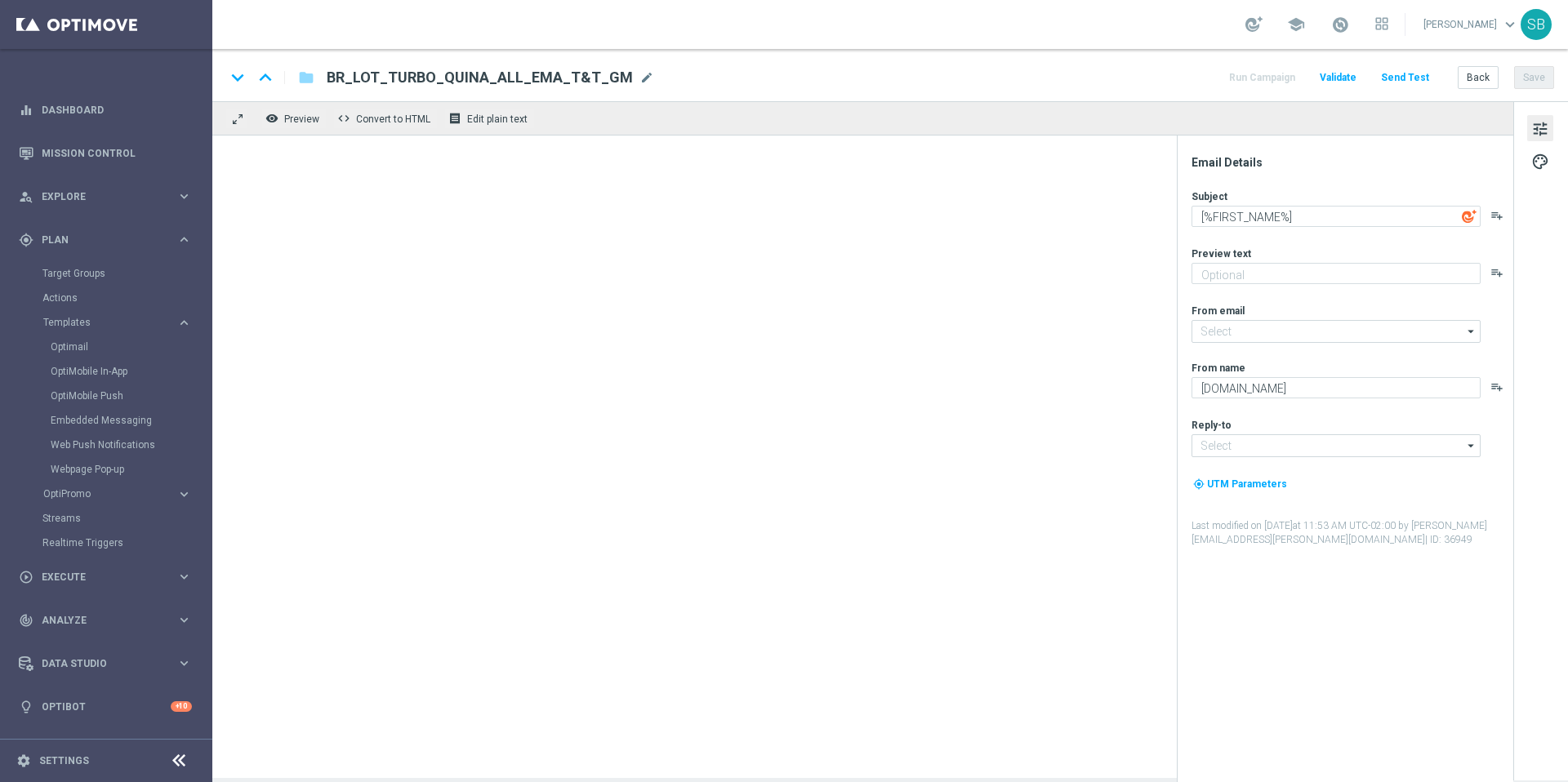
type input "[EMAIL_ADDRESS][DOMAIN_NAME]"
type textarea "[%FIRST_NAME%], Jogue TurboFácil e muito mais!"
type textarea "Cadastre-se e jogue agora!"
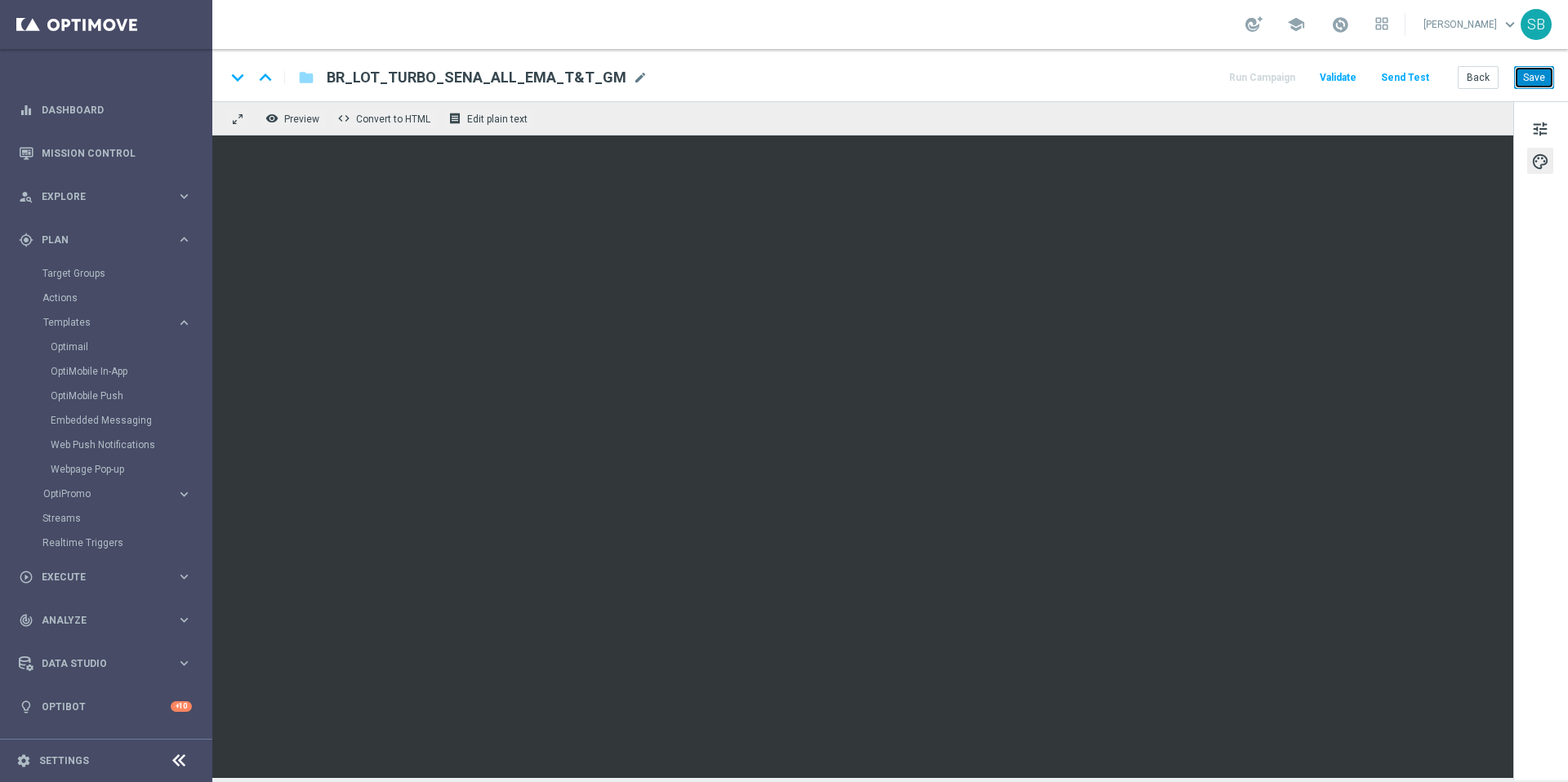
click at [1527, 74] on button "Save" at bounding box center [1534, 78] width 40 height 23
click at [1013, 74] on div "keyboard_arrow_down keyboard_arrow_up folder BR_LOT_TURBO_SENA_ALL_EMA_T&T_GM B…" at bounding box center [889, 78] width 1329 height 21
click at [1093, 33] on div "school [PERSON_NAME] keyboard_arrow_down SB" at bounding box center [890, 24] width 1356 height 49
click at [1533, 85] on button "Save" at bounding box center [1534, 78] width 40 height 23
click at [879, 79] on div "keyboard_arrow_down keyboard_arrow_up folder BR_LOT_TURBO_SENA_ALL_EMA_T&T_GM B…" at bounding box center [889, 78] width 1329 height 21
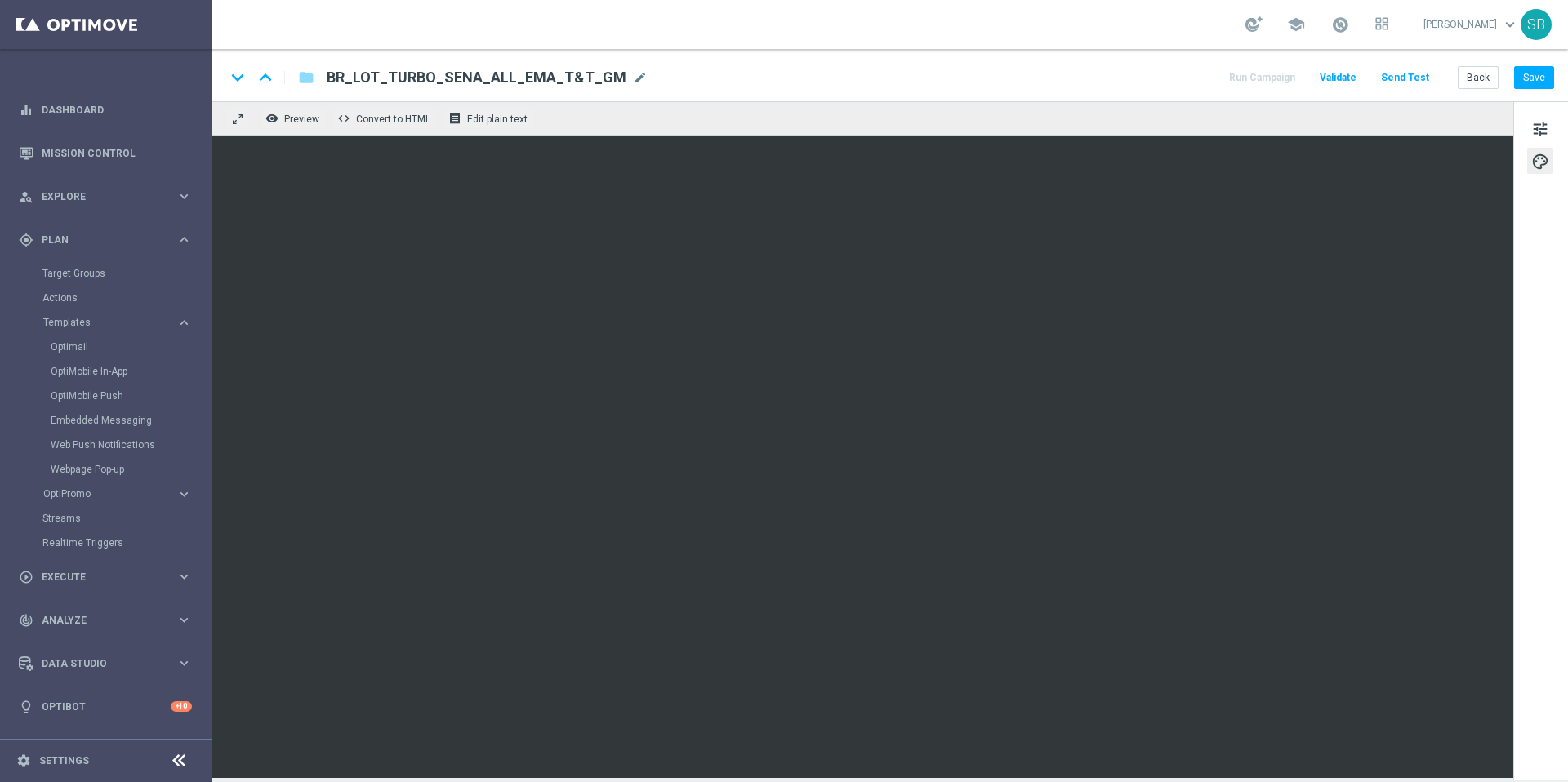
click at [879, 79] on div "keyboard_arrow_down keyboard_arrow_up folder BR_LOT_TURBO_SENA_ALL_EMA_T&T_GM B…" at bounding box center [889, 78] width 1329 height 21
click at [1041, 86] on div "keyboard_arrow_down keyboard_arrow_up folder BR_LOT_TURBO_SENA_ALL_EMA_T&T_GM B…" at bounding box center [889, 78] width 1329 height 21
click at [1538, 135] on span "tune" at bounding box center [1540, 129] width 18 height 21
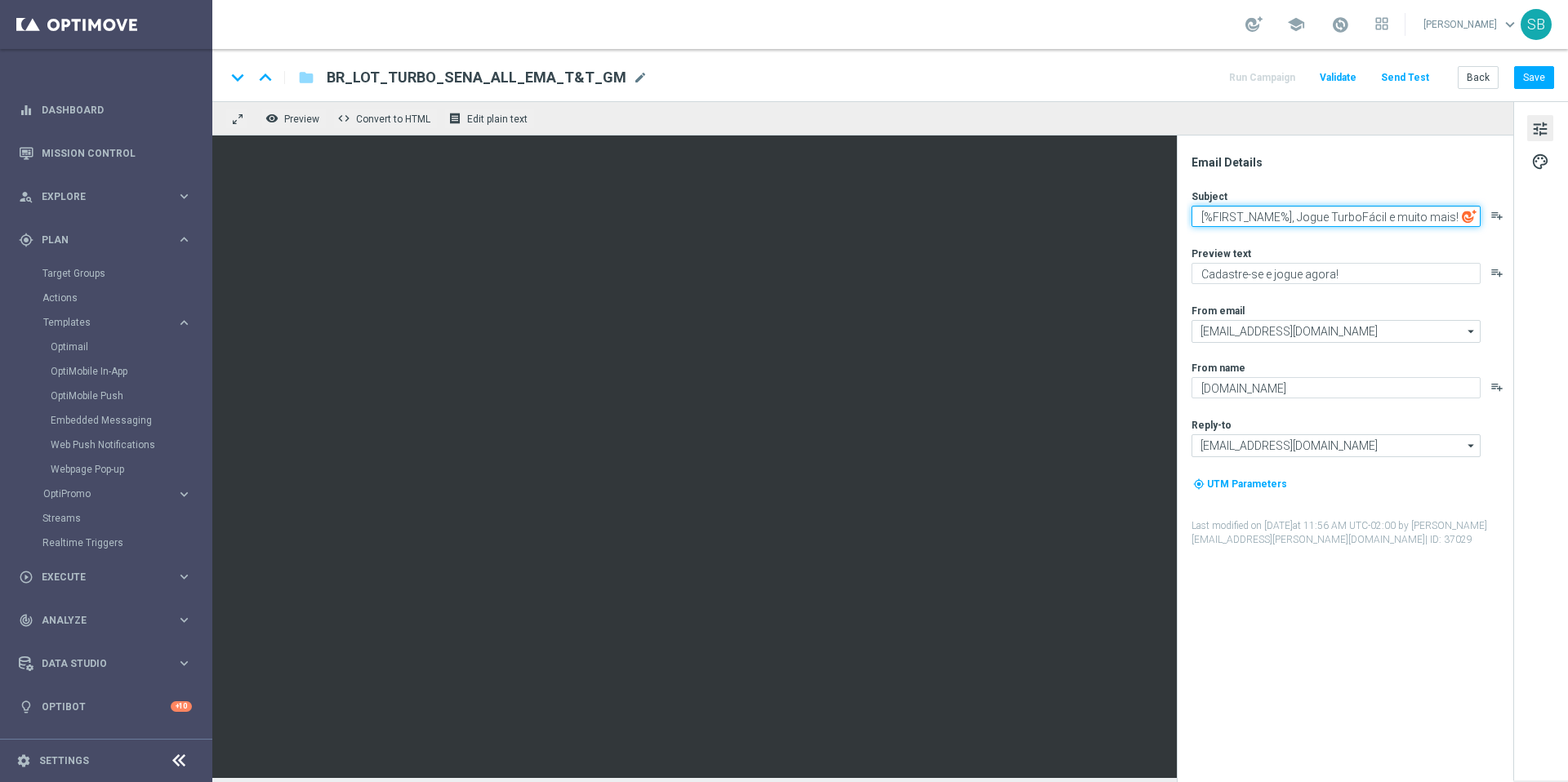
drag, startPoint x: 1299, startPoint y: 221, endPoint x: 1454, endPoint y: 221, distance: 155.0
click at [1454, 221] on textarea "[%FIRST_NAME%], Jogue TurboFácil e muito mais!" at bounding box center [1336, 216] width 289 height 21
click at [1343, 223] on textarea "[%FIRST_NAME%], Jogue TurboFácil e muito mais!" at bounding box center [1336, 216] width 289 height 21
drag, startPoint x: 1359, startPoint y: 221, endPoint x: 1382, endPoint y: 222, distance: 23.0
click at [1382, 222] on textarea "[%FIRST_NAME%], Jogue TurboFácil e muito mais!" at bounding box center [1336, 216] width 289 height 21
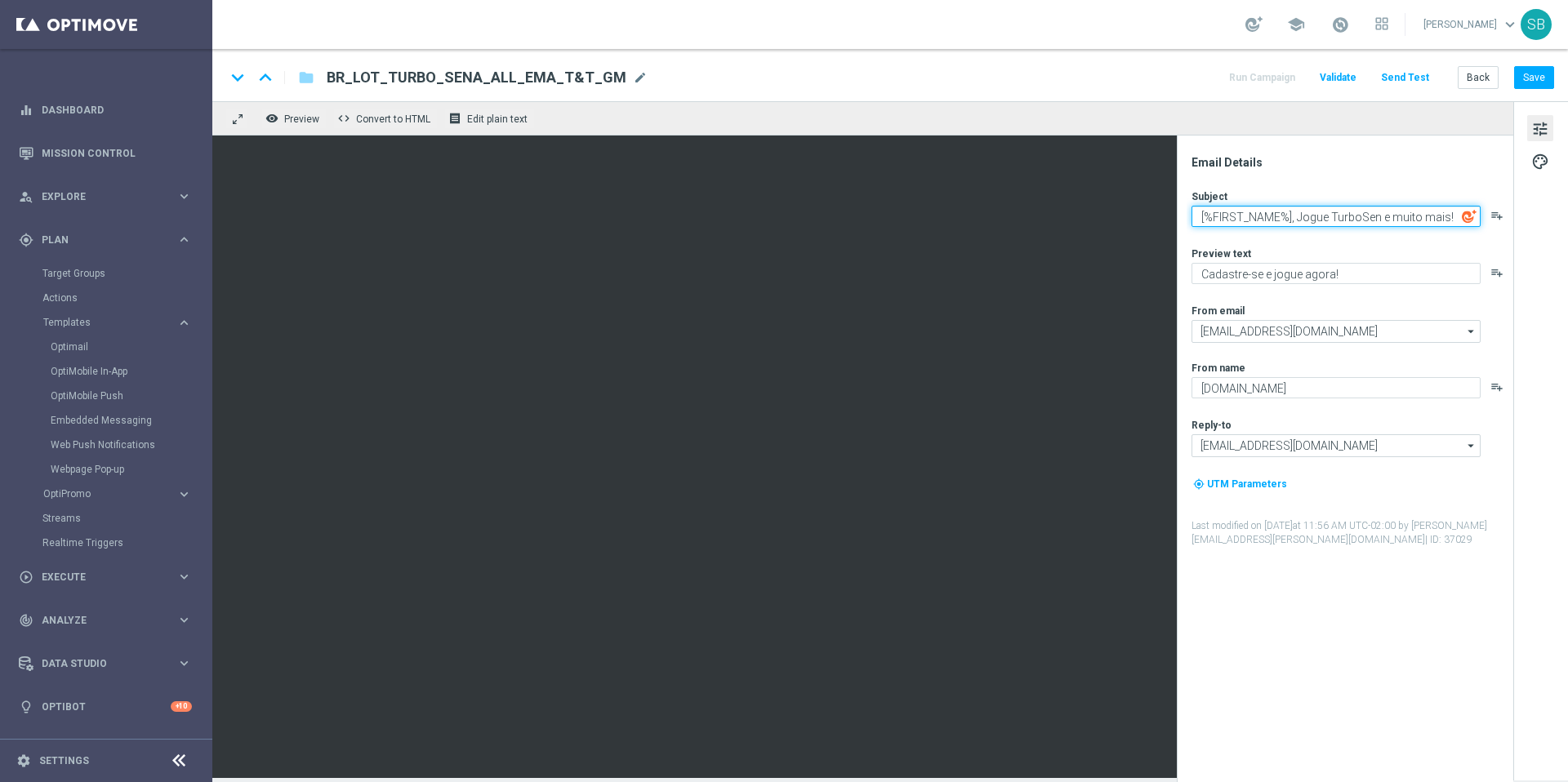
type textarea "[%FIRST_NAME%], Jogue TurboSena e muito mais!"
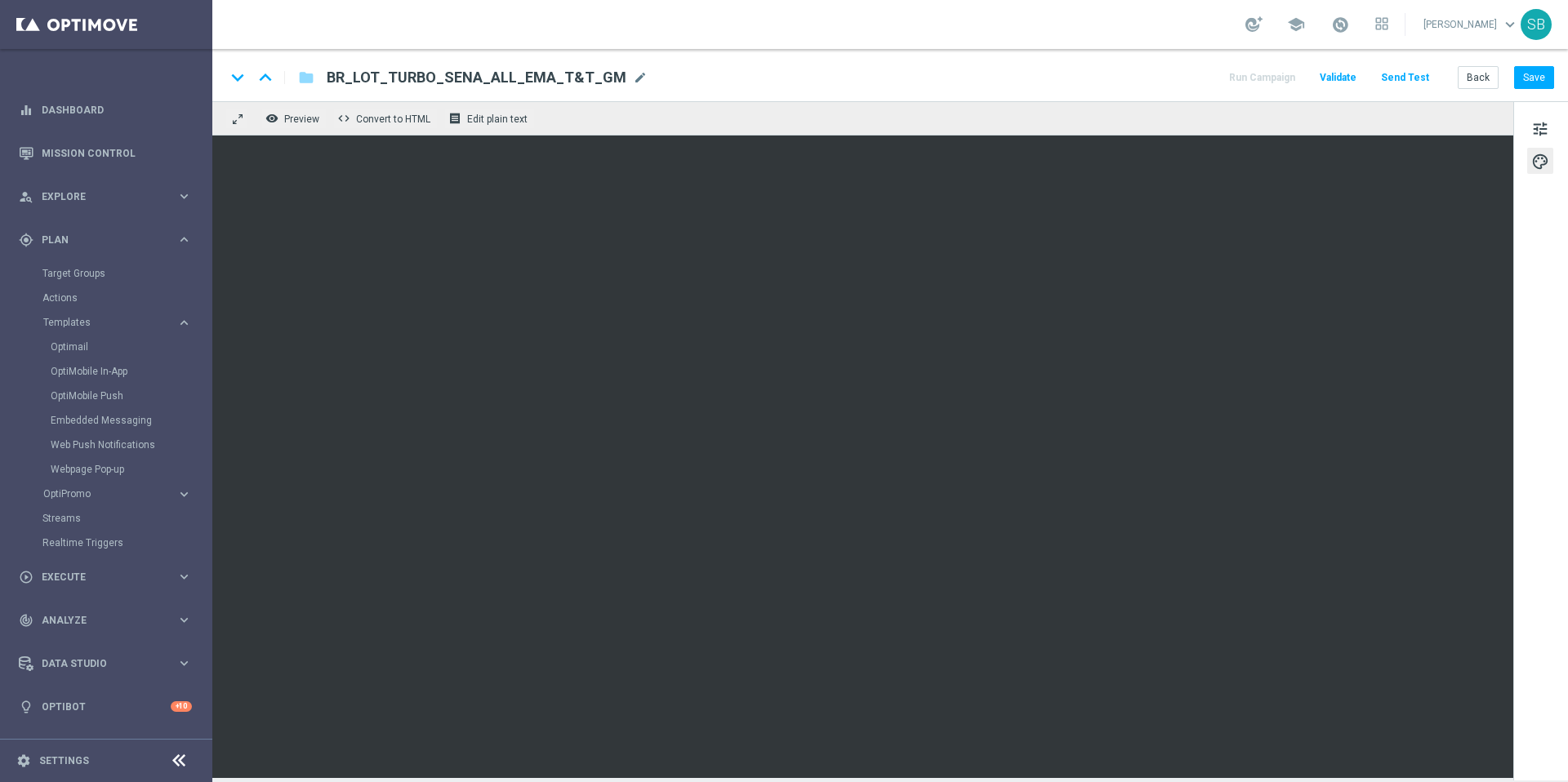
click at [1006, 84] on div "keyboard_arrow_down keyboard_arrow_up folder BR_LOT_TURBO_SENA_ALL_EMA_T&T_GM B…" at bounding box center [889, 78] width 1329 height 21
click at [507, 122] on span "Edit plain text" at bounding box center [498, 119] width 61 height 12
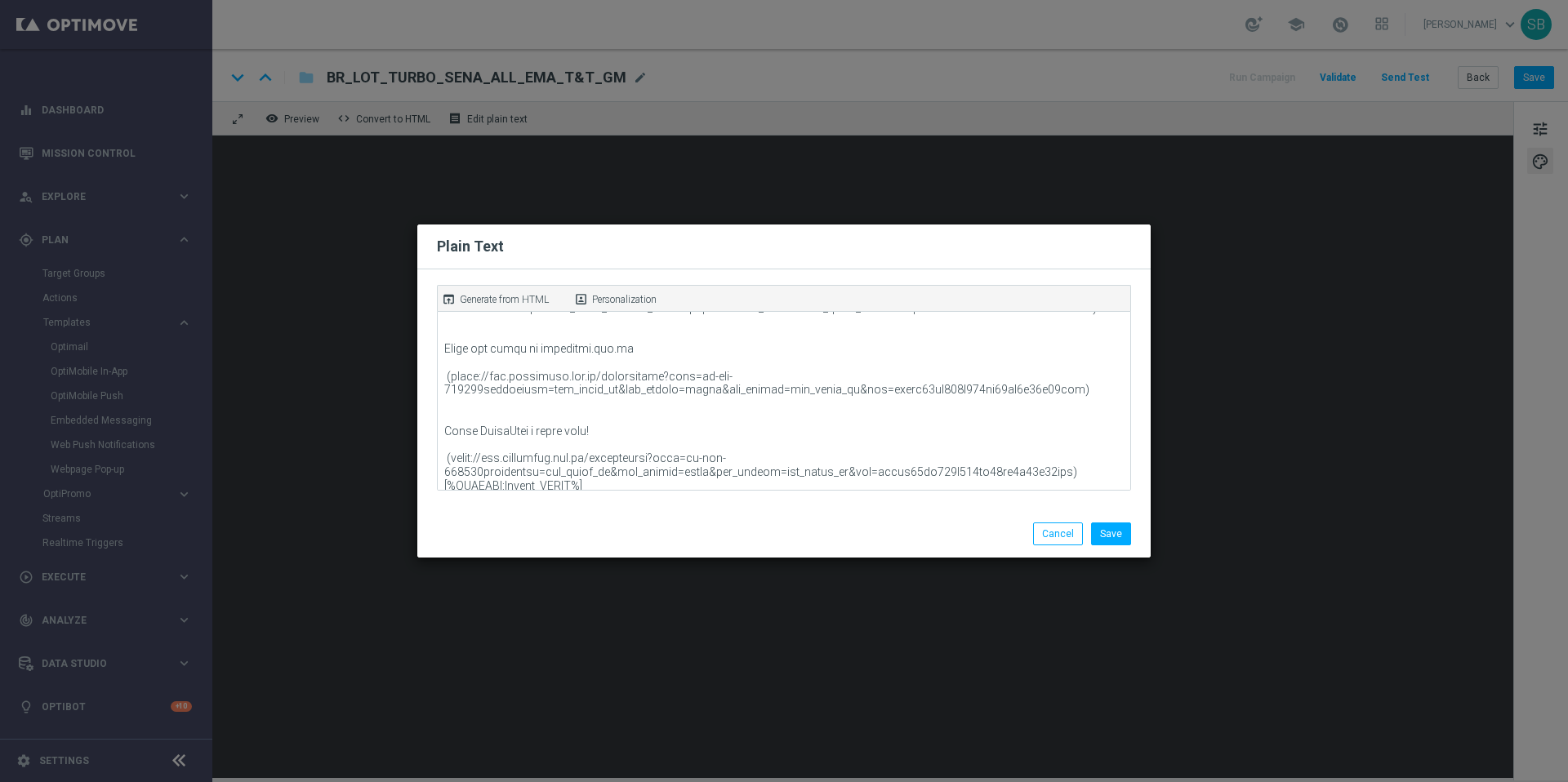
scroll to position [306, 0]
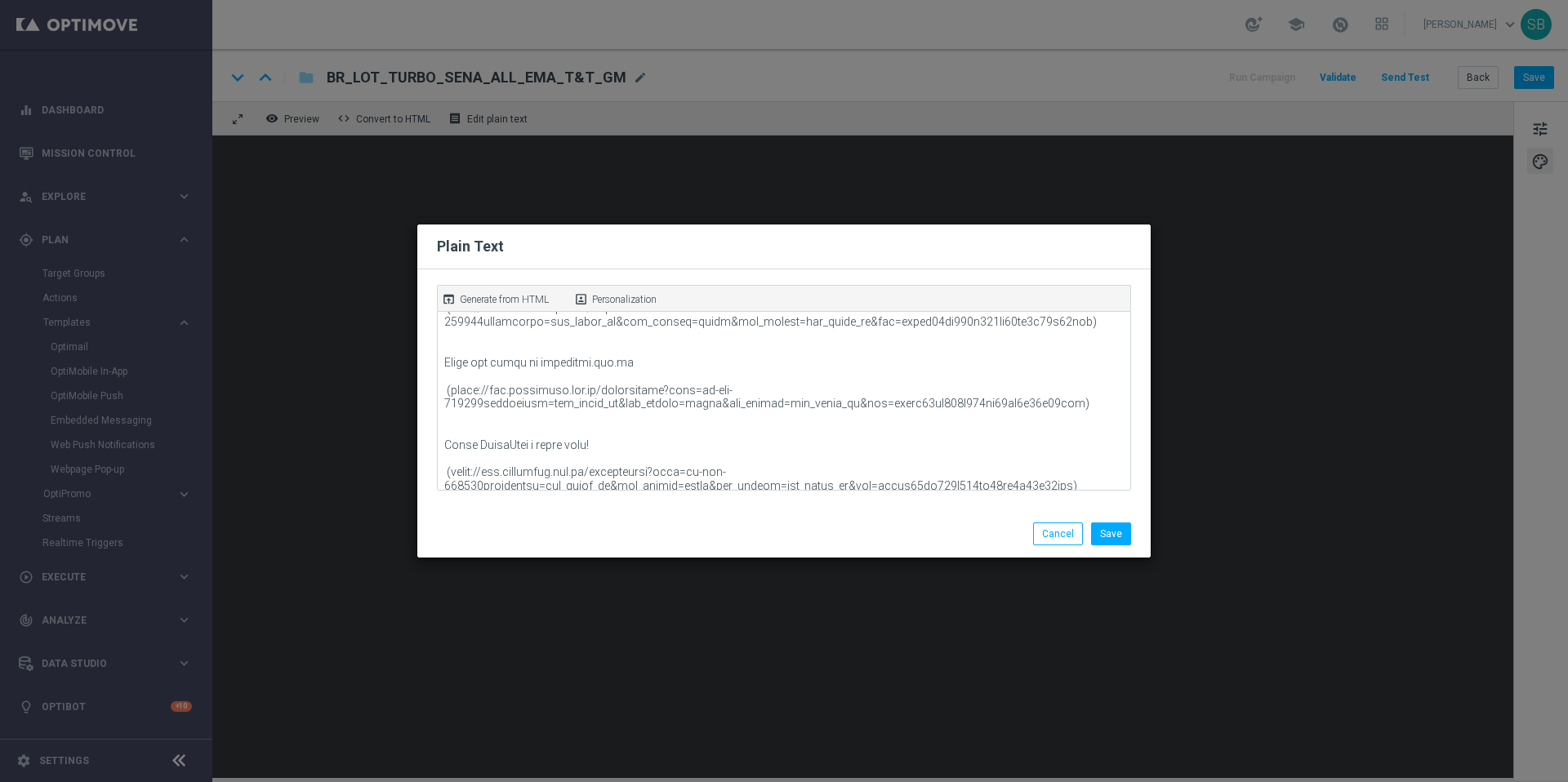
click at [1014, 158] on modal-container "Plain Text open_in_browser Generate from HTML portrait Personalization Save Can…" at bounding box center [784, 391] width 1568 height 782
click at [1122, 533] on button "Save" at bounding box center [1111, 534] width 40 height 23
